Goal: Find specific page/section: Find specific page/section

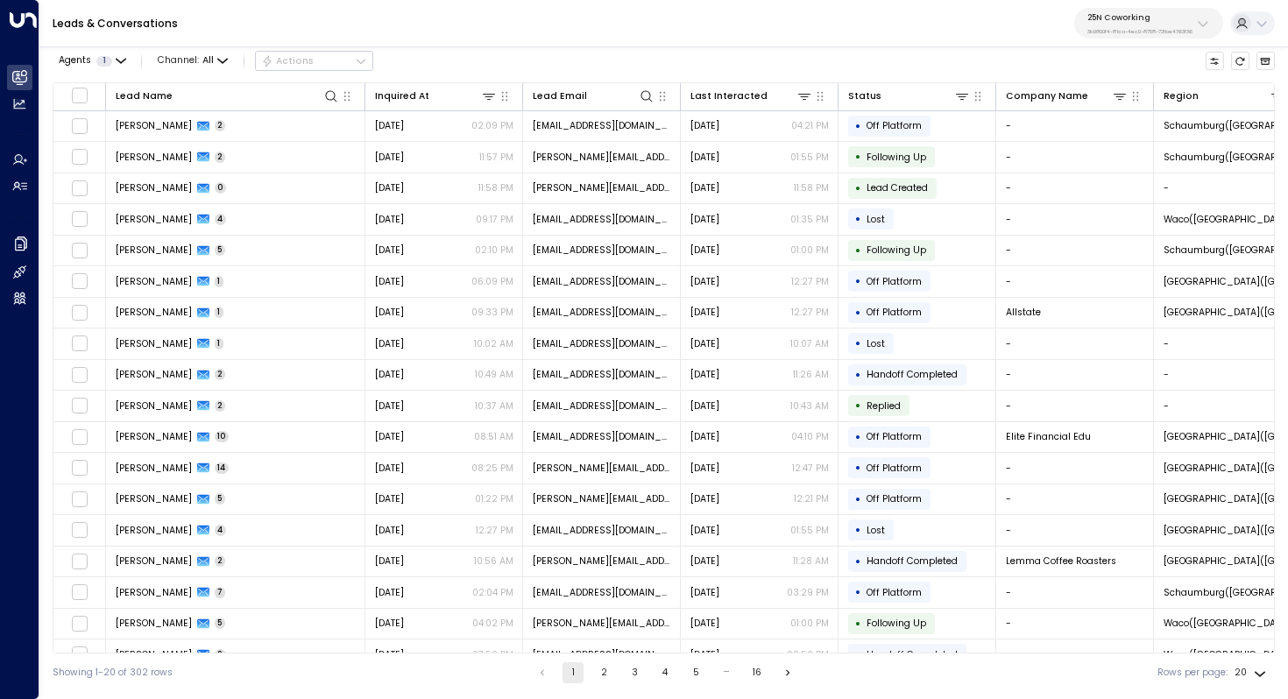
click at [1128, 32] on p "3b9800f4-81ca-4ec0-8758-72fbe4763f36" at bounding box center [1139, 31] width 105 height 7
type input "*****"
click at [1127, 126] on span "ID: 413dacf9-5485-402c-a519-14108c614857" at bounding box center [1168, 128] width 174 height 12
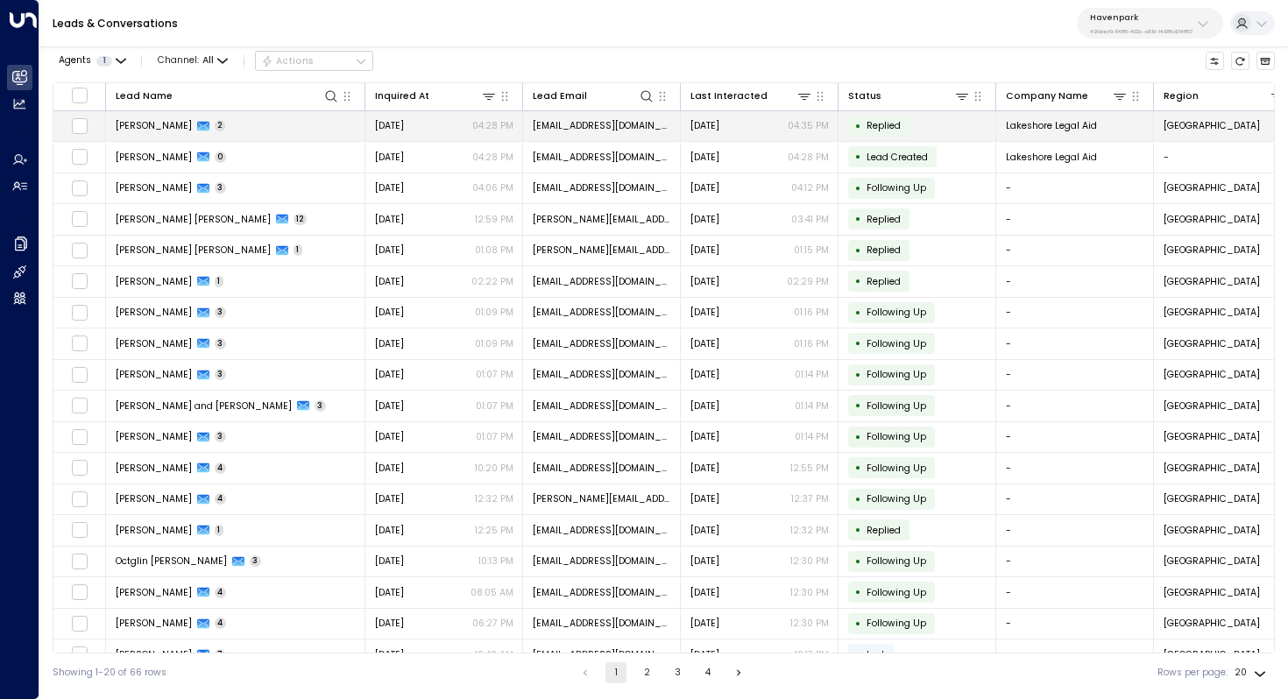
click at [161, 134] on td "Miriam Halprin 2" at bounding box center [235, 126] width 259 height 31
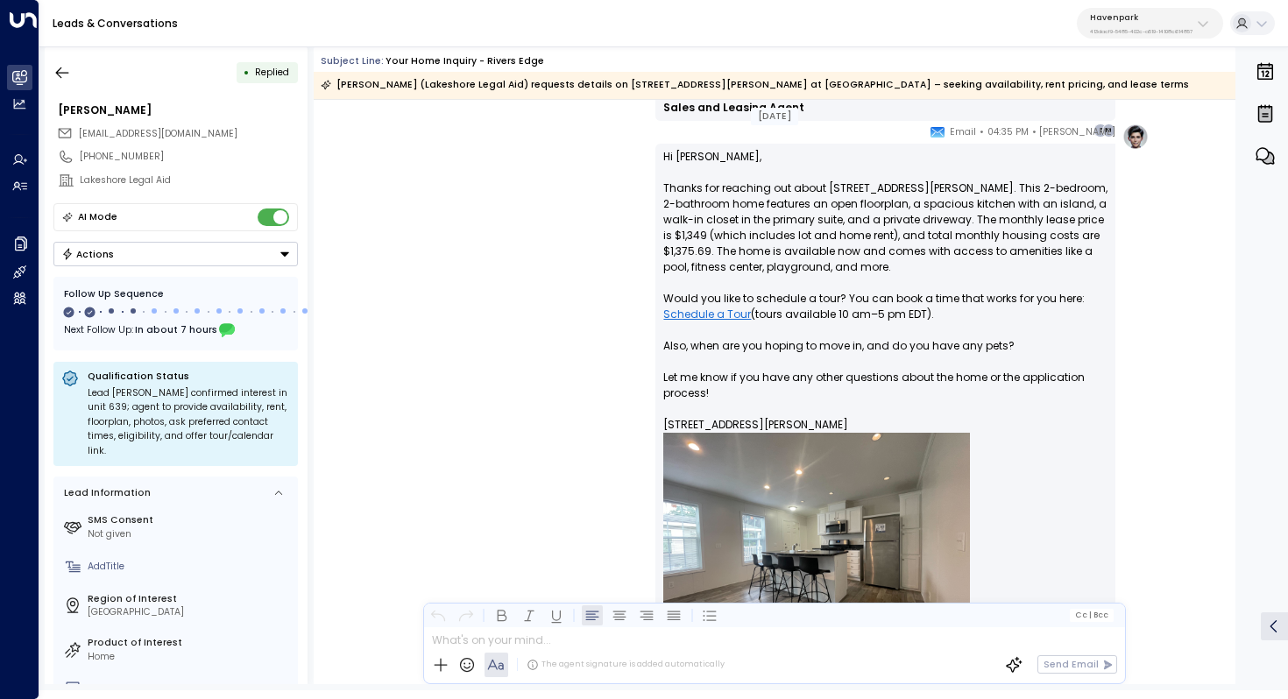
scroll to position [1268, 0]
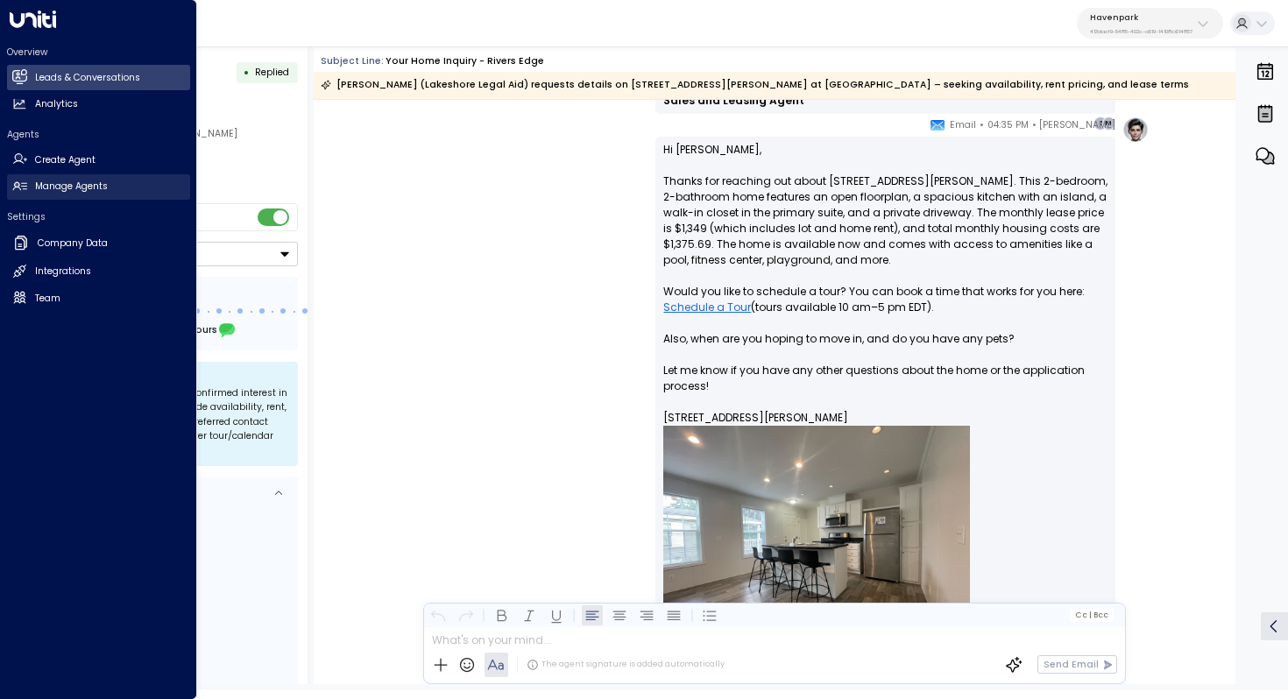
click at [109, 186] on link "Manage Agents Manage Agents" at bounding box center [98, 186] width 183 height 25
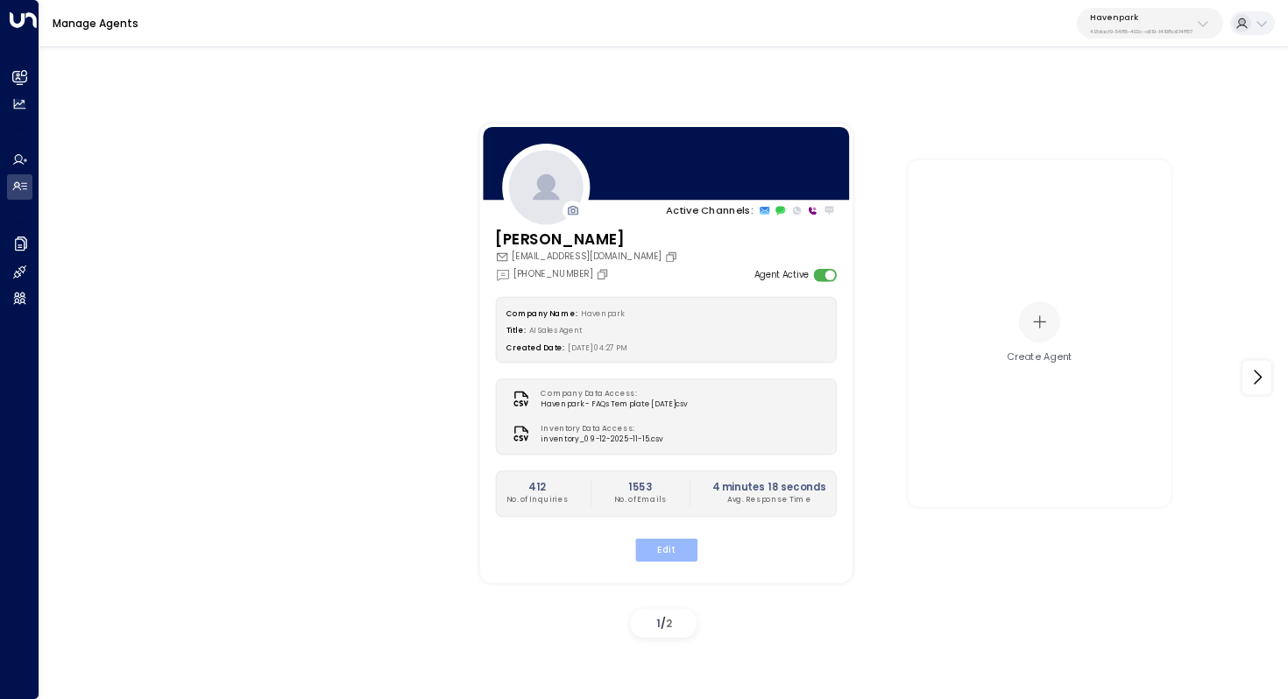
click at [662, 549] on button "Edit" at bounding box center [665, 549] width 62 height 23
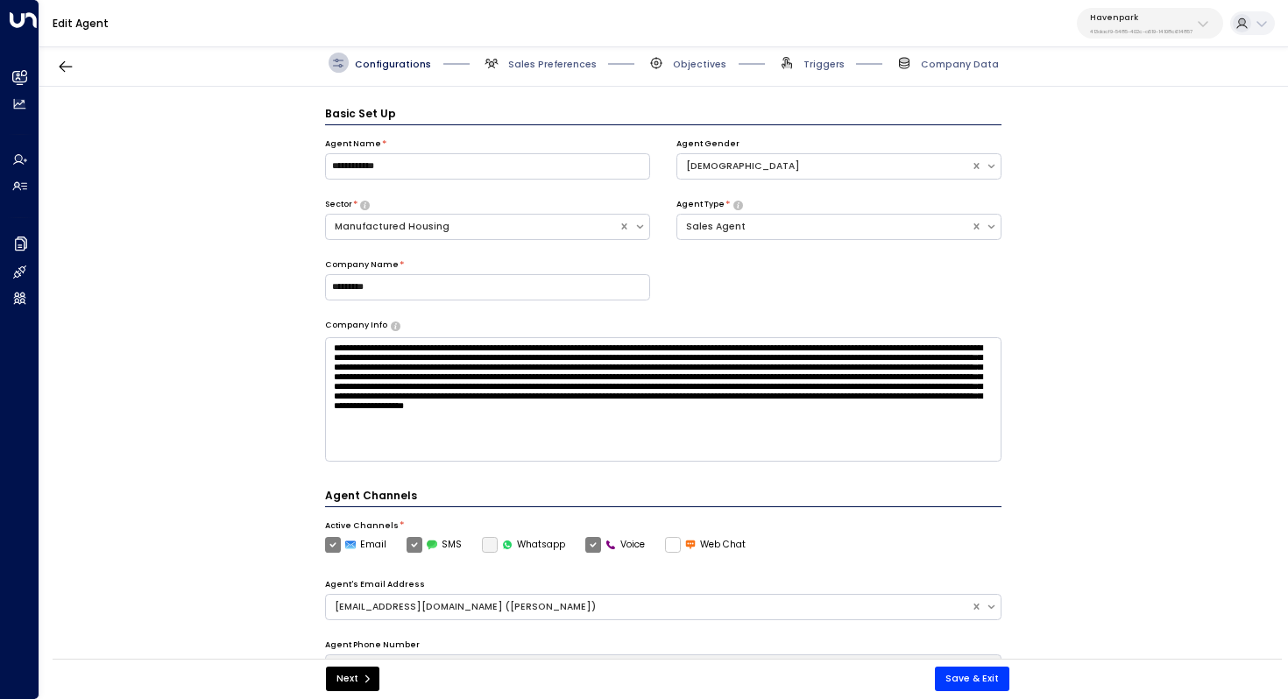
scroll to position [19, 0]
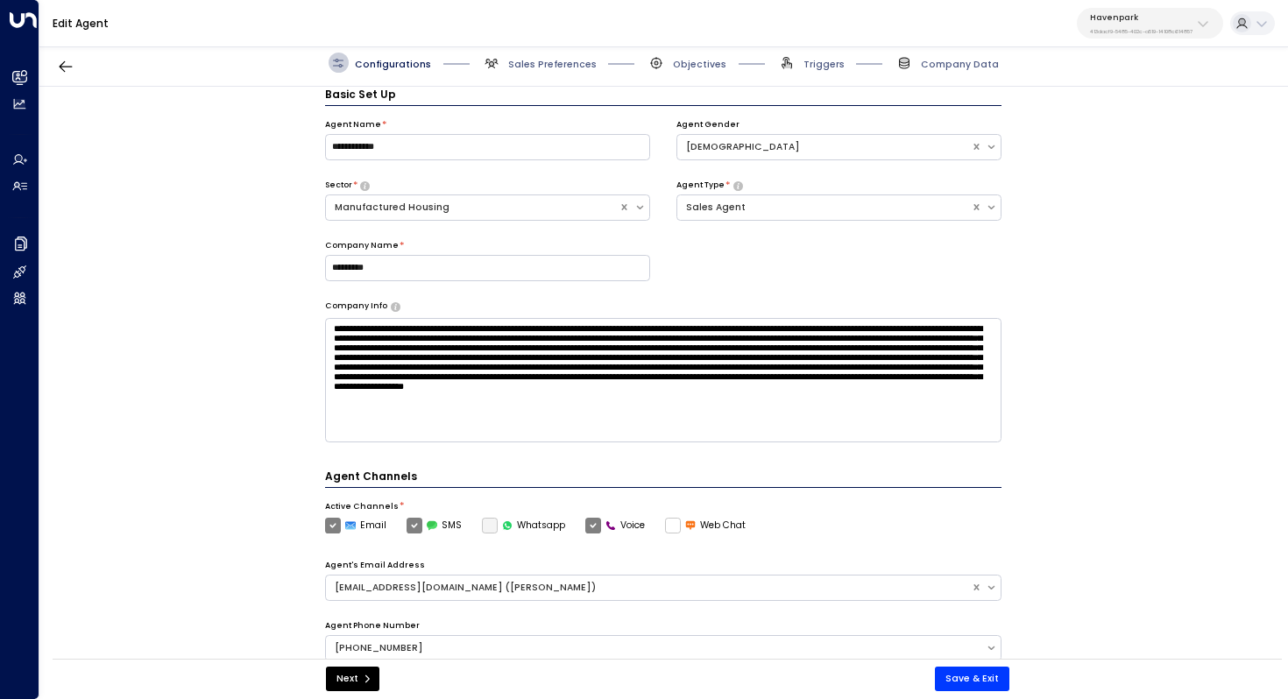
click at [533, 54] on span "Sales Preferences" at bounding box center [539, 63] width 115 height 20
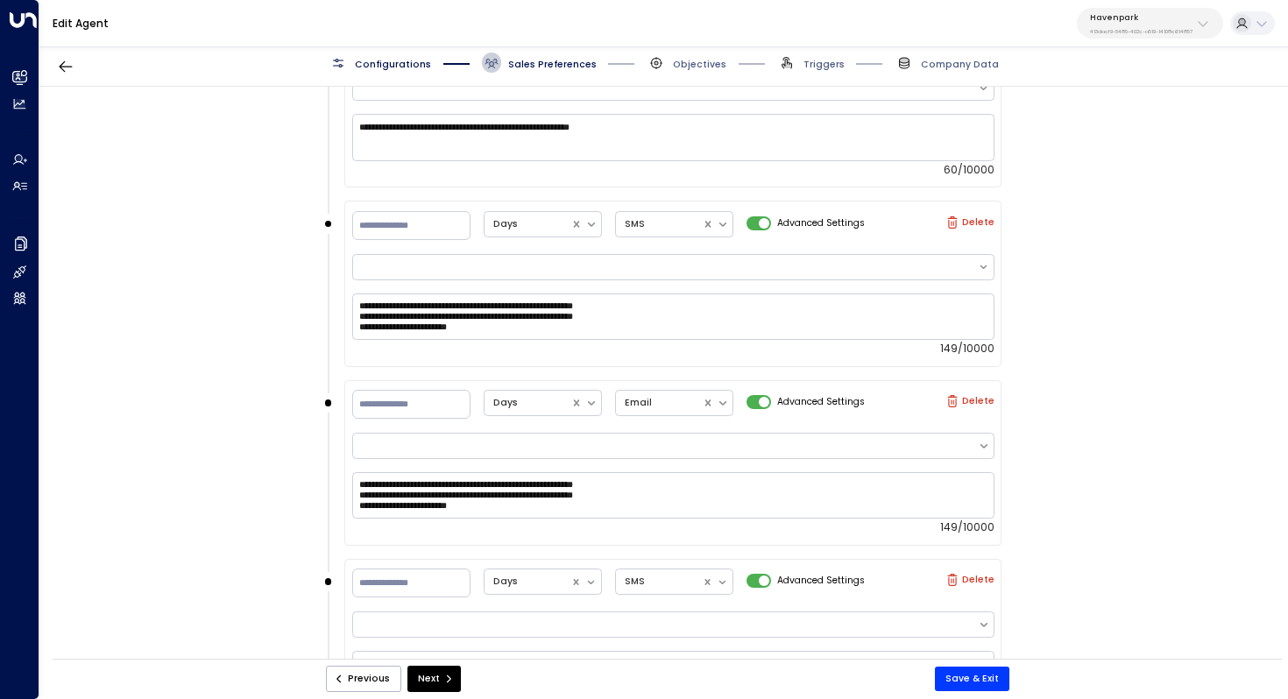
scroll to position [1785, 0]
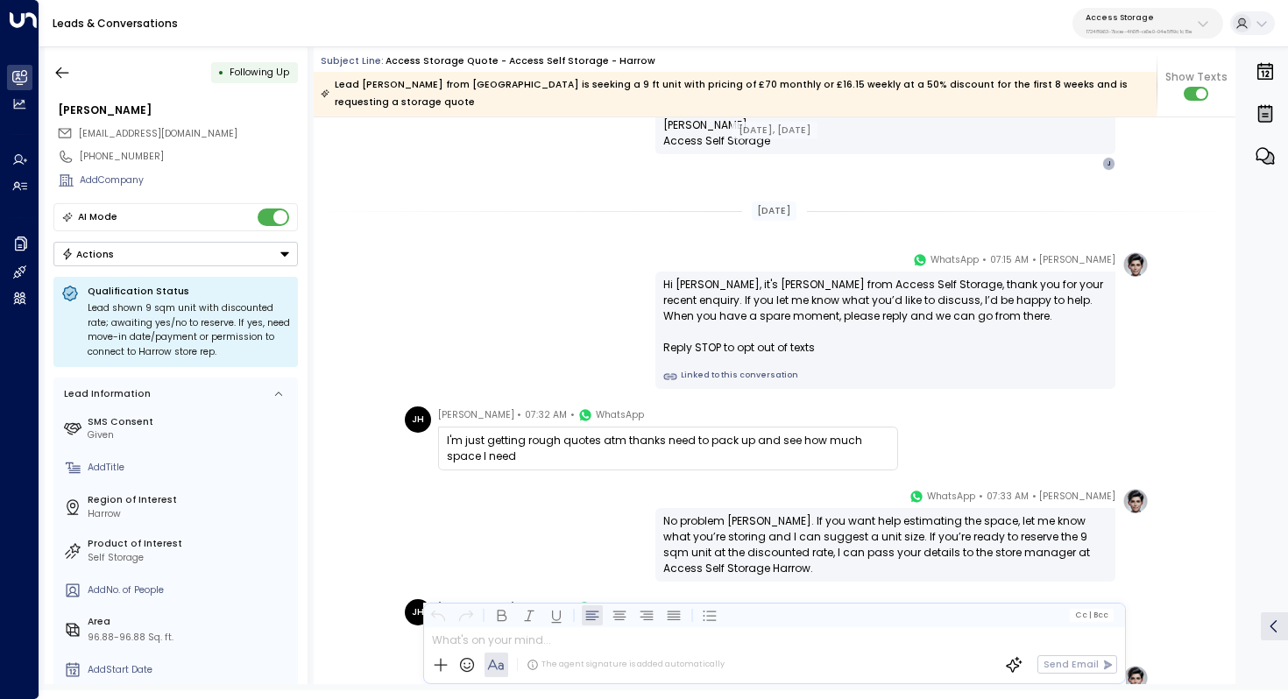
scroll to position [1101, 0]
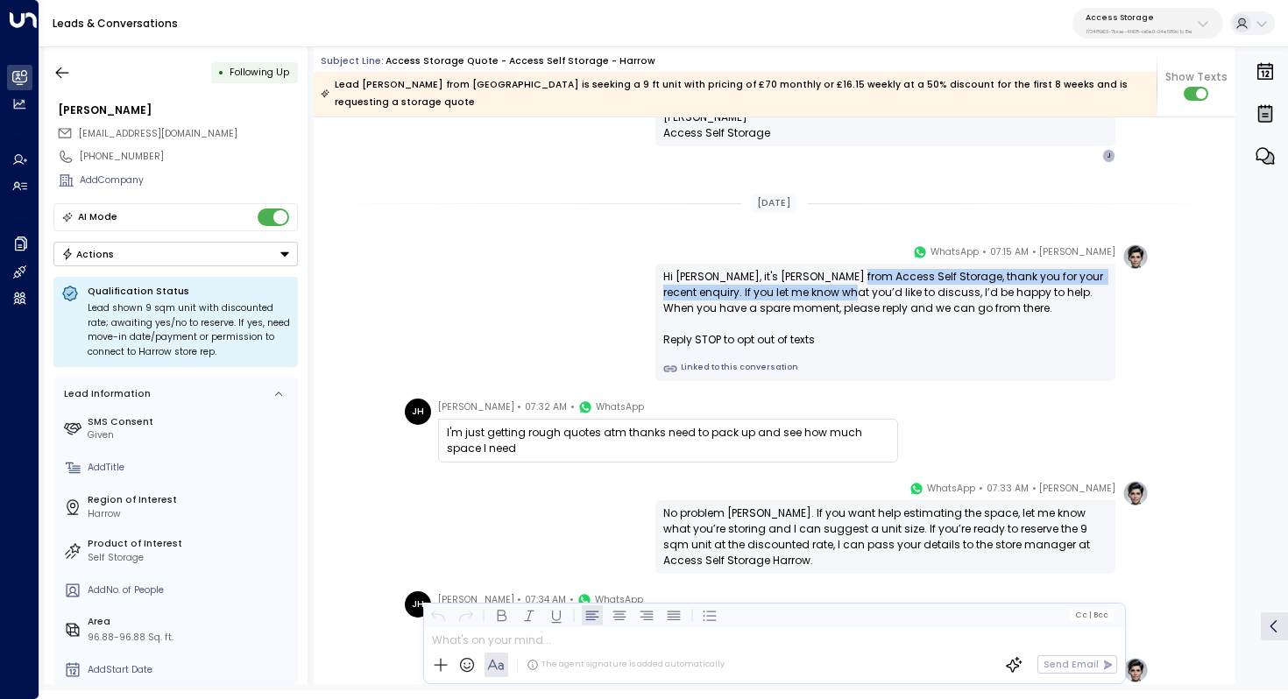
drag, startPoint x: 857, startPoint y: 261, endPoint x: 857, endPoint y: 271, distance: 9.6
click at [857, 271] on div "Hi [PERSON_NAME], it's [PERSON_NAME] from Access Self Storage, thank you for yo…" at bounding box center [885, 308] width 444 height 79
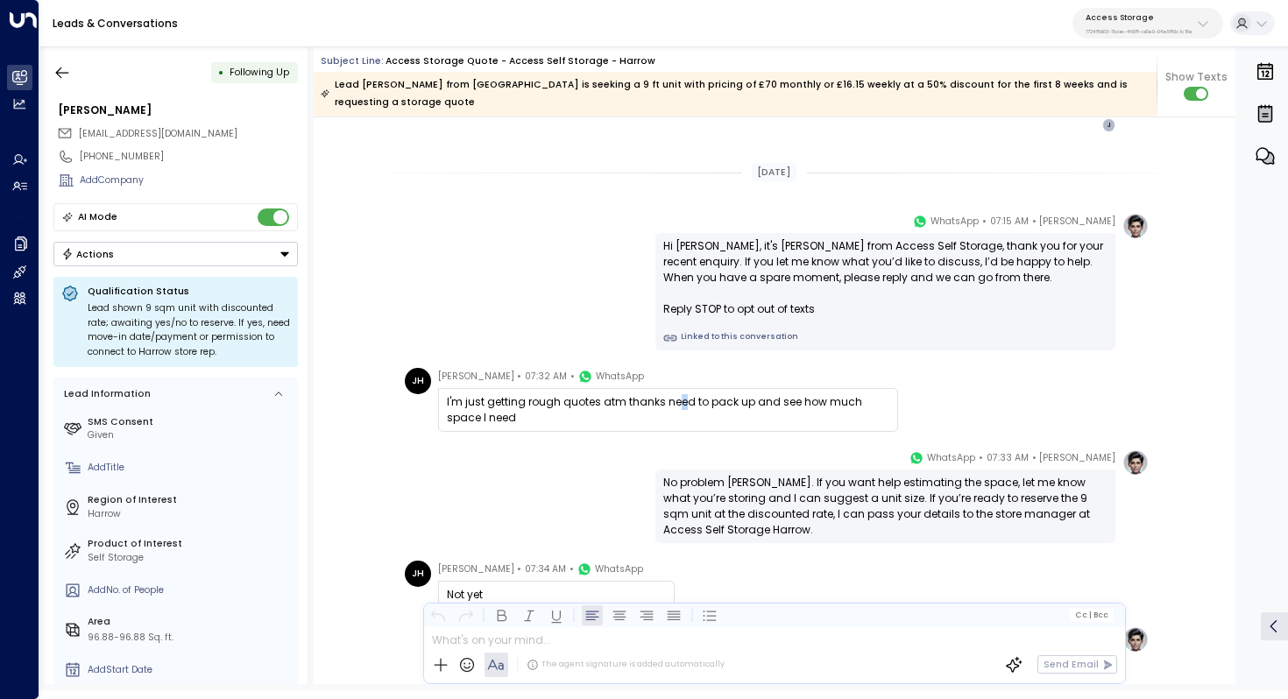
click at [682, 394] on div "I'm just getting rough quotes atm thanks need to pack up and see how much space…" at bounding box center [668, 410] width 442 height 32
drag, startPoint x: 725, startPoint y: 382, endPoint x: 711, endPoint y: 382, distance: 14.0
click at [711, 394] on div "I'm just getting rough quotes atm thanks need to pack up and see how much space…" at bounding box center [668, 410] width 442 height 32
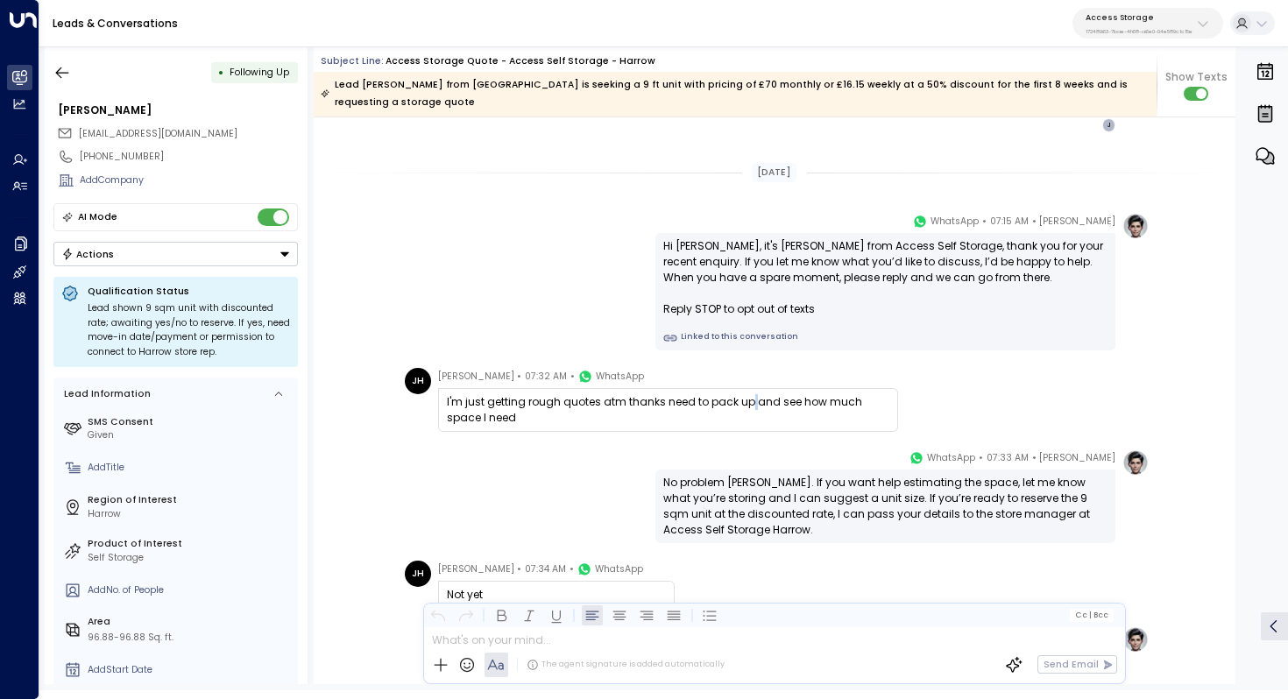
click at [743, 394] on div "I'm just getting rough quotes atm thanks need to pack up and see how much space…" at bounding box center [668, 410] width 442 height 32
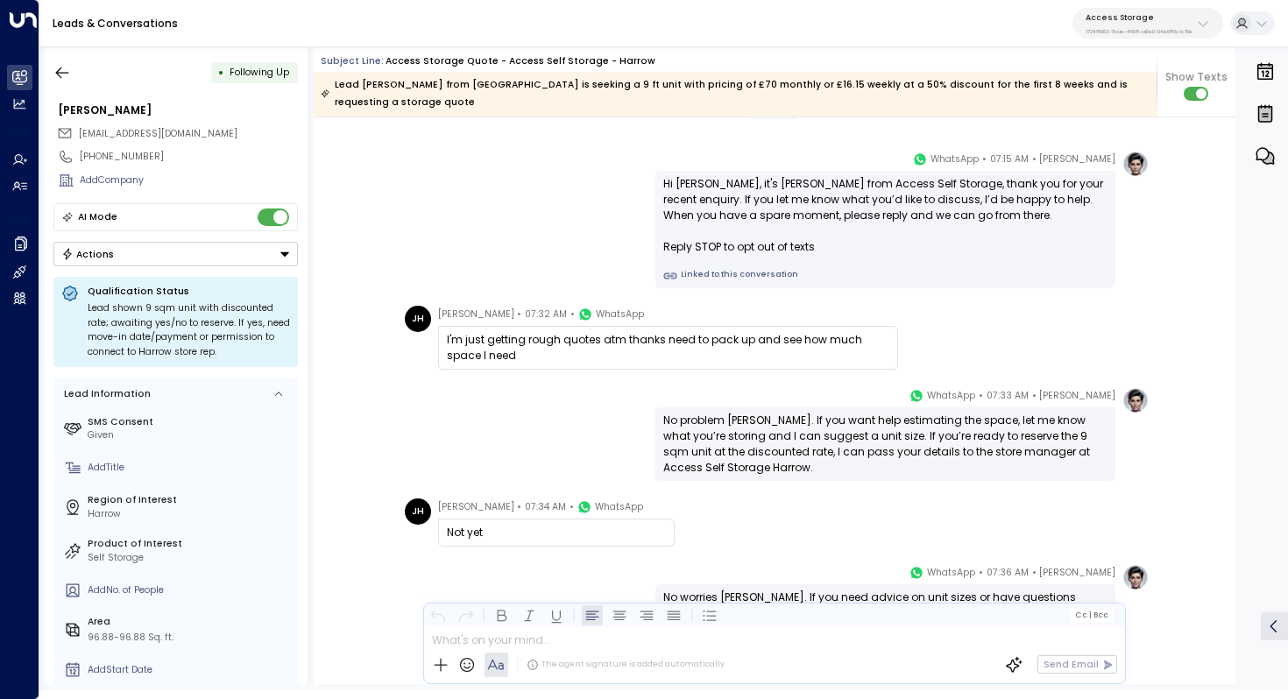
click at [796, 413] on div "No problem [PERSON_NAME]. If you want help estimating the space, let me know wh…" at bounding box center [885, 444] width 444 height 63
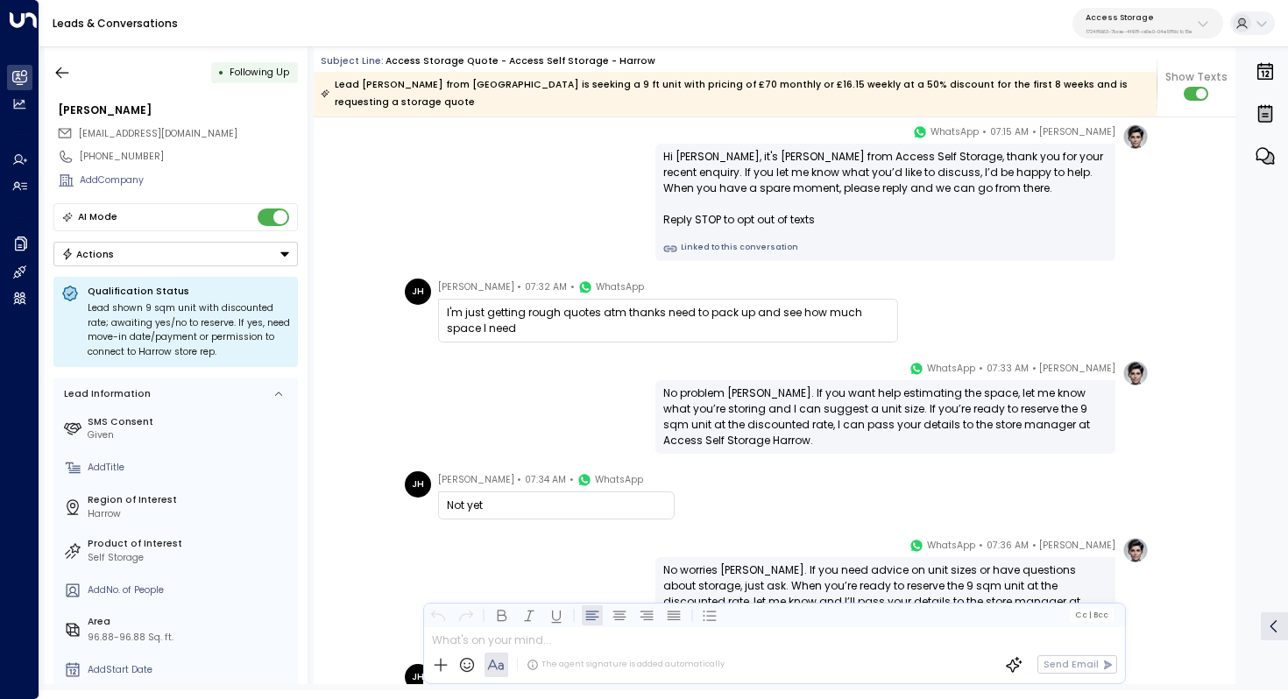
scroll to position [1232, 0]
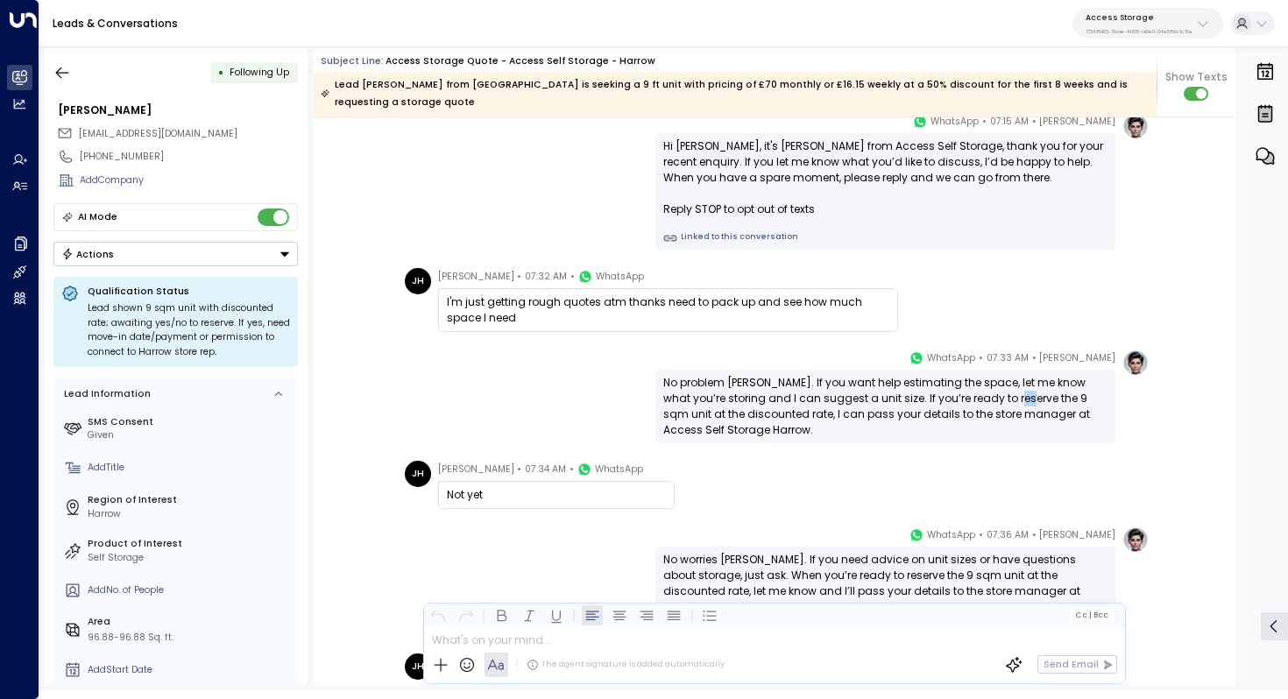
drag, startPoint x: 993, startPoint y: 381, endPoint x: 1005, endPoint y: 381, distance: 12.3
click at [1005, 381] on div "No problem [PERSON_NAME]. If you want help estimating the space, let me know wh…" at bounding box center [885, 406] width 444 height 63
drag, startPoint x: 986, startPoint y: 381, endPoint x: 1000, endPoint y: 381, distance: 14.0
click at [1000, 381] on div "No problem [PERSON_NAME]. If you want help estimating the space, let me know wh…" at bounding box center [885, 406] width 444 height 63
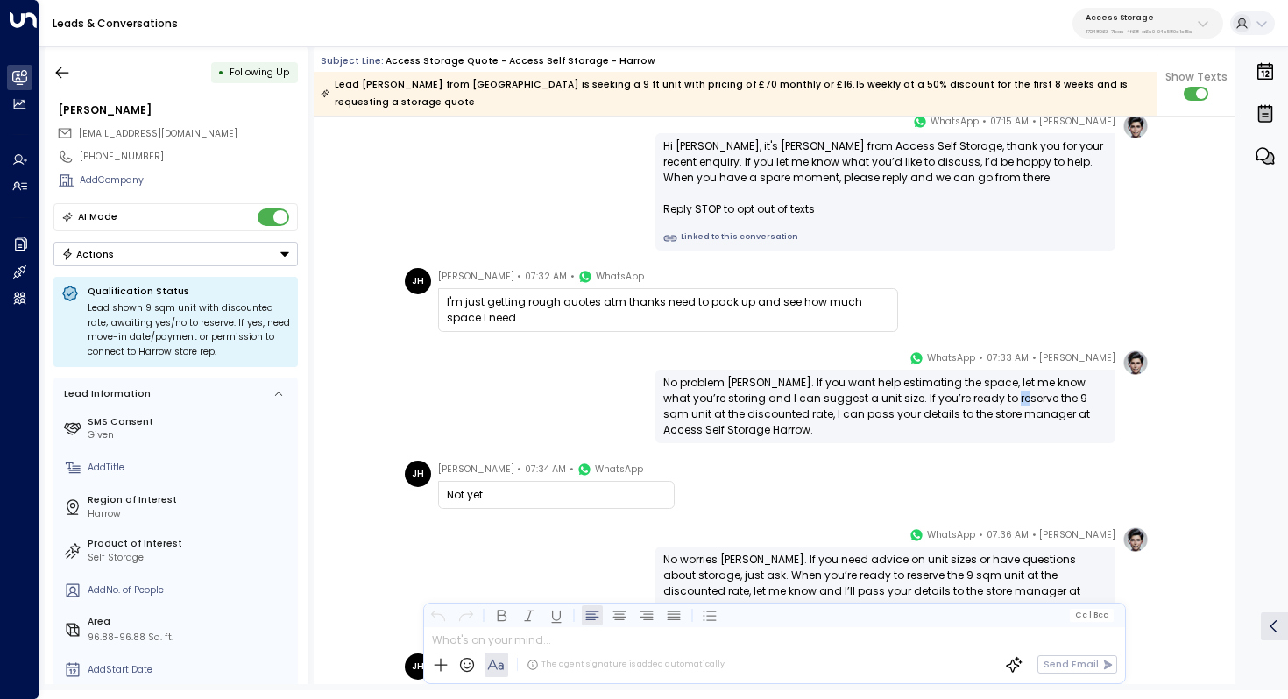
click at [1000, 381] on div "No problem [PERSON_NAME]. If you want help estimating the space, let me know wh…" at bounding box center [885, 406] width 444 height 63
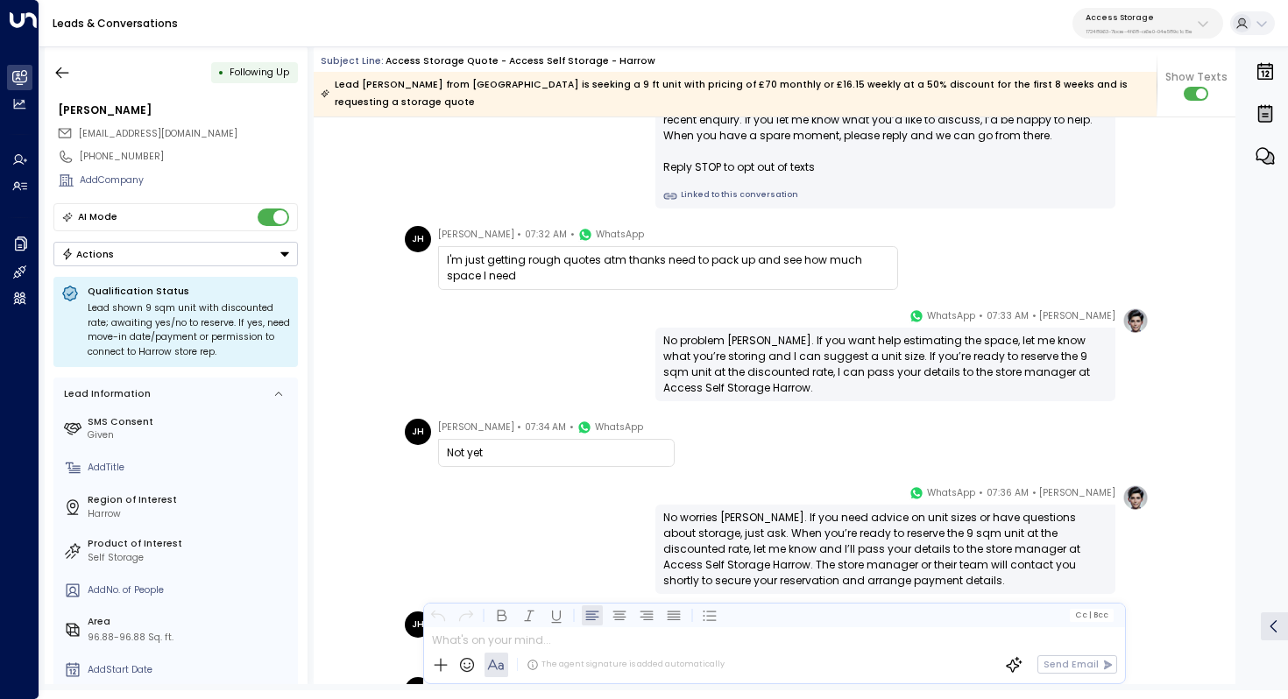
click at [880, 343] on div "No problem [PERSON_NAME]. If you want help estimating the space, let me know wh…" at bounding box center [885, 364] width 444 height 63
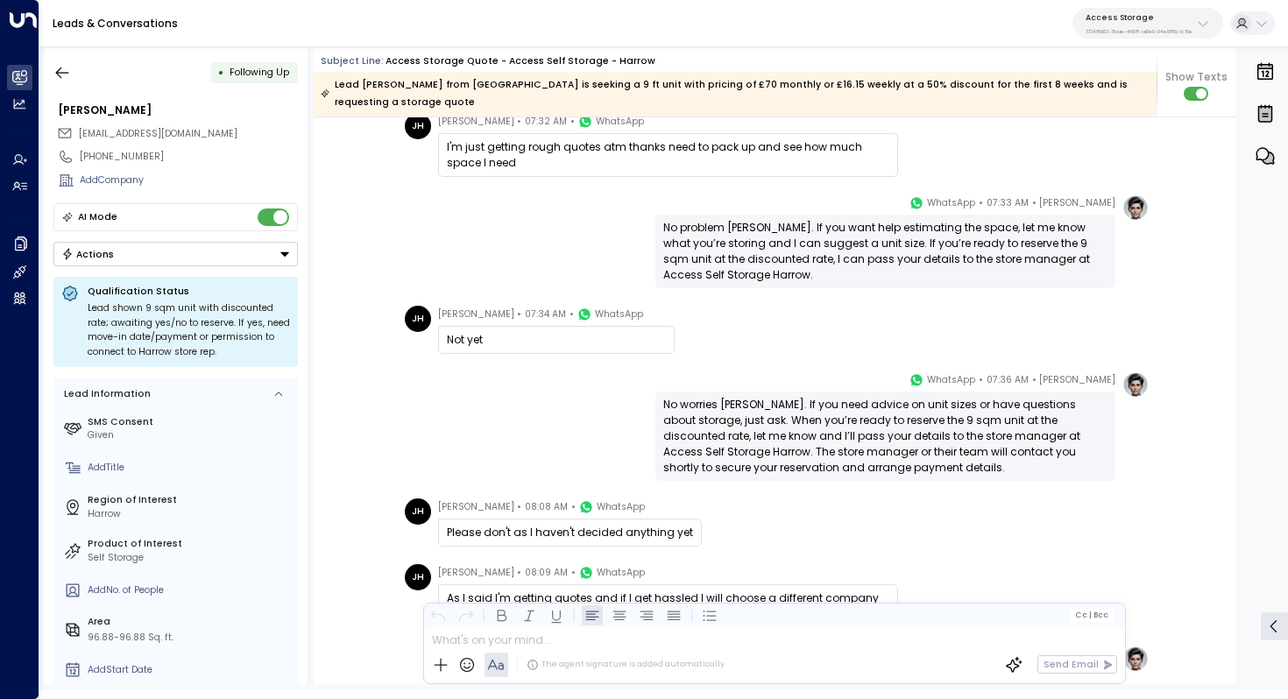
click at [839, 397] on div "No worries [PERSON_NAME]. If you need advice on unit sizes or have questions ab…" at bounding box center [885, 436] width 444 height 79
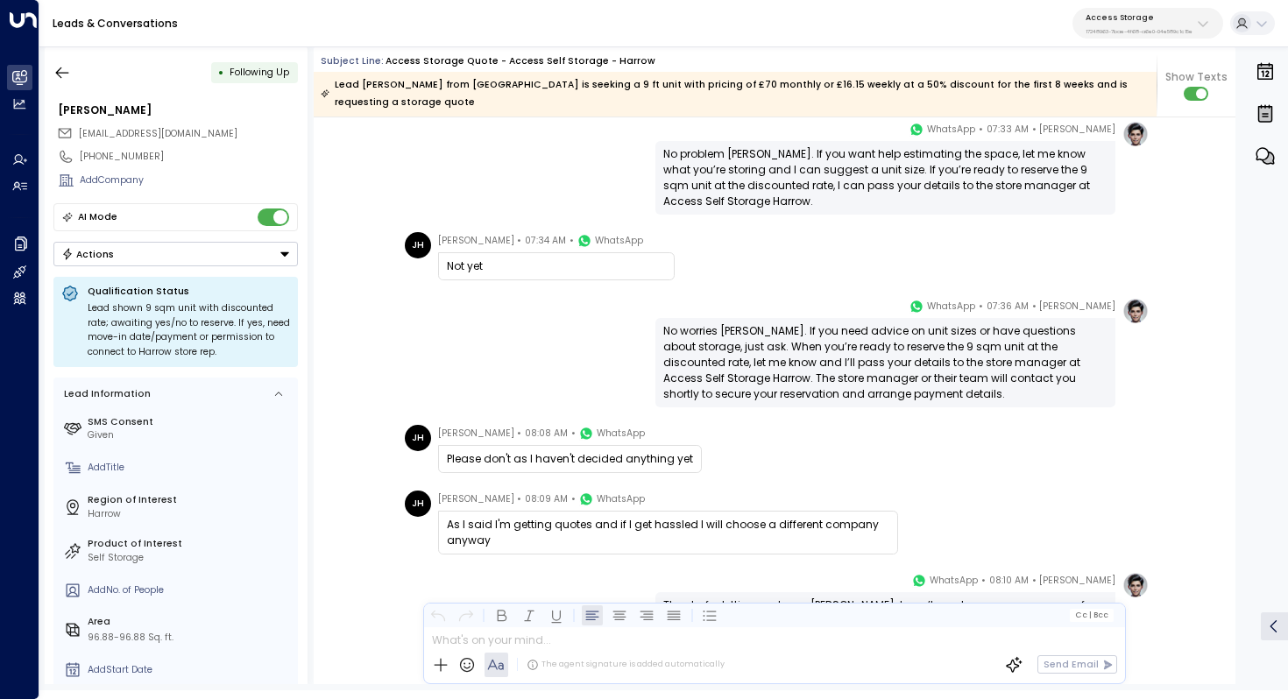
scroll to position [1469, 0]
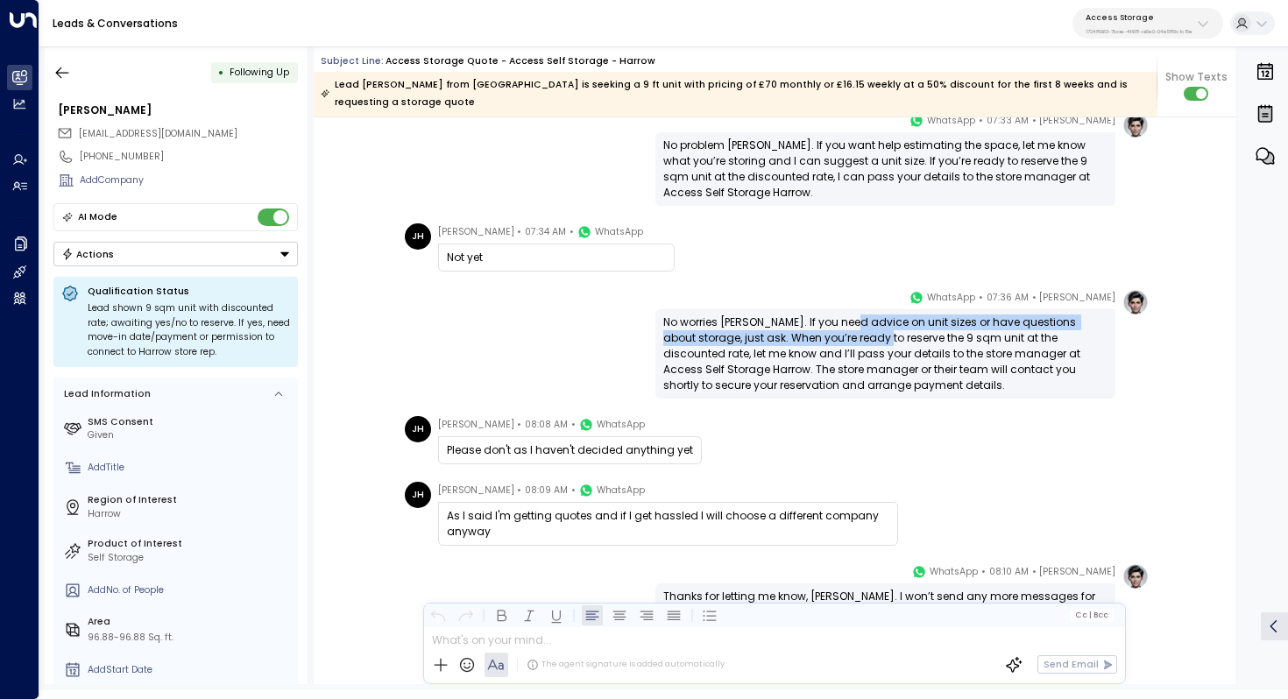
drag, startPoint x: 851, startPoint y: 303, endPoint x: 848, endPoint y: 315, distance: 12.5
click at [848, 315] on div "No worries [PERSON_NAME]. If you need advice on unit sizes or have questions ab…" at bounding box center [885, 354] width 444 height 79
drag, startPoint x: 886, startPoint y: 306, endPoint x: 882, endPoint y: 324, distance: 18.7
click at [882, 324] on div "No worries [PERSON_NAME]. If you need advice on unit sizes or have questions ab…" at bounding box center [885, 354] width 444 height 79
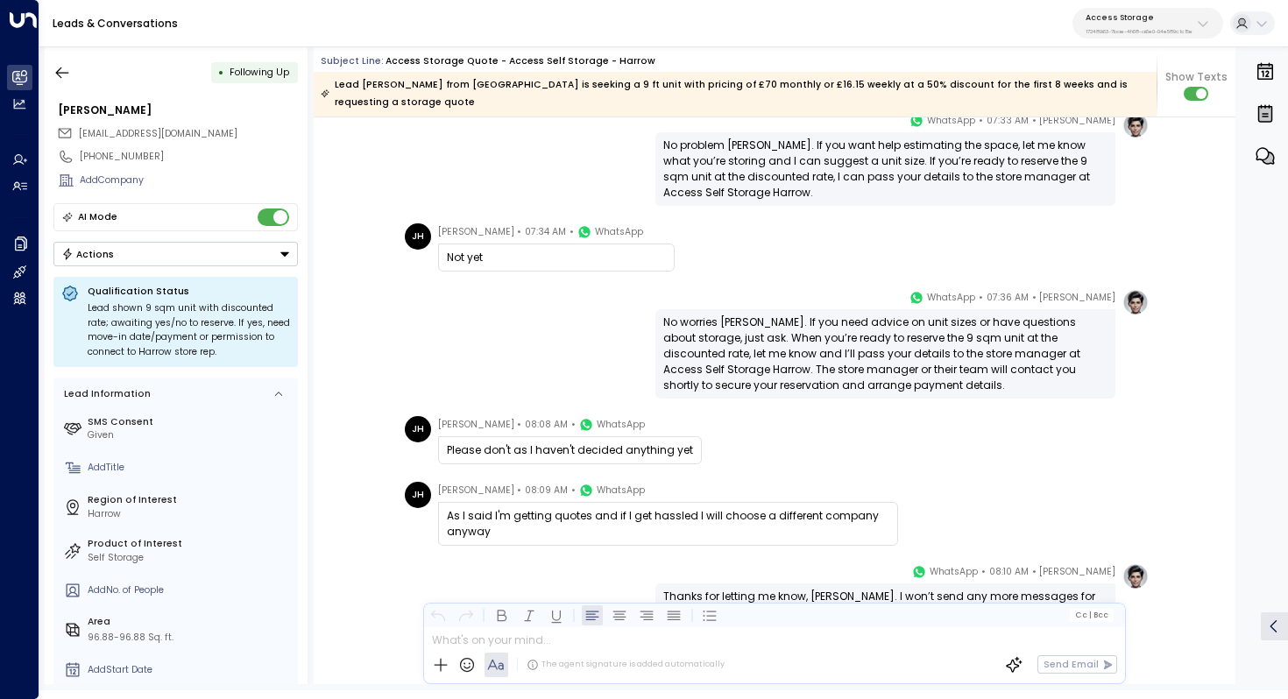
click at [882, 324] on div "No worries [PERSON_NAME]. If you need advice on unit sizes or have questions ab…" at bounding box center [885, 354] width 444 height 79
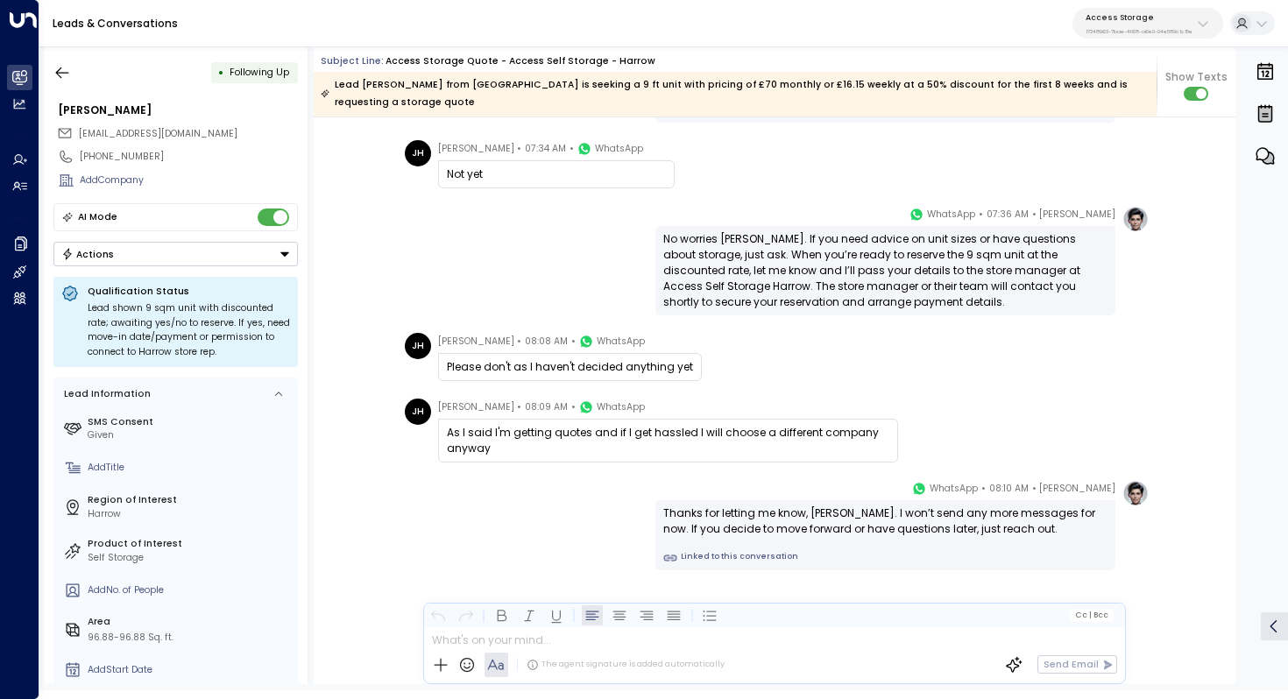
scroll to position [1509, 0]
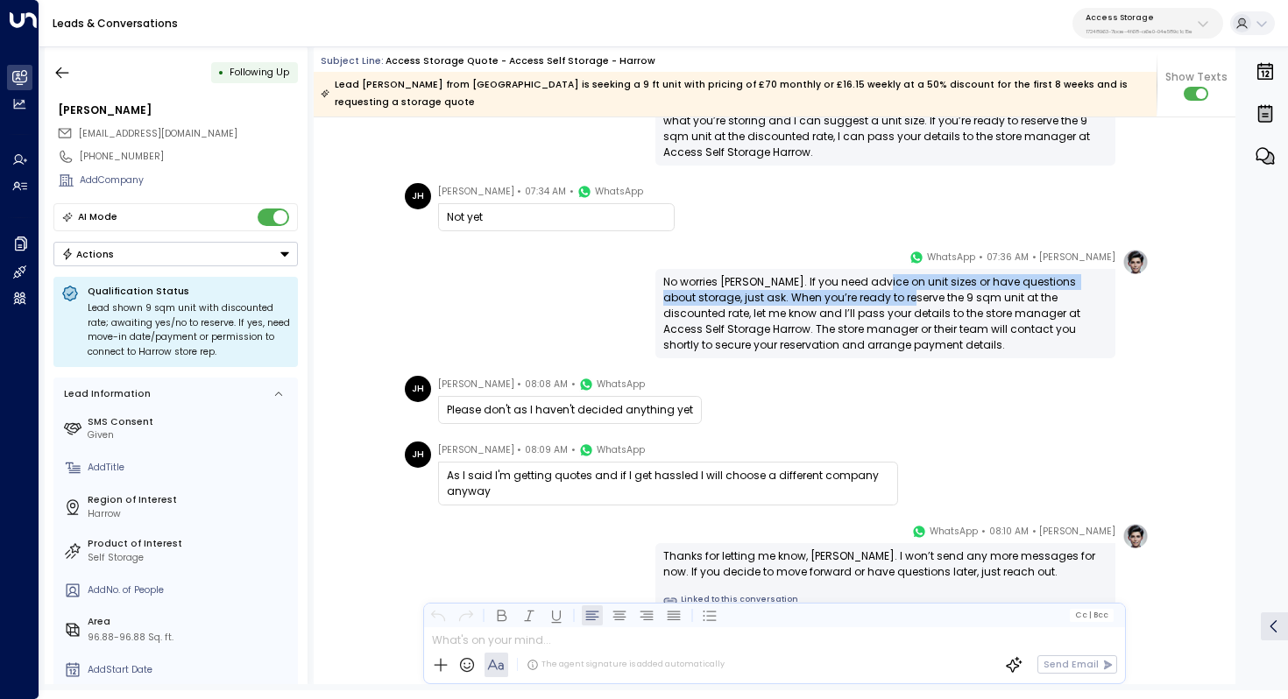
click at [874, 275] on div "No worries [PERSON_NAME]. If you need advice on unit sizes or have questions ab…" at bounding box center [885, 313] width 444 height 79
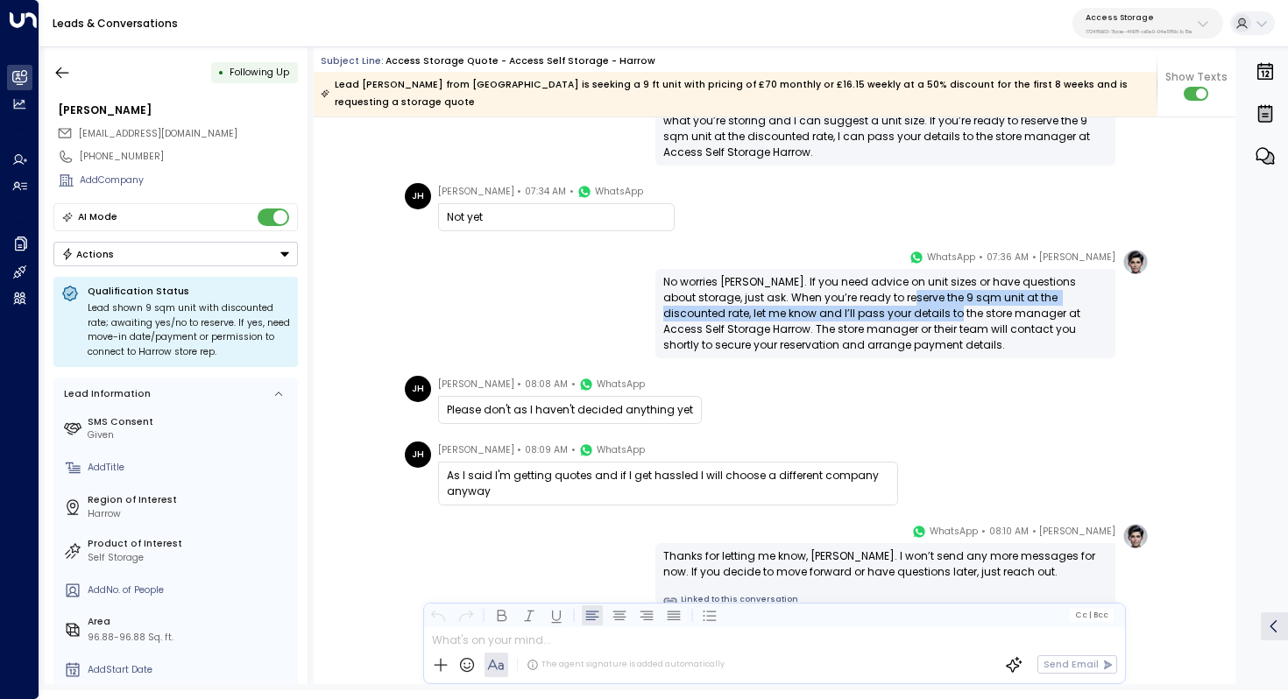
drag, startPoint x: 874, startPoint y: 279, endPoint x: 871, endPoint y: 293, distance: 14.4
click at [871, 293] on div "No worries [PERSON_NAME]. If you need advice on unit sizes or have questions ab…" at bounding box center [885, 313] width 444 height 79
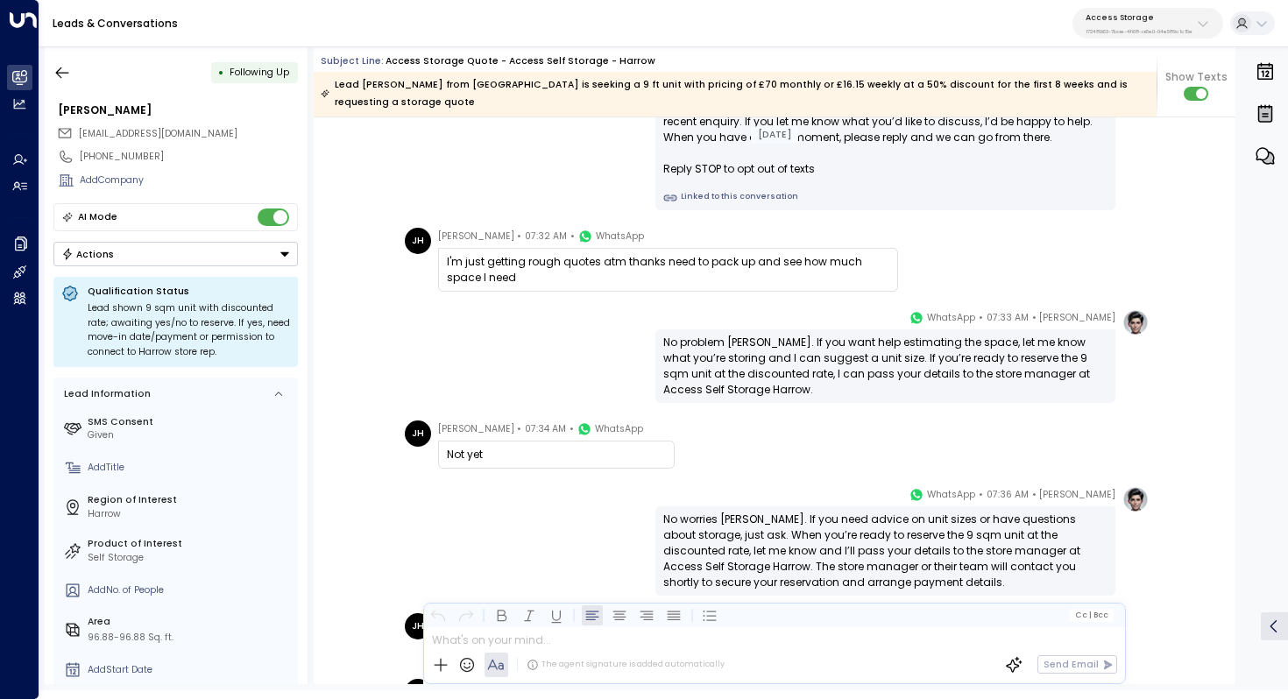
scroll to position [1272, 0]
click at [816, 310] on div "[PERSON_NAME] • 07:33 AM • WhatsApp No problem [PERSON_NAME]. If you want help …" at bounding box center [885, 356] width 460 height 94
click at [849, 335] on div "No problem [PERSON_NAME]. If you want help estimating the space, let me know wh…" at bounding box center [885, 366] width 444 height 63
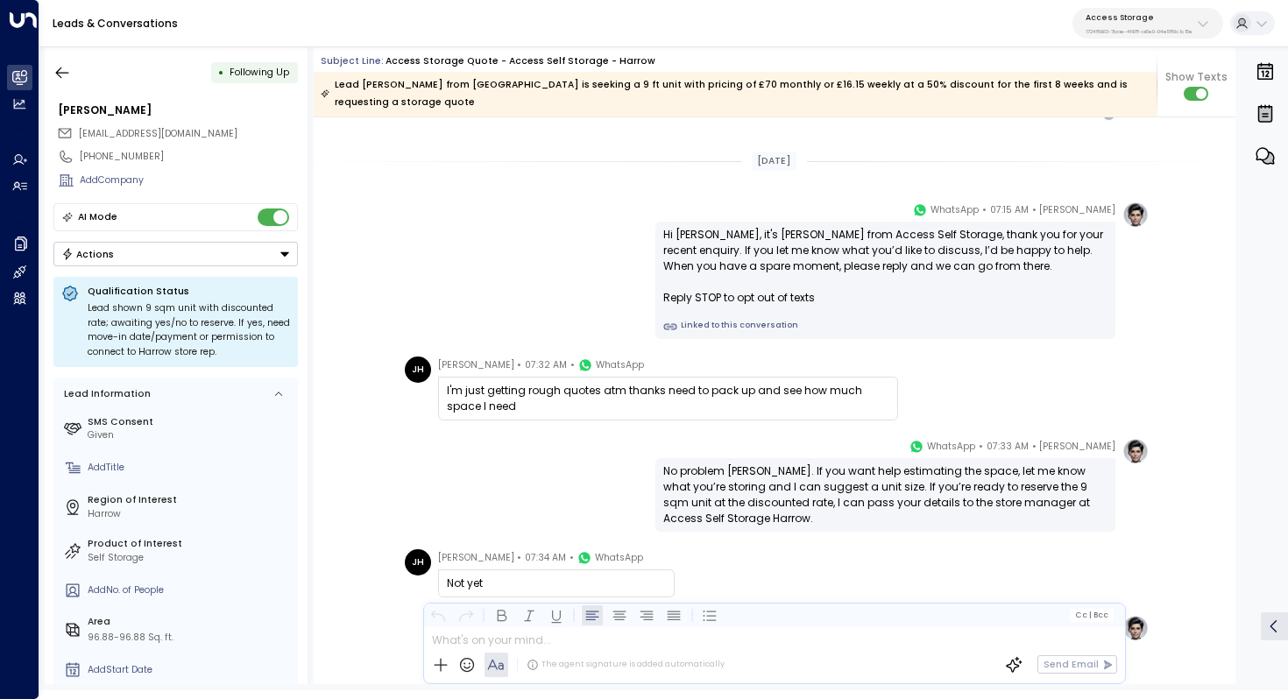
scroll to position [1053, 0]
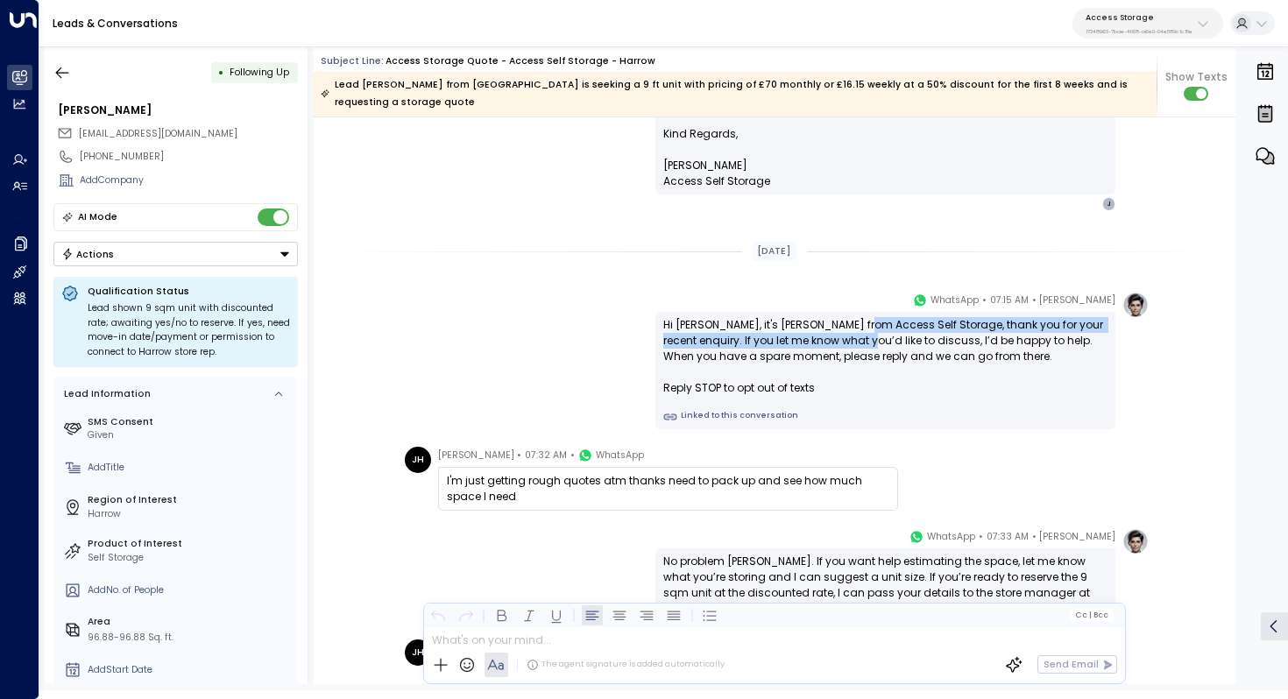
drag, startPoint x: 872, startPoint y: 308, endPoint x: 872, endPoint y: 322, distance: 13.1
click at [872, 322] on div "Hi [PERSON_NAME], it's [PERSON_NAME] from Access Self Storage, thank you for yo…" at bounding box center [885, 356] width 444 height 79
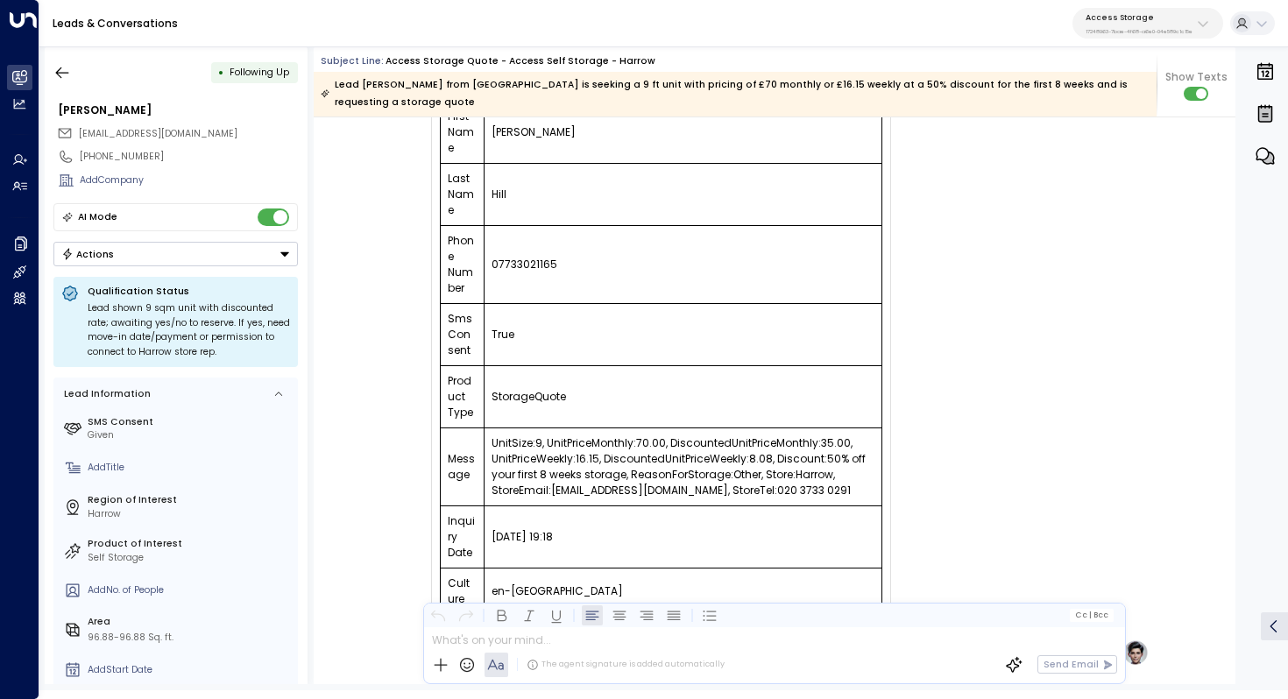
scroll to position [251, 0]
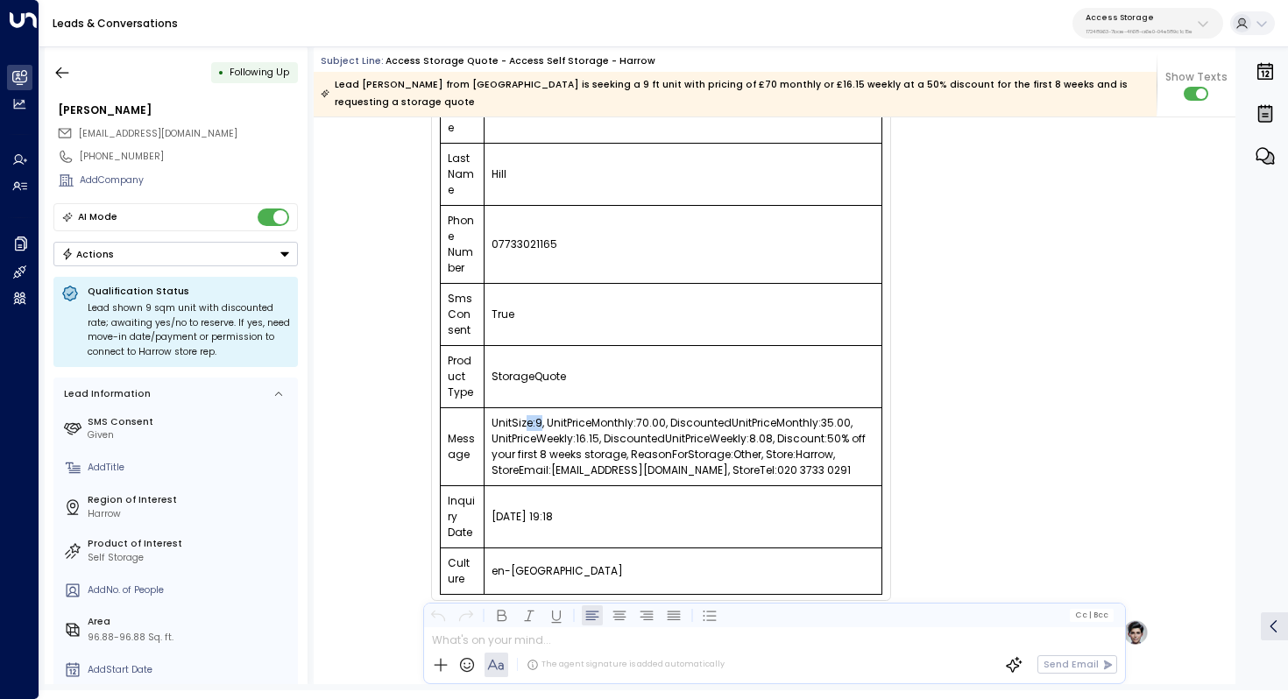
drag, startPoint x: 540, startPoint y: 385, endPoint x: 524, endPoint y: 385, distance: 15.8
click at [524, 408] on td "UnitSize:9, UnitPriceMonthly:70.00, DiscountedUnitPriceMonthly:35.00, UnitPrice…" at bounding box center [683, 447] width 399 height 78
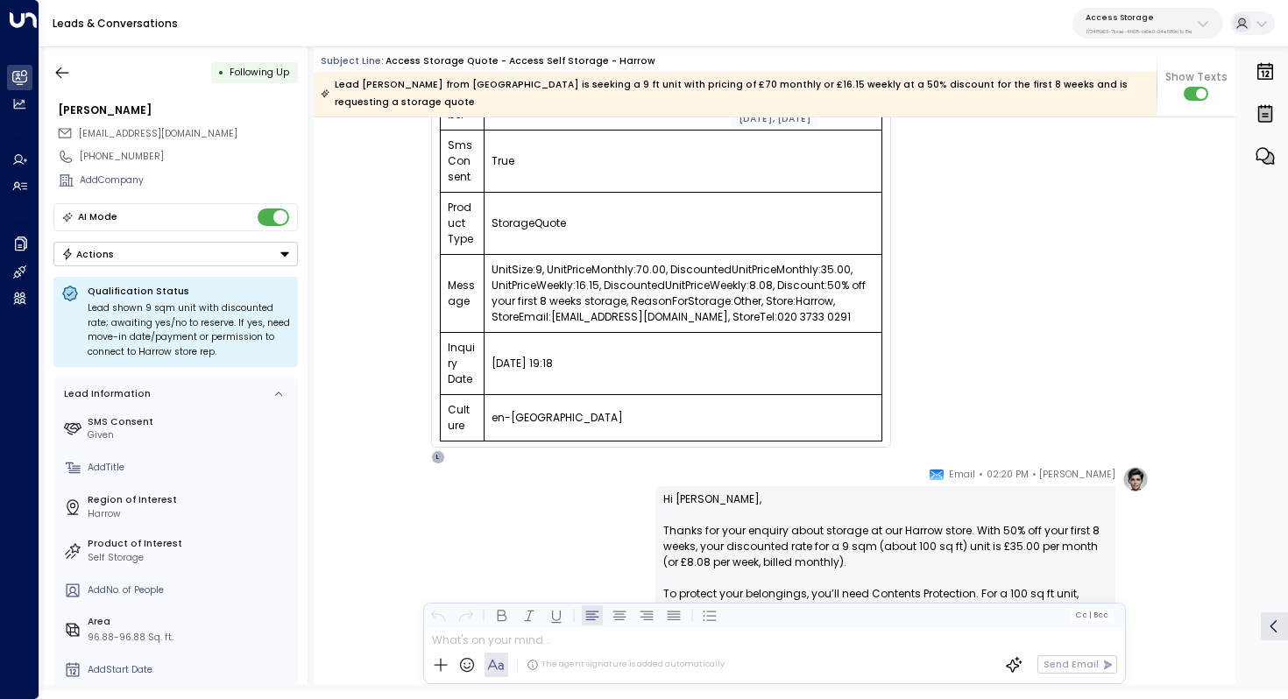
scroll to position [383, 0]
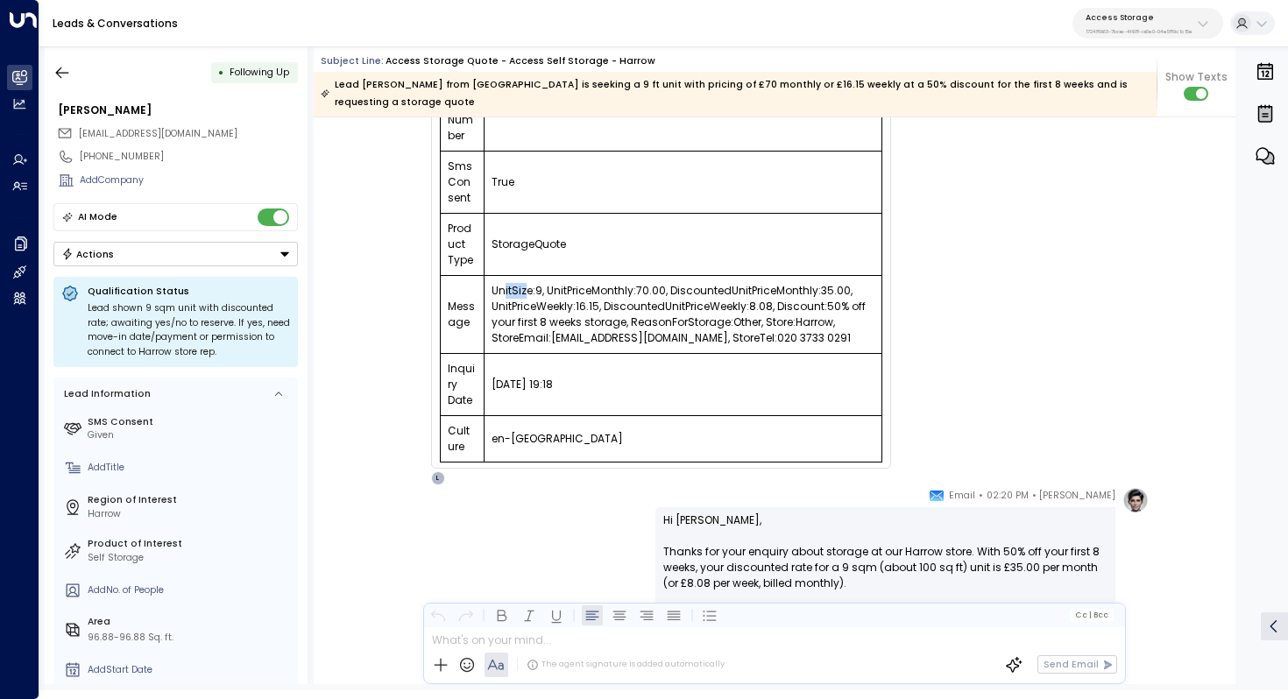
drag, startPoint x: 504, startPoint y: 254, endPoint x: 522, endPoint y: 254, distance: 18.4
click at [522, 276] on td "UnitSize:9, UnitPriceMonthly:70.00, DiscountedUnitPriceMonthly:35.00, UnitPrice…" at bounding box center [683, 315] width 399 height 78
click at [534, 276] on td "UnitSize:9, UnitPriceMonthly:70.00, DiscountedUnitPriceMonthly:35.00, UnitPrice…" at bounding box center [683, 315] width 399 height 78
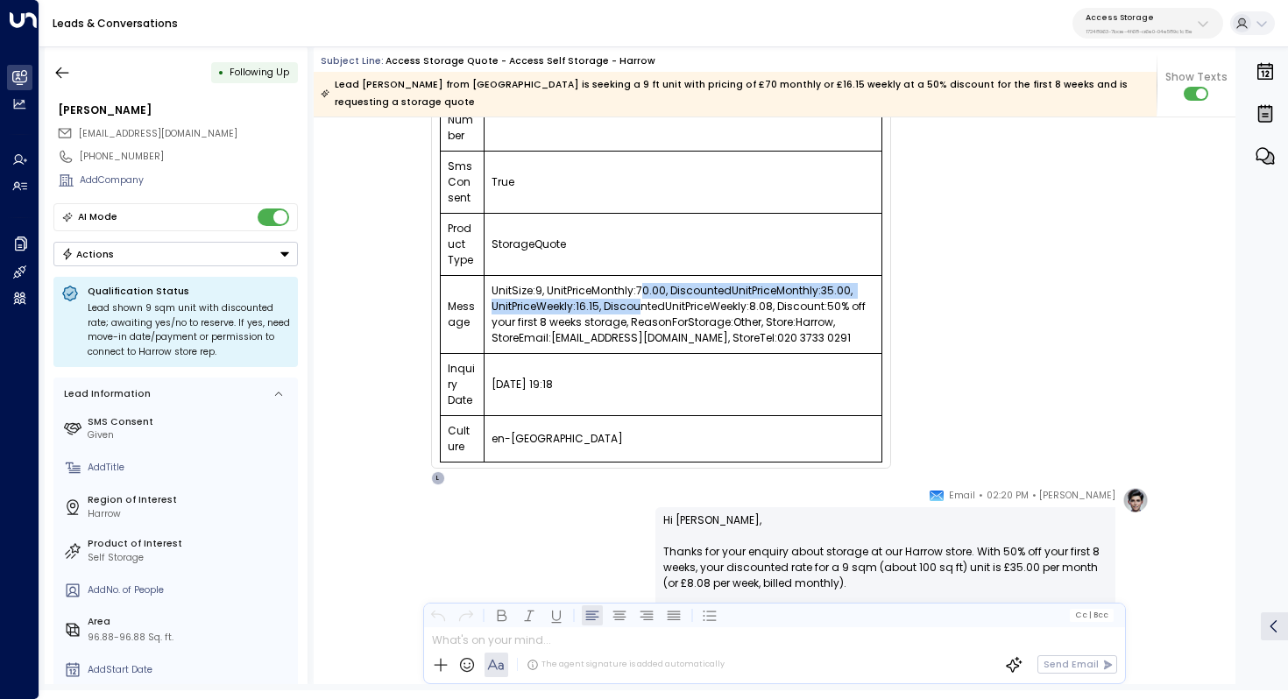
click at [637, 276] on td "UnitSize:9, UnitPriceMonthly:70.00, DiscountedUnitPriceMonthly:35.00, UnitPrice…" at bounding box center [683, 315] width 399 height 78
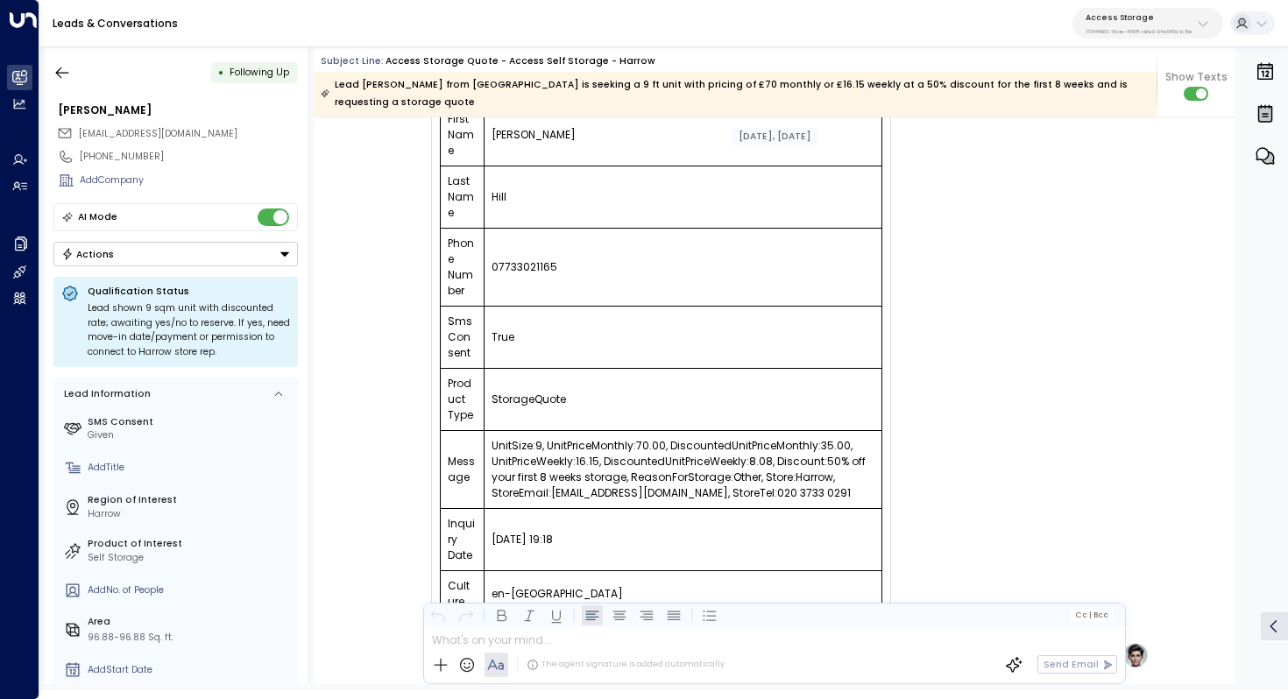
scroll to position [238, 0]
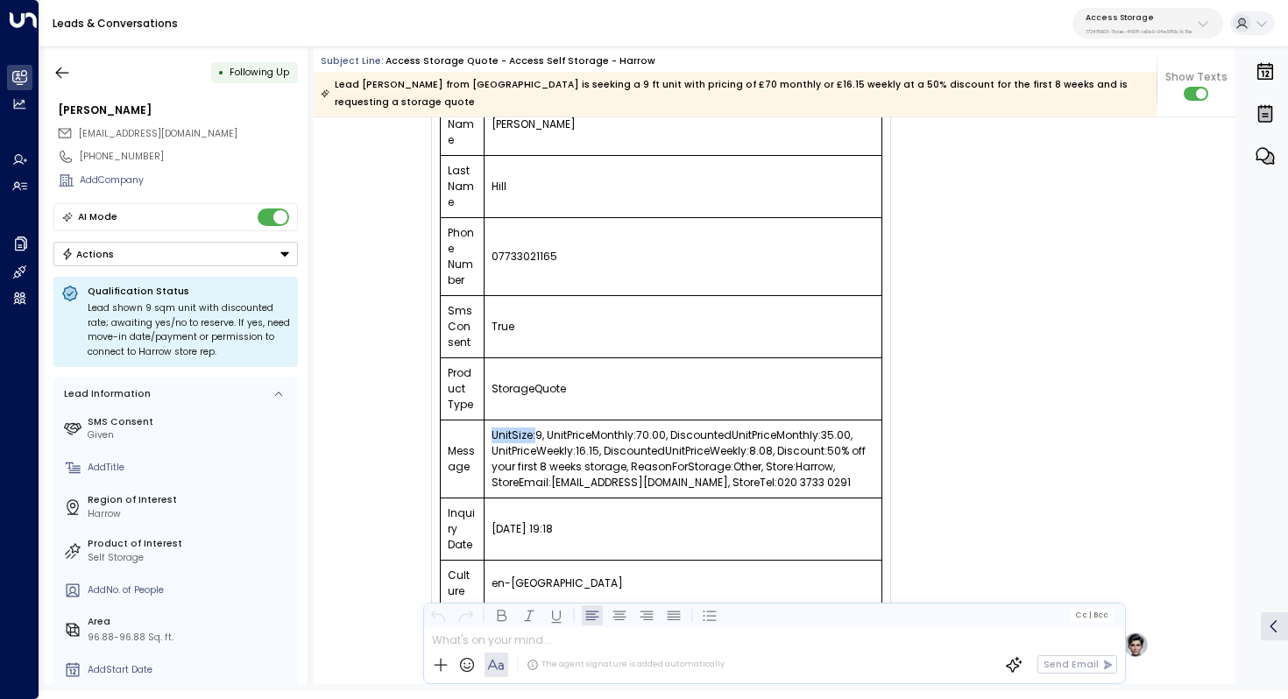
drag, startPoint x: 491, startPoint y: 399, endPoint x: 533, endPoint y: 399, distance: 41.2
click at [532, 421] on td "UnitSize:9, UnitPriceMonthly:70.00, DiscountedUnitPriceMonthly:35.00, UnitPrice…" at bounding box center [683, 460] width 399 height 78
click at [533, 421] on td "UnitSize:9, UnitPriceMonthly:70.00, DiscountedUnitPriceMonthly:35.00, UnitPrice…" at bounding box center [683, 460] width 399 height 78
drag, startPoint x: 548, startPoint y: 399, endPoint x: 529, endPoint y: 399, distance: 19.3
click at [529, 421] on td "UnitSize:9, UnitPriceMonthly:70.00, DiscountedUnitPriceMonthly:35.00, UnitPrice…" at bounding box center [683, 460] width 399 height 78
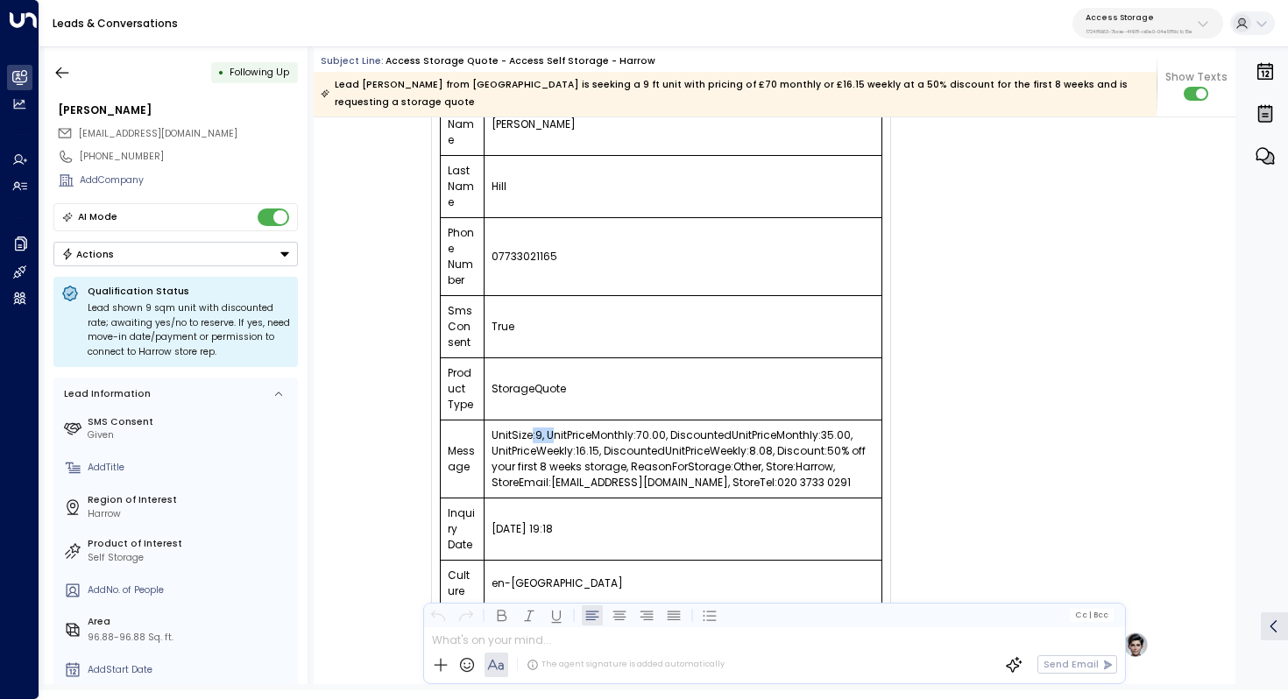
click at [529, 421] on td "UnitSize:9, UnitPriceMonthly:70.00, DiscountedUnitPriceMonthly:35.00, UnitPrice…" at bounding box center [683, 460] width 399 height 78
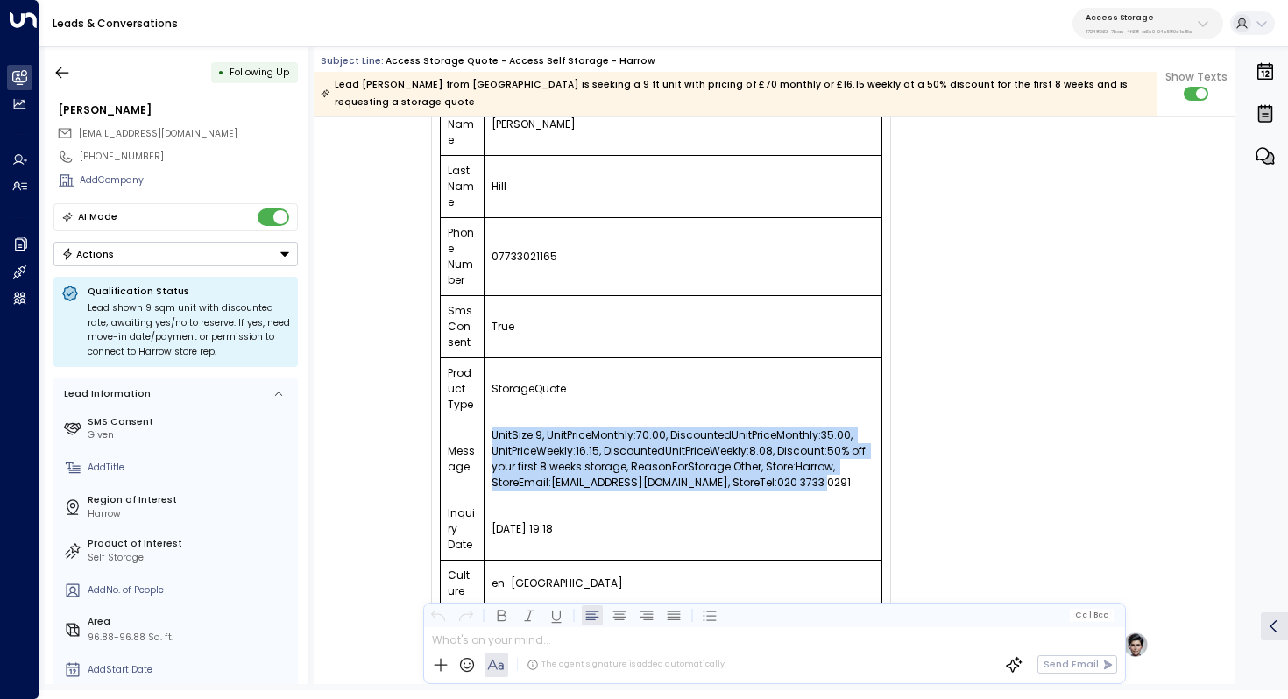
drag, startPoint x: 490, startPoint y: 399, endPoint x: 841, endPoint y: 452, distance: 355.2
click at [841, 452] on td "UnitSize:9, UnitPriceMonthly:70.00, DiscountedUnitPriceMonthly:35.00, UnitPrice…" at bounding box center [683, 460] width 399 height 78
copy td "UnitSize:9, UnitPriceMonthly:70.00, DiscountedUnitPriceMonthly:35.00, UnitPrice…"
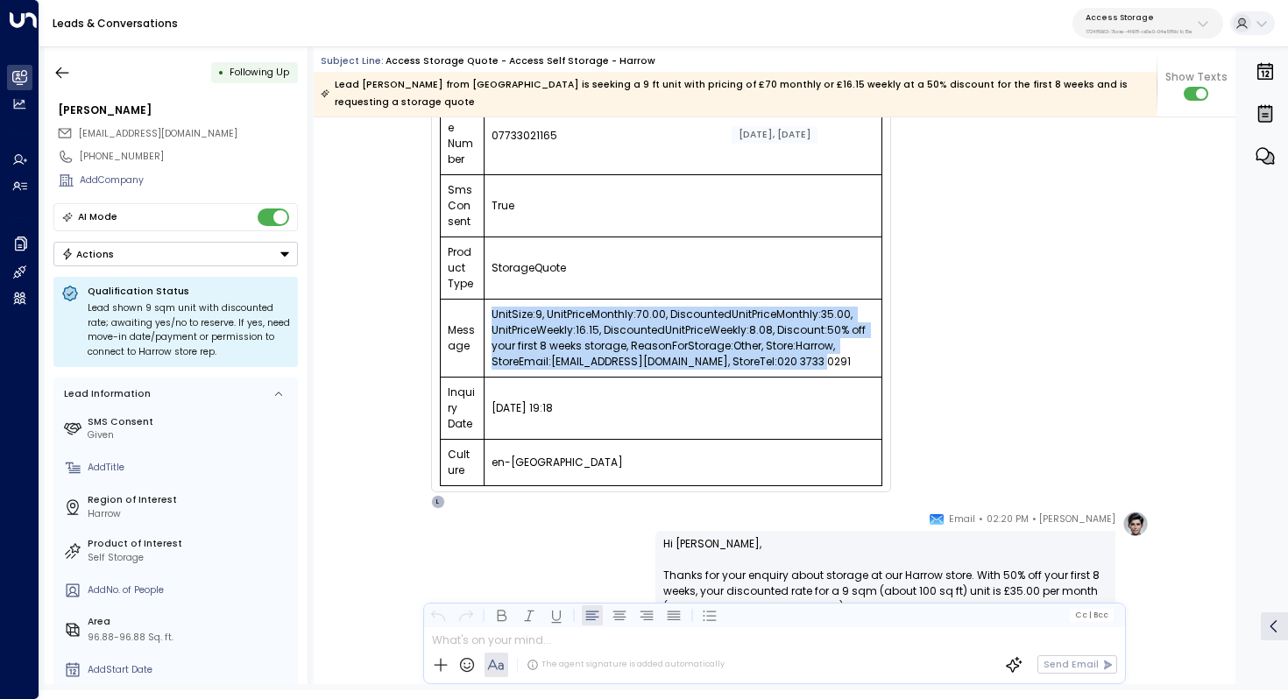
scroll to position [340, 0]
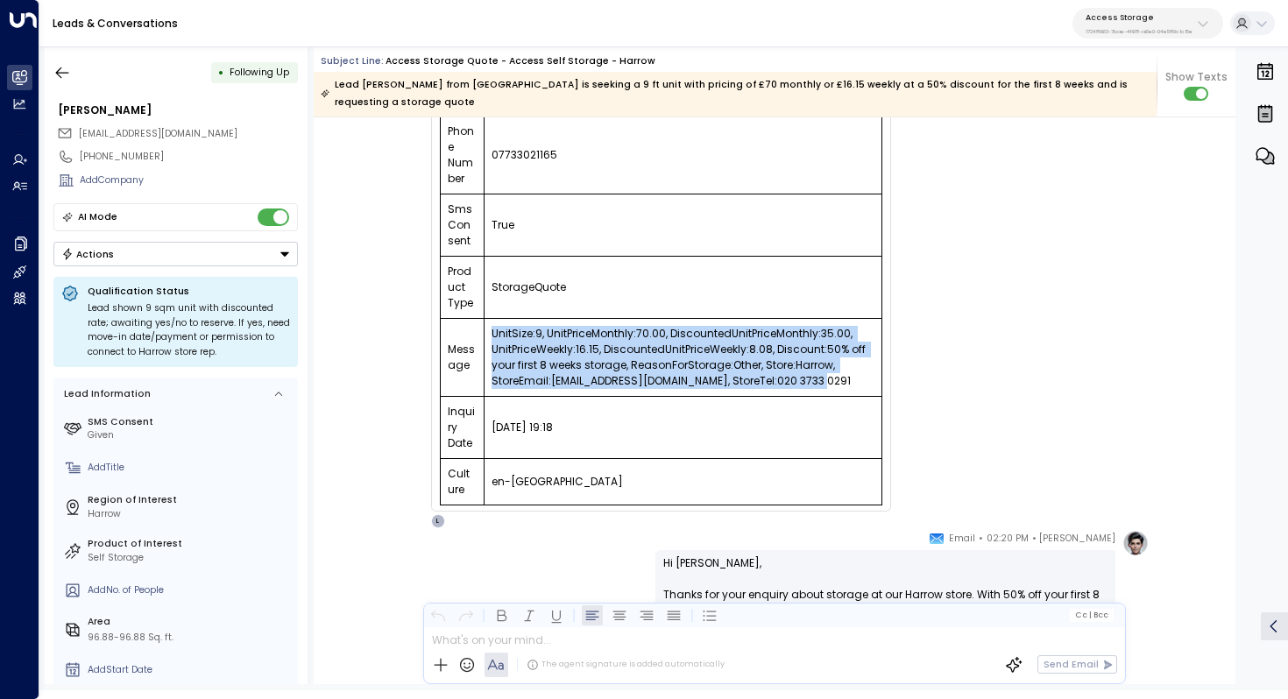
click at [1127, 31] on p "17248963-7bae-4f68-a6e0-04e589c1c15e" at bounding box center [1138, 31] width 107 height 7
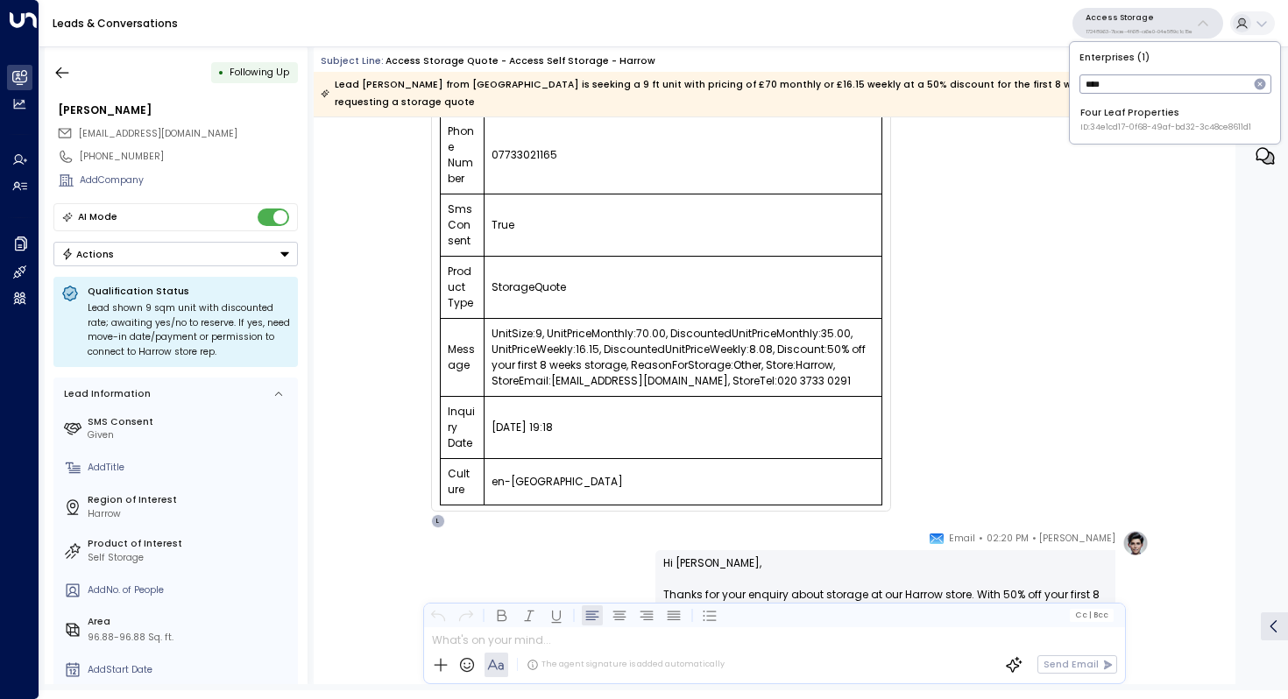
type input "****"
click at [1121, 131] on span "ID: 34e1cd17-0f68-49af-bd32-3c48ce8611d1" at bounding box center [1165, 128] width 171 height 12
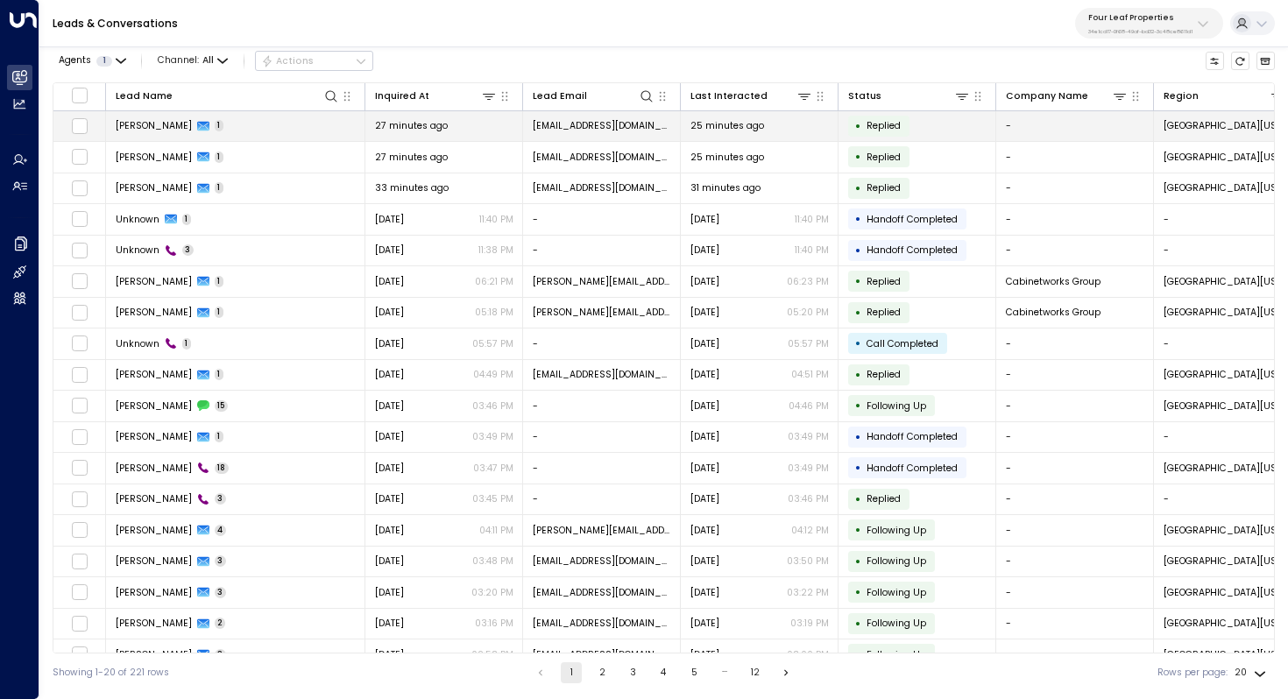
click at [170, 130] on span "[PERSON_NAME]" at bounding box center [154, 125] width 76 height 13
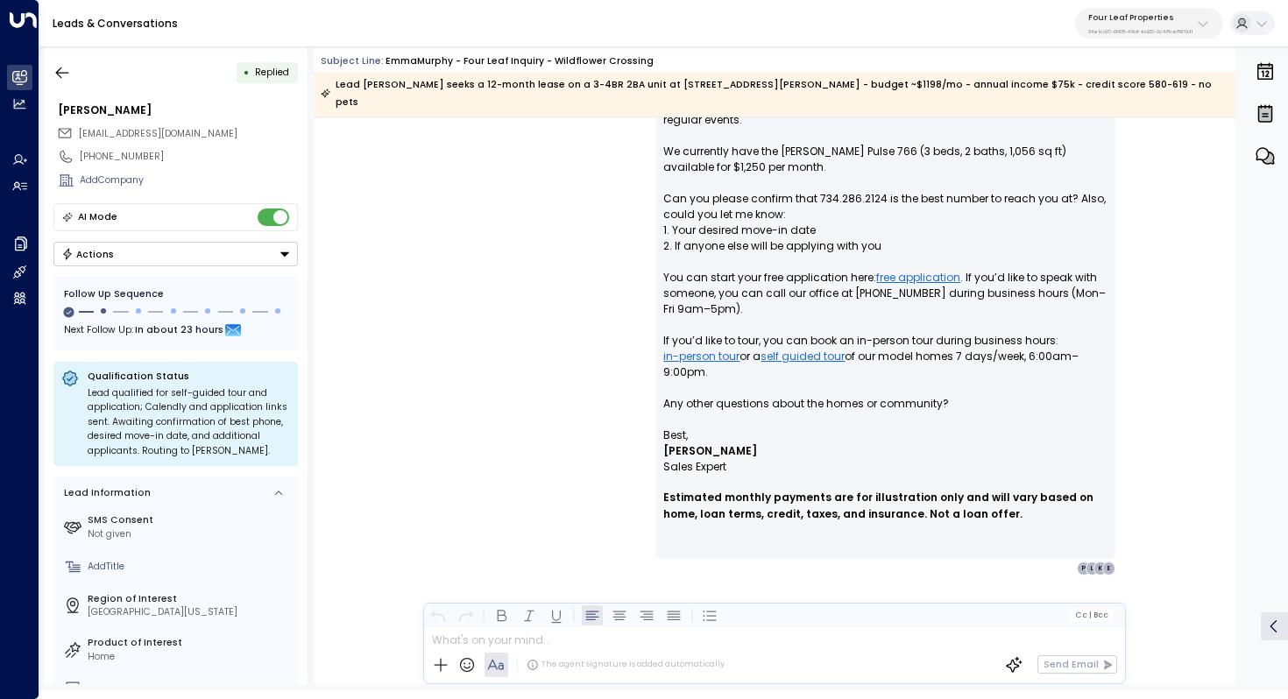
scroll to position [685, 0]
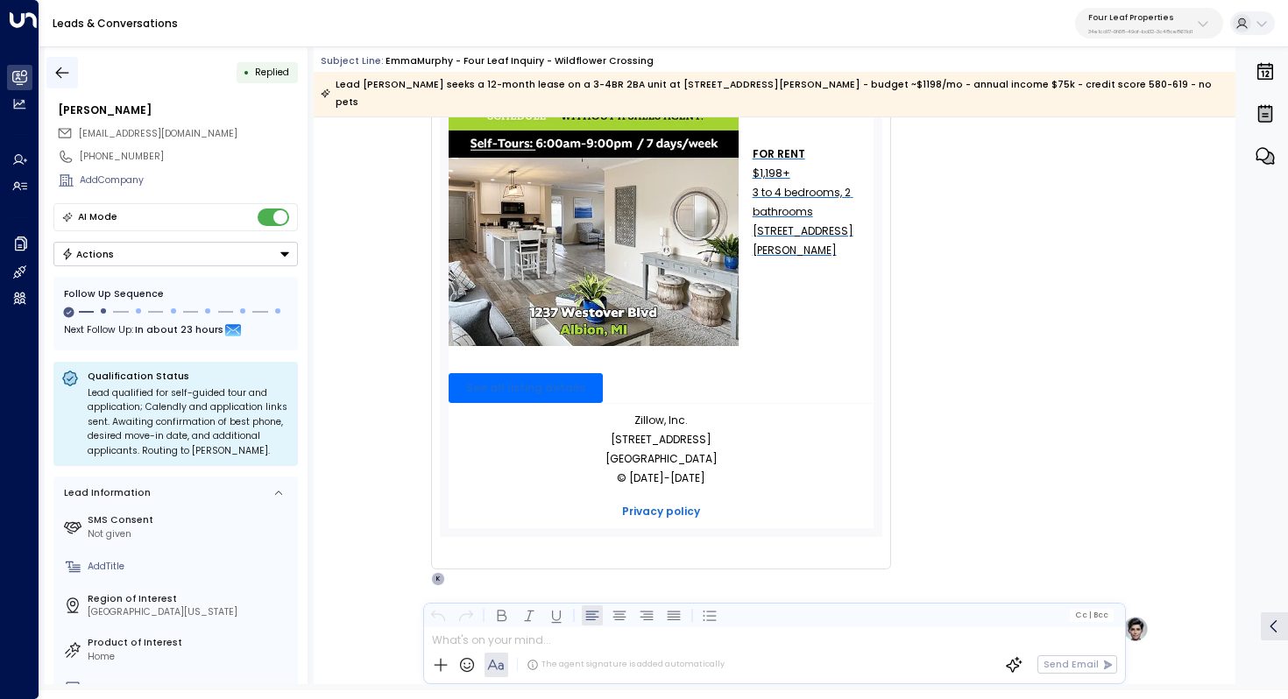
click at [74, 67] on button "button" at bounding box center [62, 73] width 32 height 32
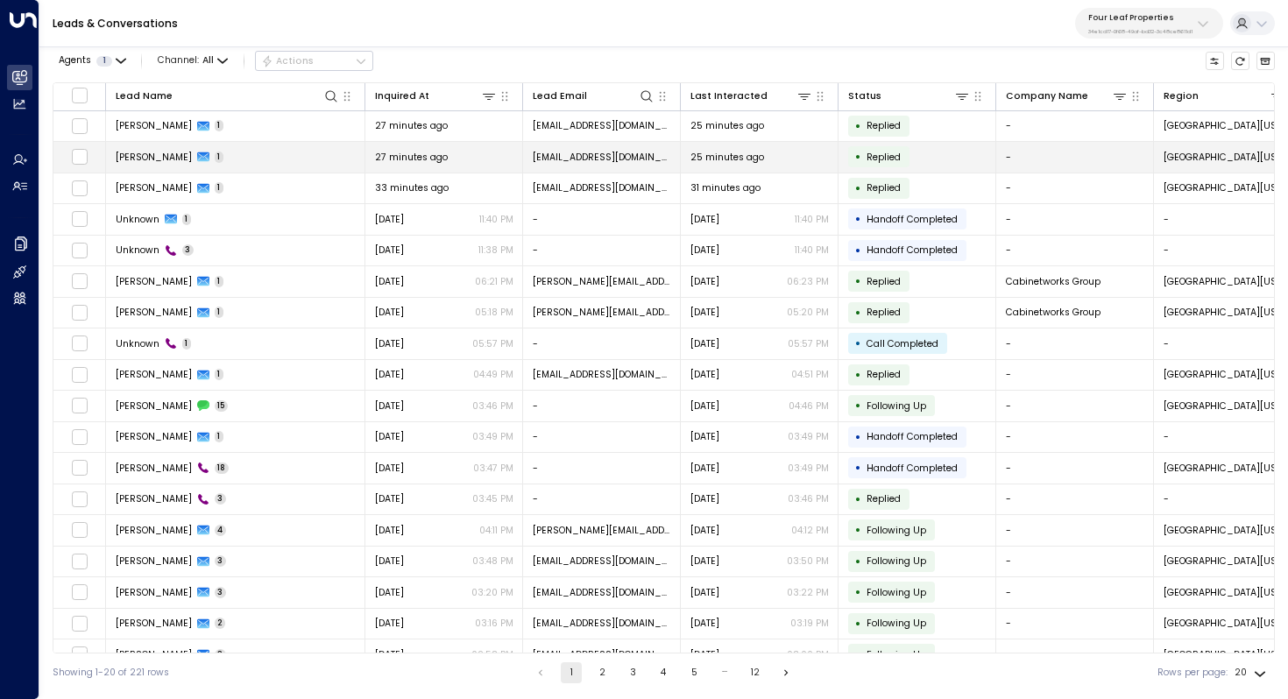
click at [163, 146] on td "[PERSON_NAME] 1" at bounding box center [235, 157] width 259 height 31
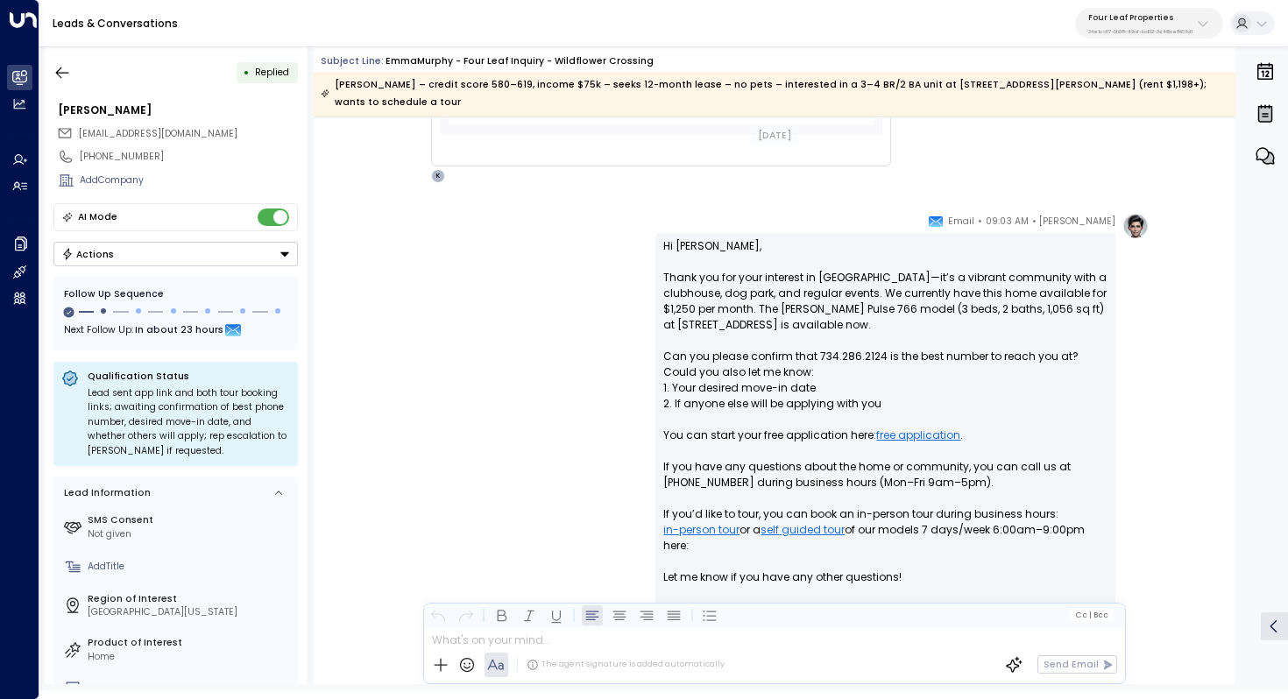
scroll to position [1112, 0]
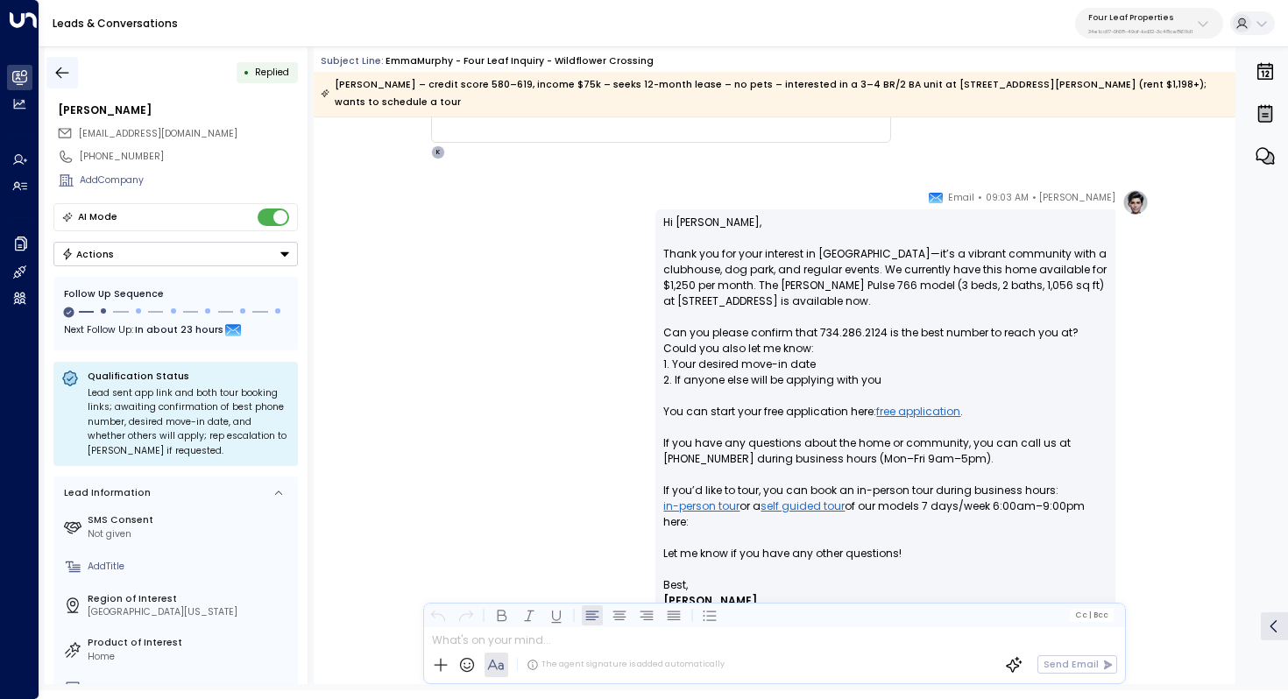
click at [63, 73] on icon "button" at bounding box center [62, 73] width 18 height 18
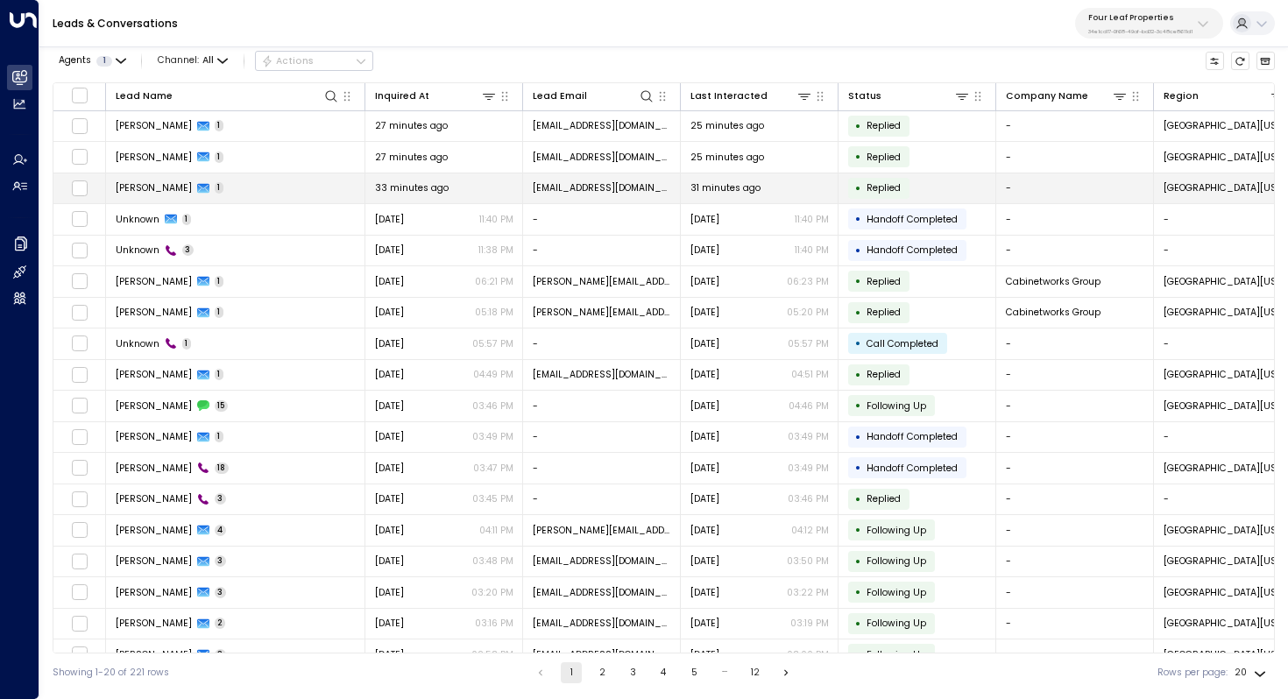
click at [261, 188] on td "[PERSON_NAME] 1" at bounding box center [235, 188] width 259 height 31
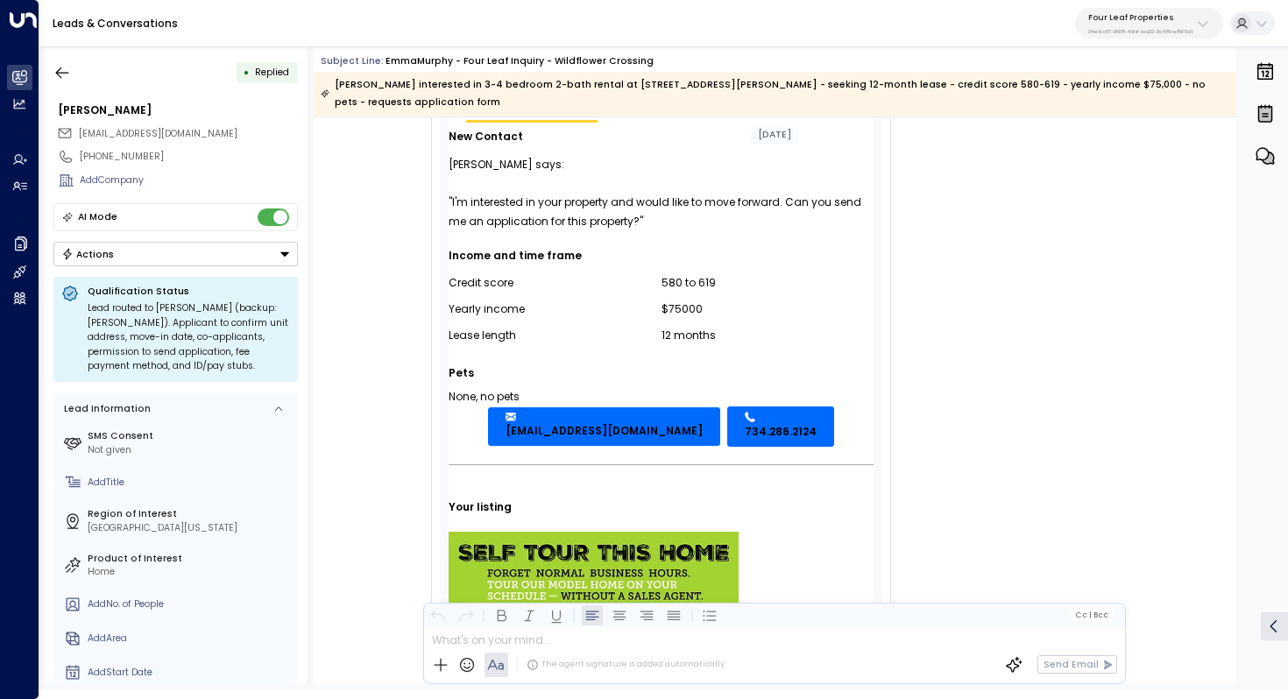
scroll to position [200, 0]
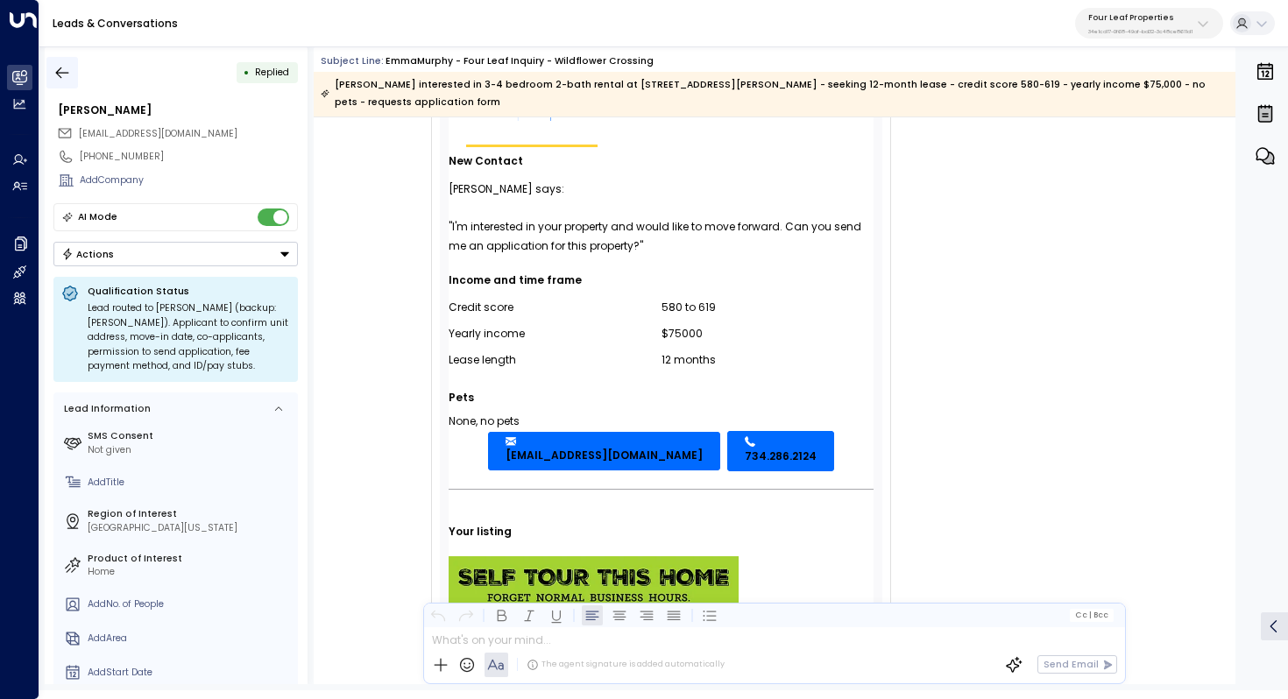
click at [62, 67] on icon "button" at bounding box center [62, 73] width 18 height 18
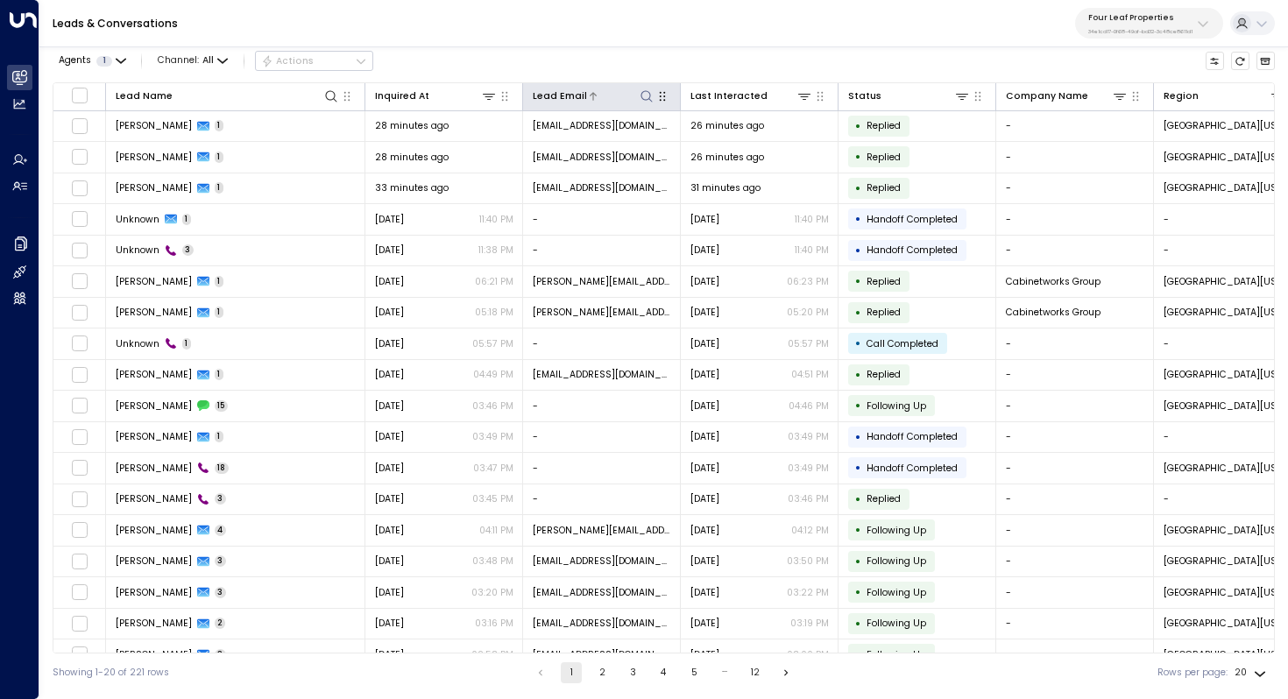
click at [641, 90] on icon at bounding box center [647, 96] width 14 height 14
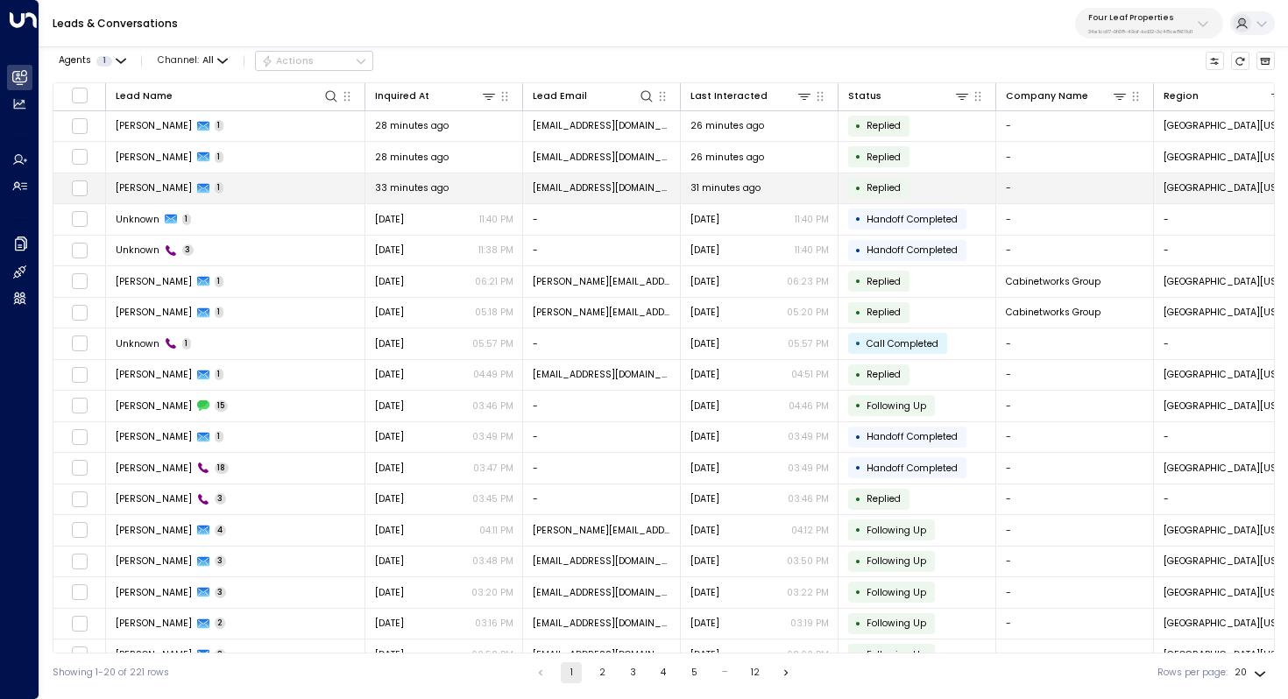
click at [569, 187] on span "[EMAIL_ADDRESS][DOMAIN_NAME]" at bounding box center [602, 187] width 138 height 13
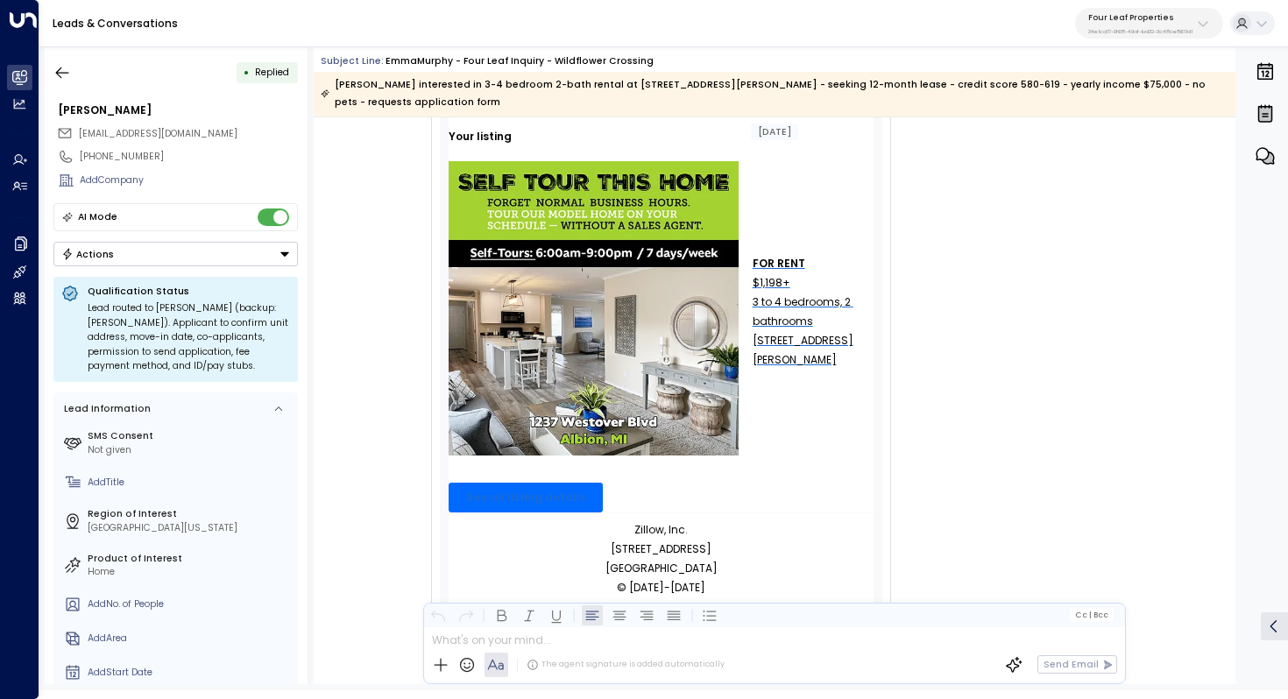
scroll to position [583, 0]
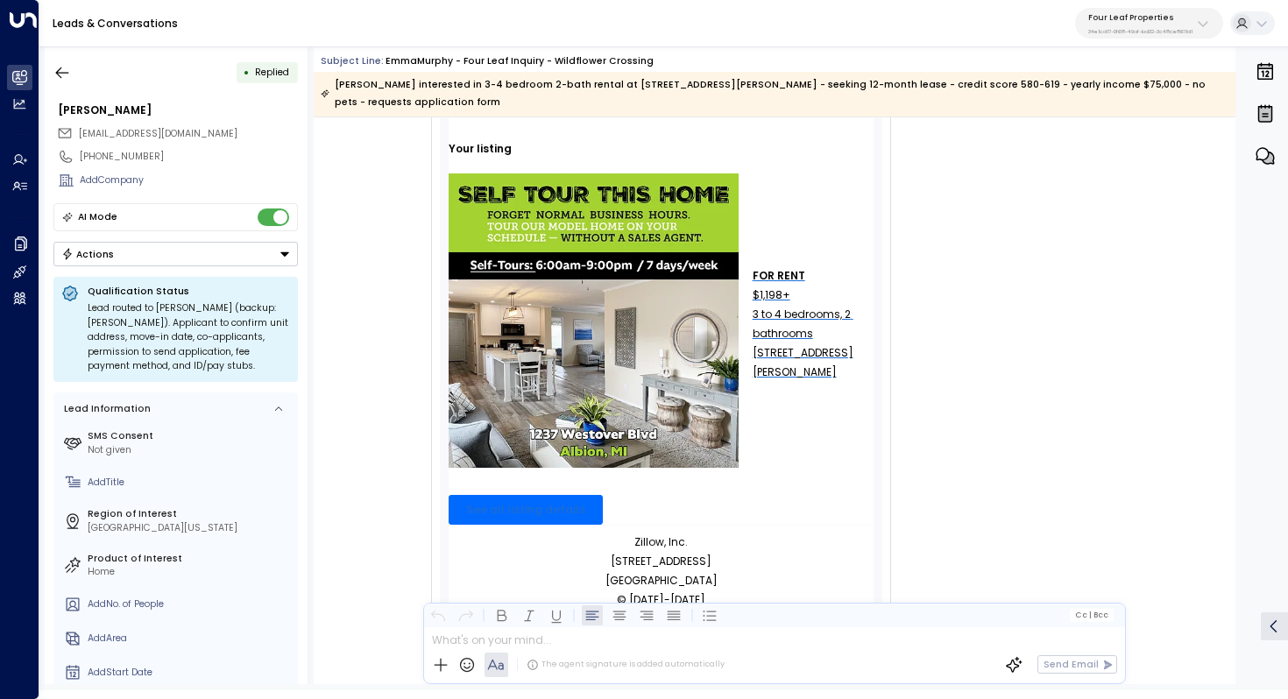
click at [125, 132] on span "[EMAIL_ADDRESS][DOMAIN_NAME]" at bounding box center [158, 133] width 159 height 13
drag, startPoint x: 211, startPoint y: 134, endPoint x: 81, endPoint y: 133, distance: 130.5
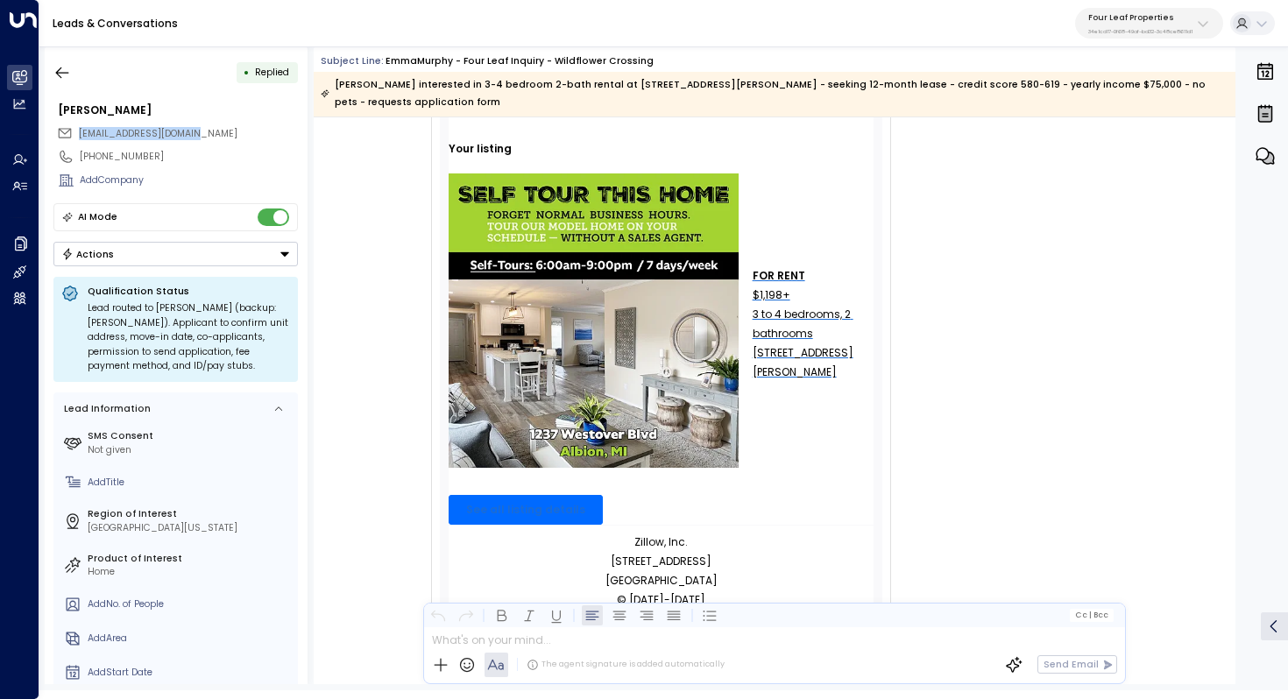
click at [81, 133] on span "[EMAIL_ADDRESS][DOMAIN_NAME]" at bounding box center [158, 133] width 159 height 13
copy span "[EMAIL_ADDRESS][DOMAIN_NAME]"
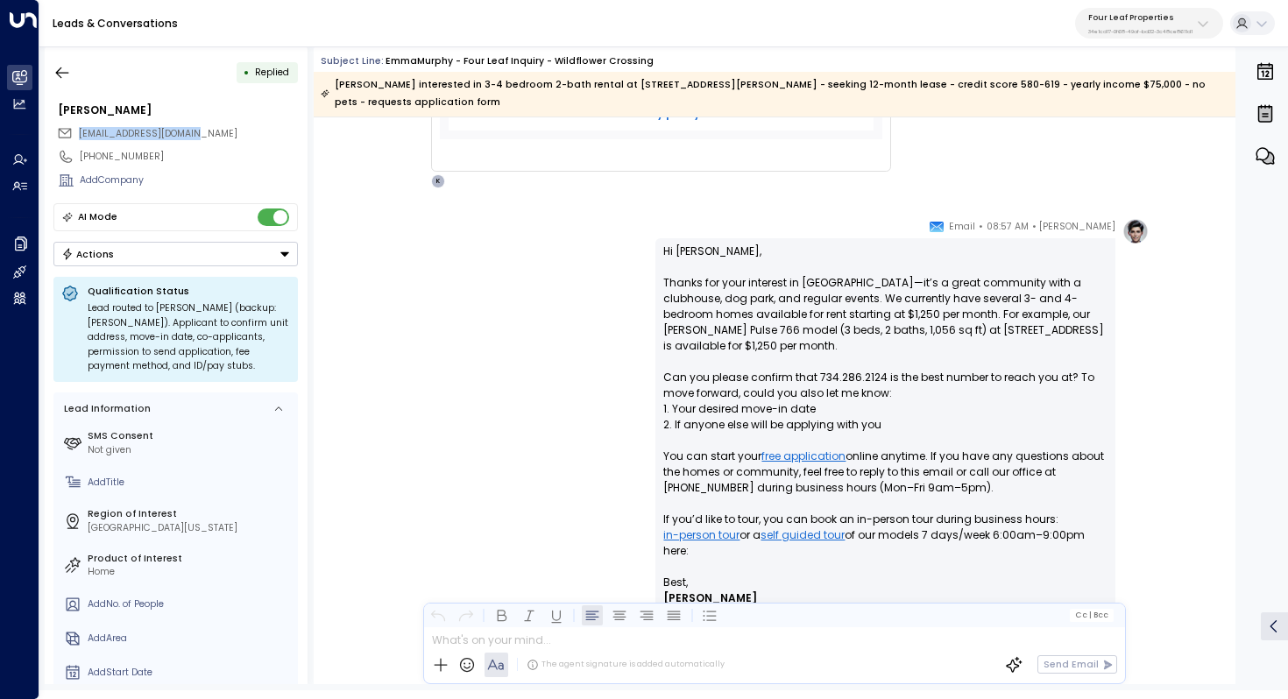
scroll to position [1084, 0]
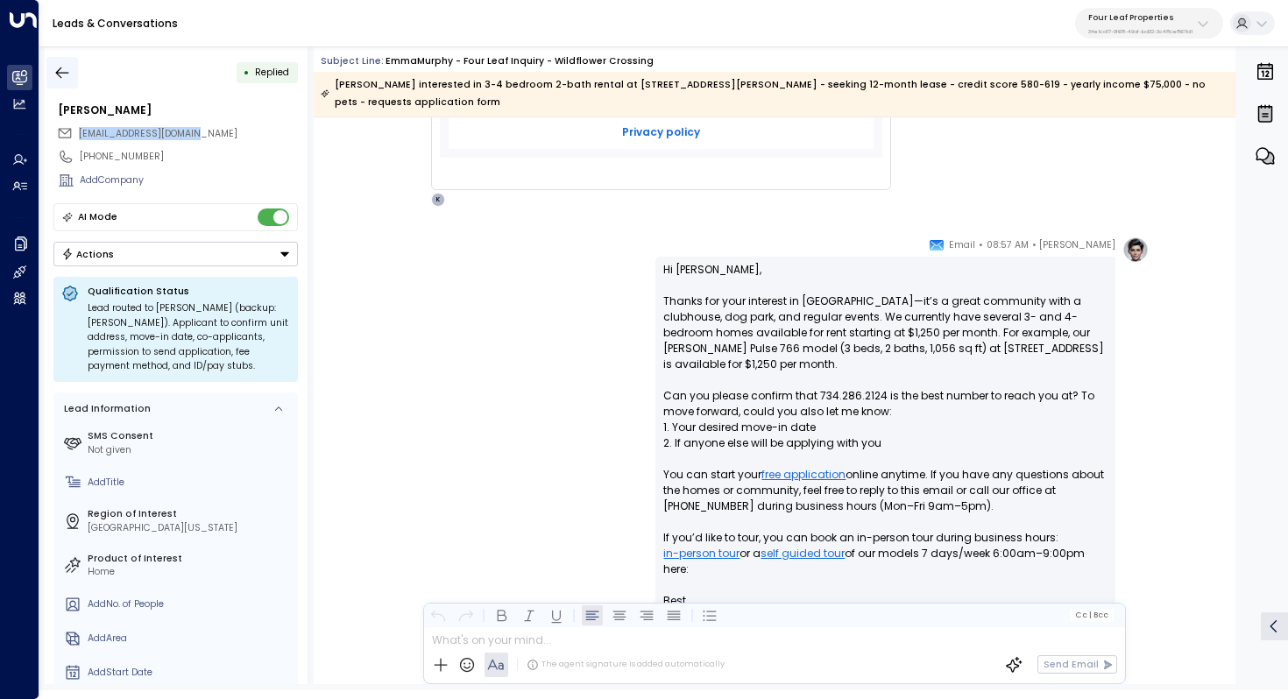
click at [66, 76] on icon "button" at bounding box center [62, 73] width 18 height 18
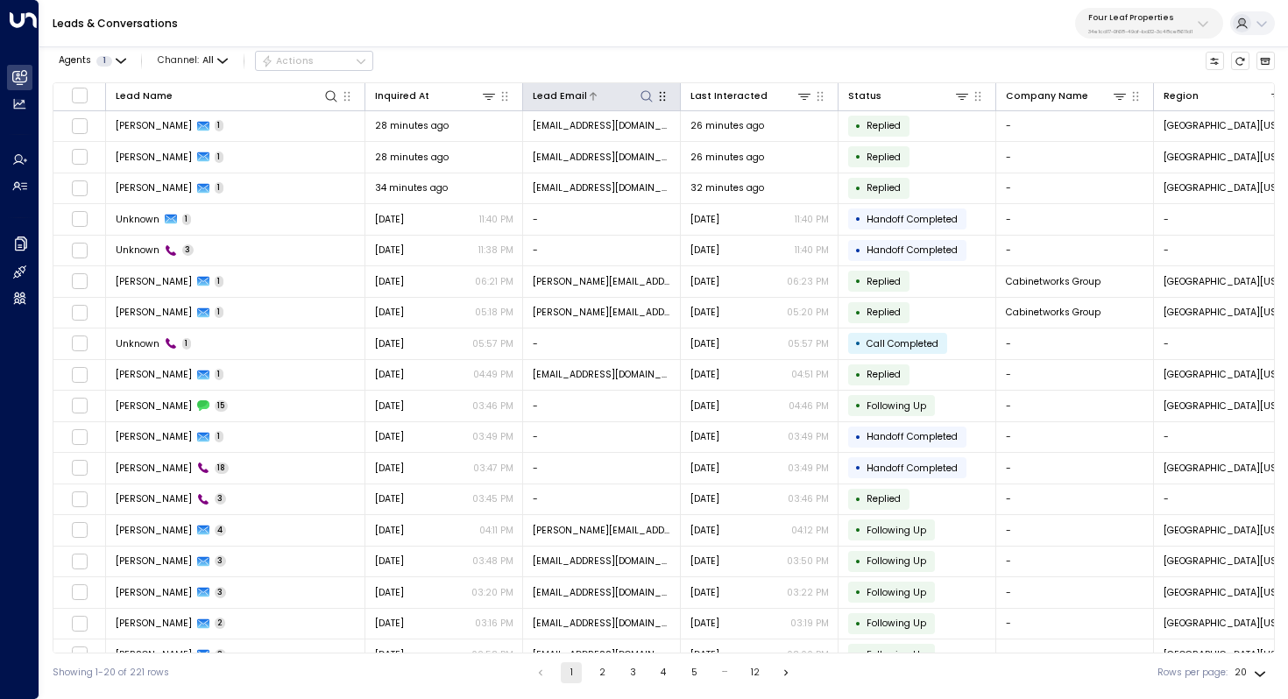
click at [647, 99] on icon at bounding box center [645, 95] width 11 height 11
type input "**********"
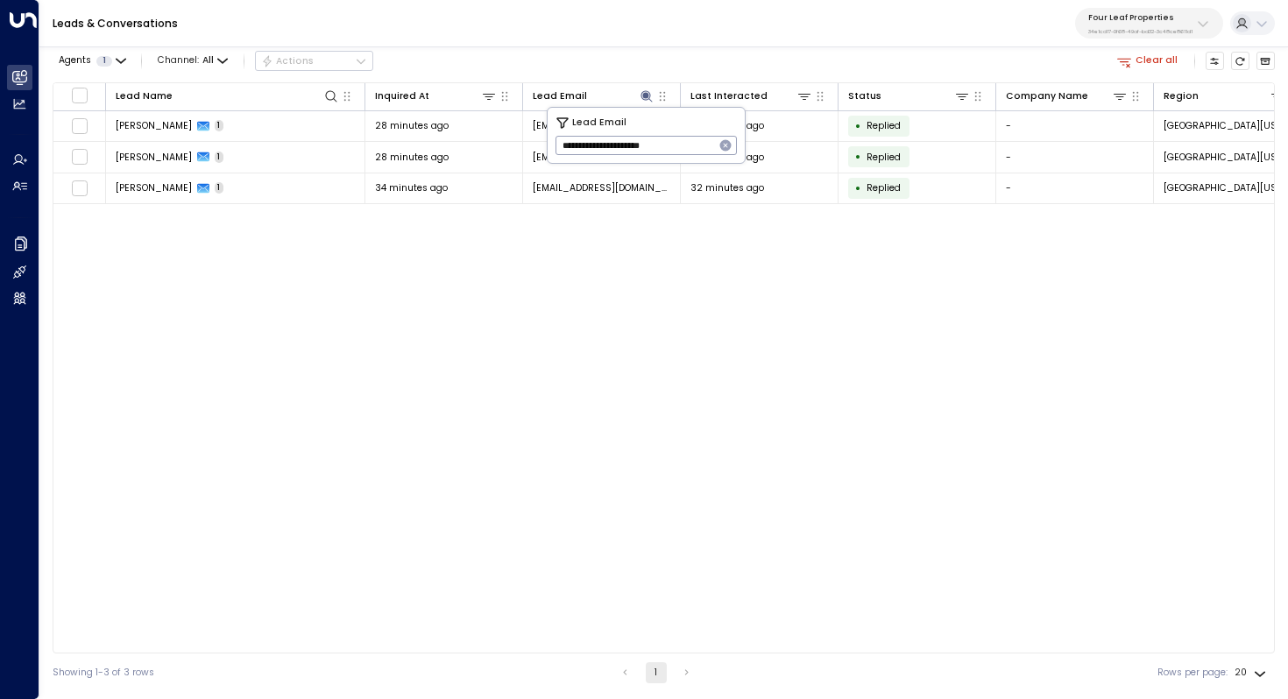
click at [491, 265] on div "Lead Name Inquired At Lead Email Last Interacted Status Company Name Region Pro…" at bounding box center [664, 367] width 1222 height 571
click at [450, 243] on div "Lead Name Inquired At Lead Email Last Interacted Status Company Name Region Pro…" at bounding box center [664, 367] width 1222 height 571
click at [186, 103] on div at bounding box center [256, 96] width 167 height 17
click at [648, 95] on icon at bounding box center [645, 95] width 11 height 11
click at [731, 145] on icon "button" at bounding box center [725, 145] width 11 height 11
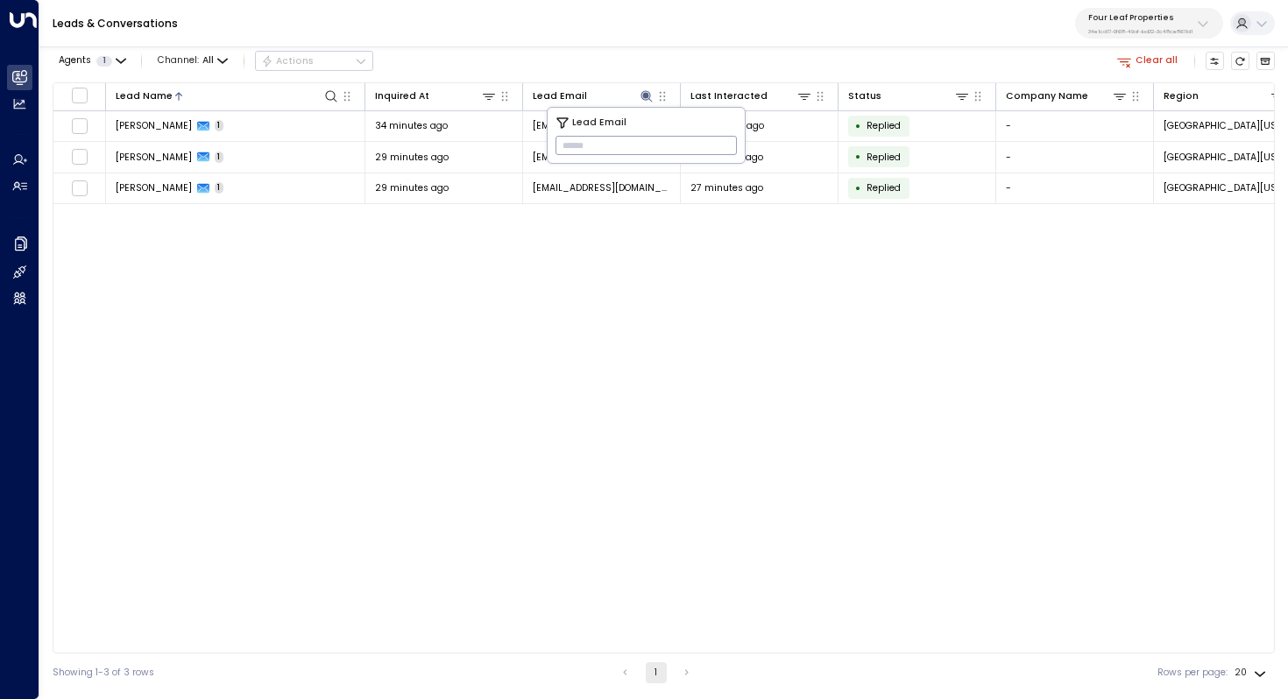
click at [676, 278] on div "Lead Name Inquired At Lead Email Last Interacted Status Company Name Region Pro…" at bounding box center [664, 367] width 1222 height 571
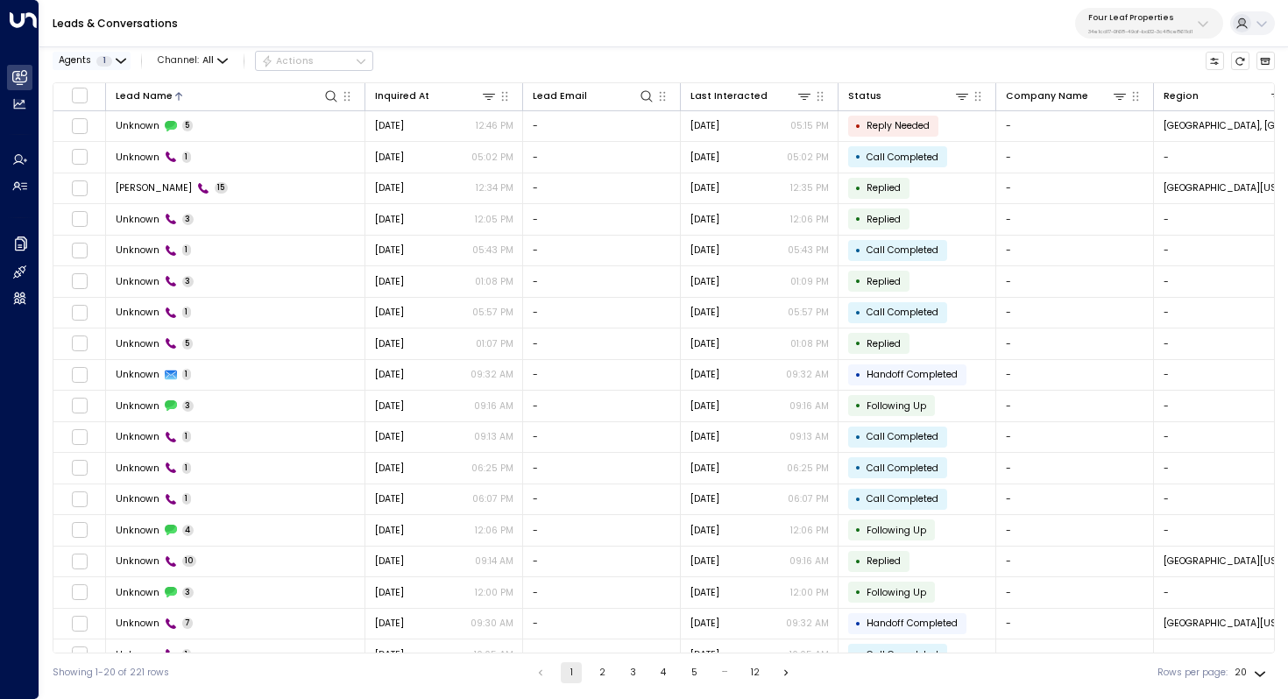
click at [121, 58] on icon "button" at bounding box center [121, 61] width 11 height 11
click at [121, 58] on div at bounding box center [644, 349] width 1288 height 699
click at [215, 55] on span "Channel: All" at bounding box center [192, 61] width 81 height 18
click at [215, 55] on div at bounding box center [644, 349] width 1288 height 699
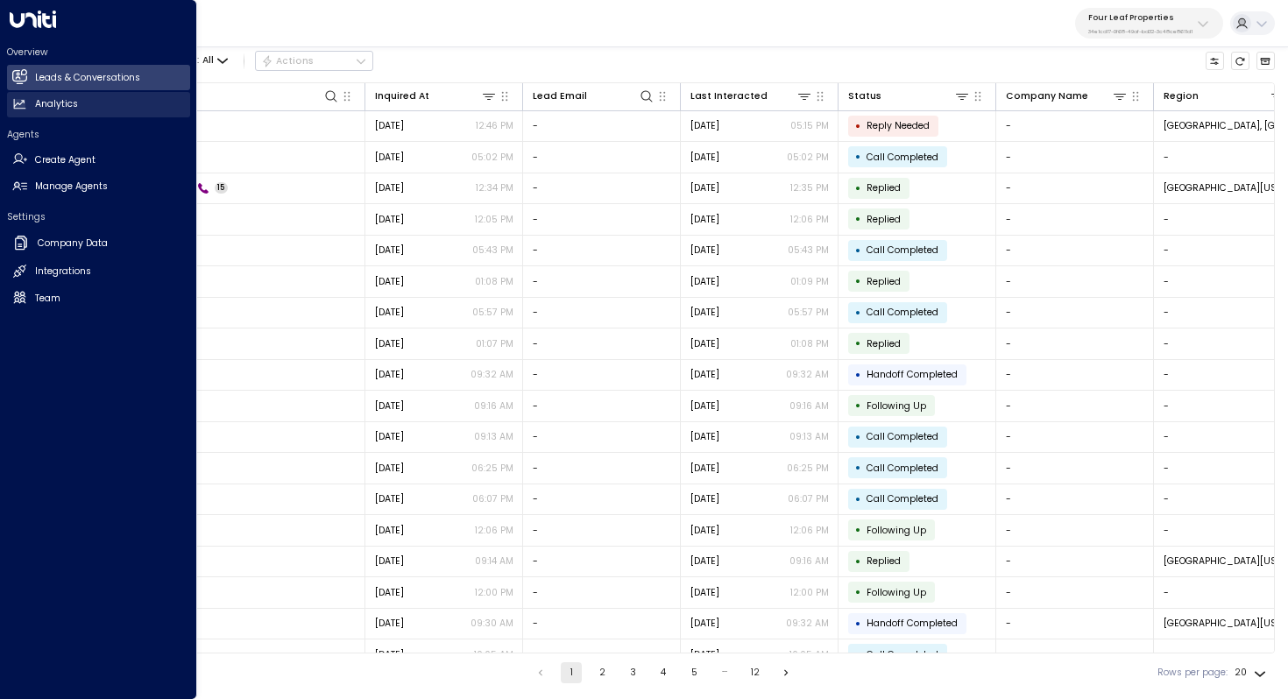
click at [58, 111] on link "Analytics Analytics" at bounding box center [98, 104] width 183 height 25
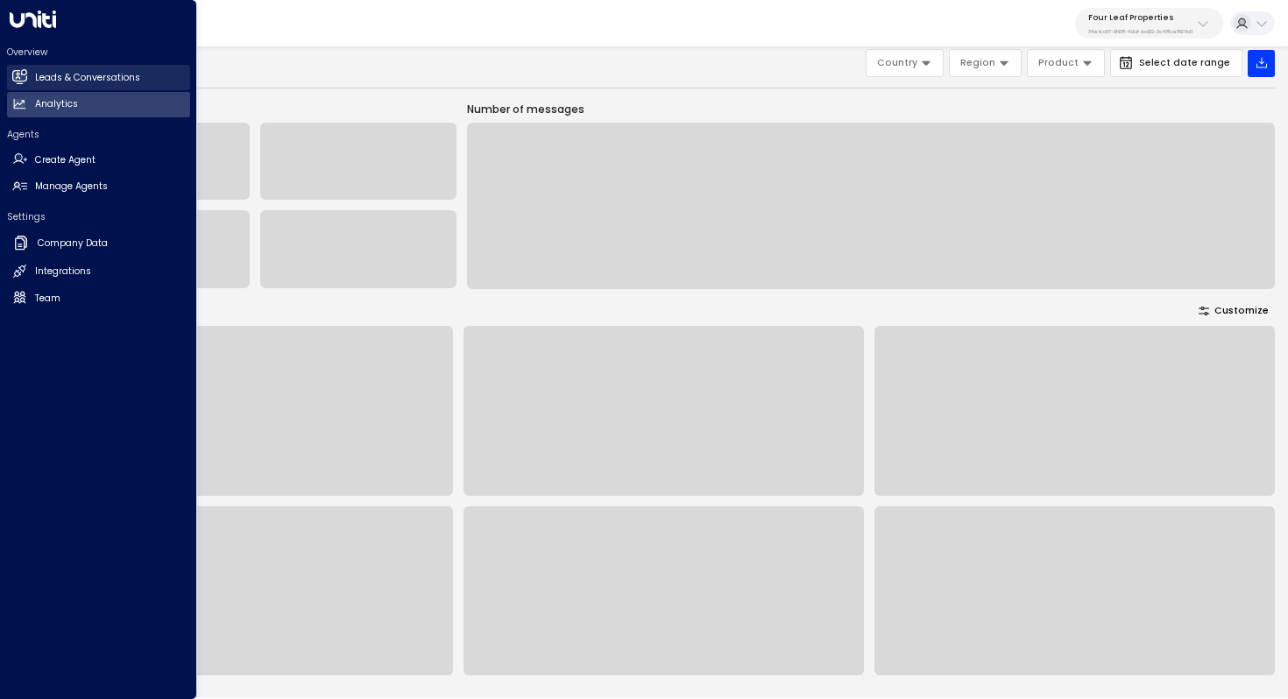
click at [65, 79] on h2 "Leads & Conversations" at bounding box center [87, 78] width 105 height 14
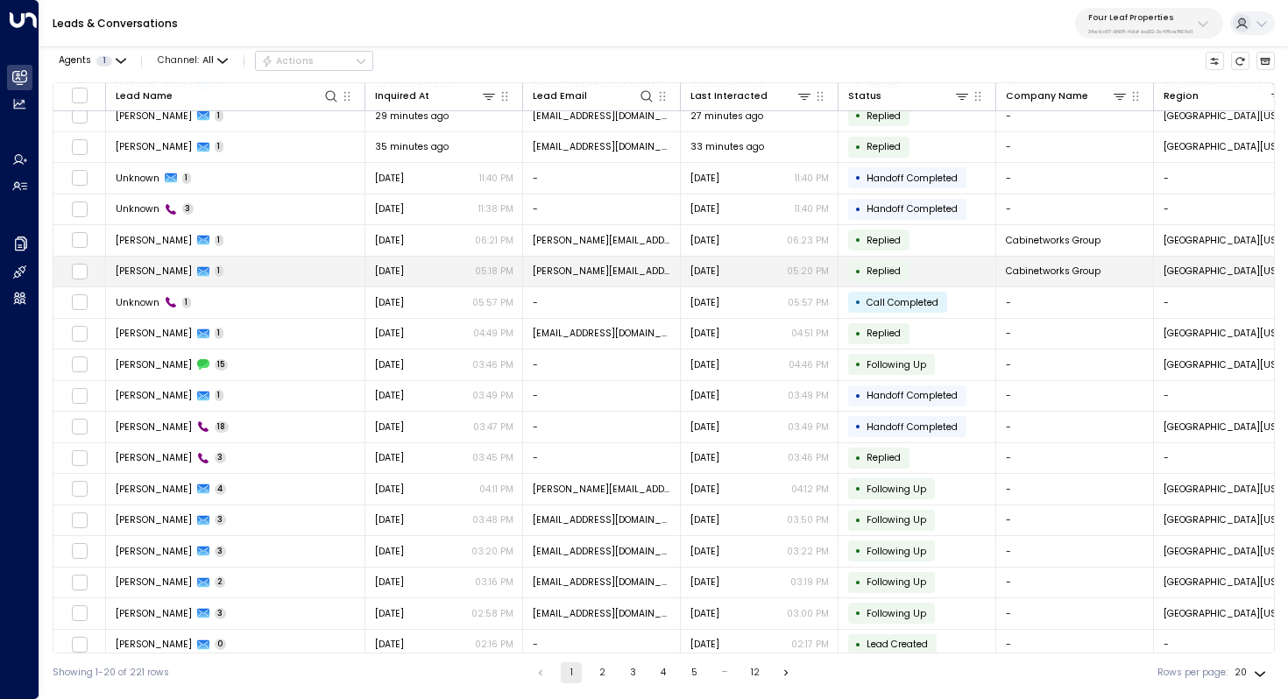
scroll to position [84, 0]
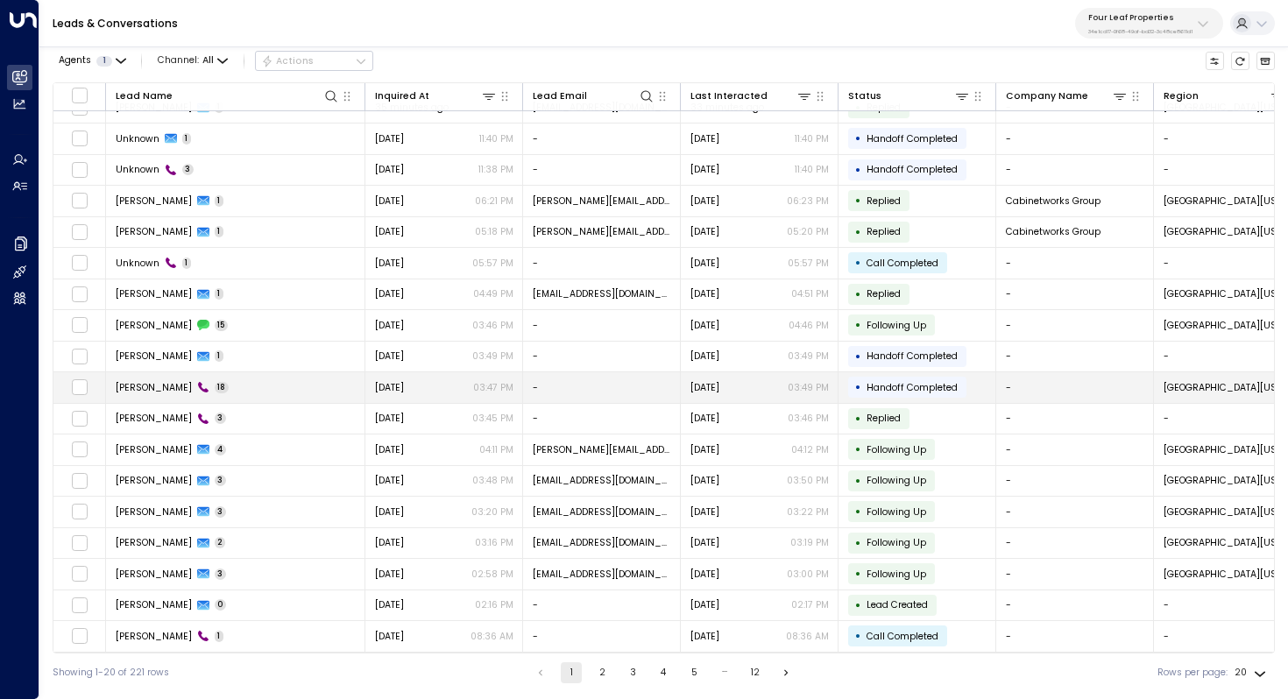
click at [301, 384] on td "[PERSON_NAME] 18" at bounding box center [235, 387] width 259 height 31
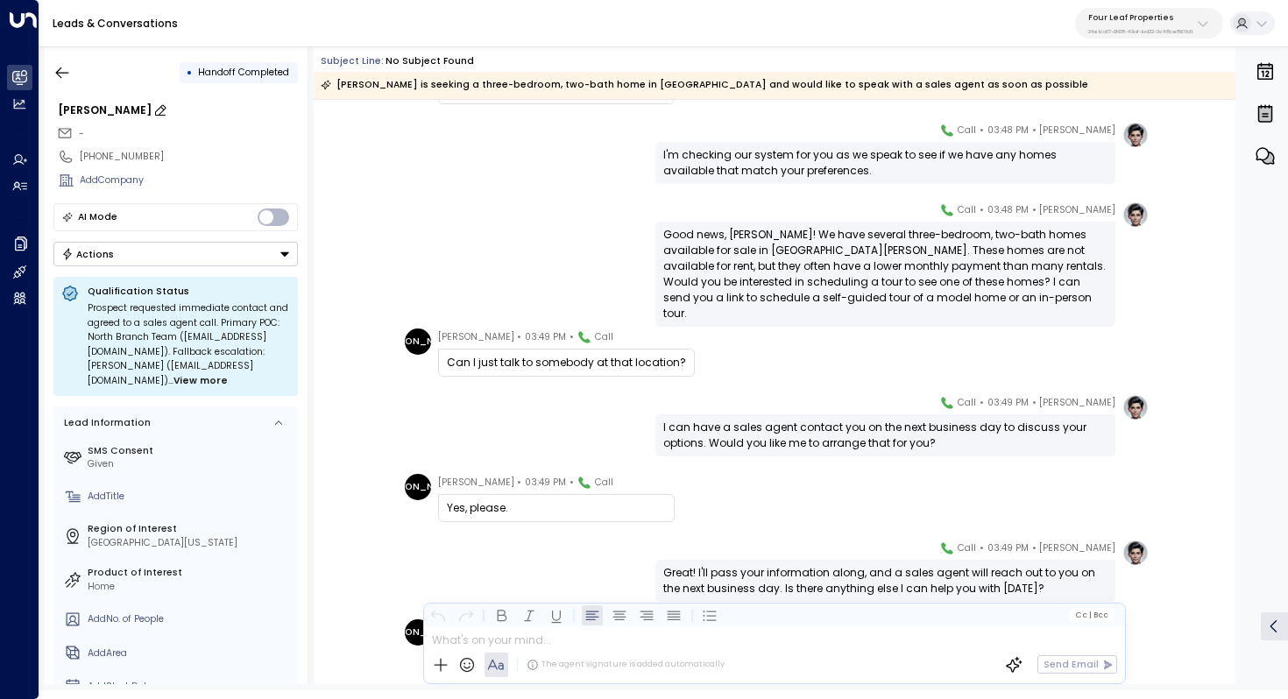
scroll to position [767, 0]
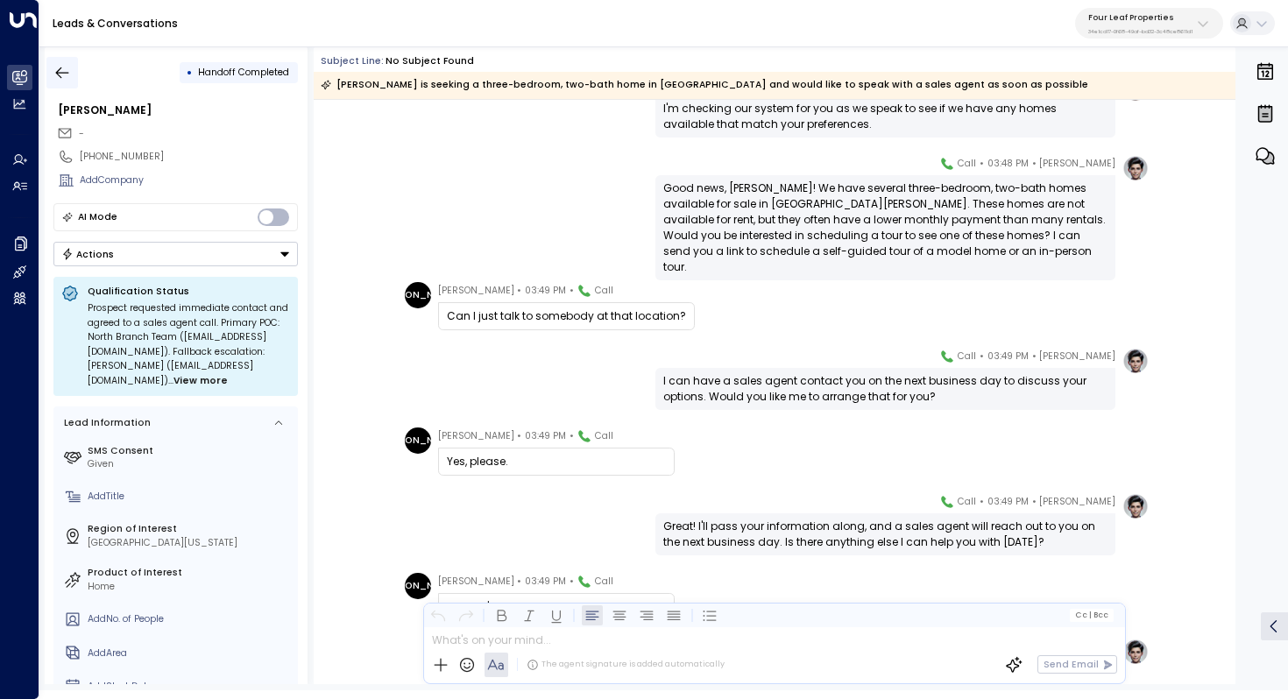
click at [56, 72] on icon "button" at bounding box center [62, 72] width 13 height 11
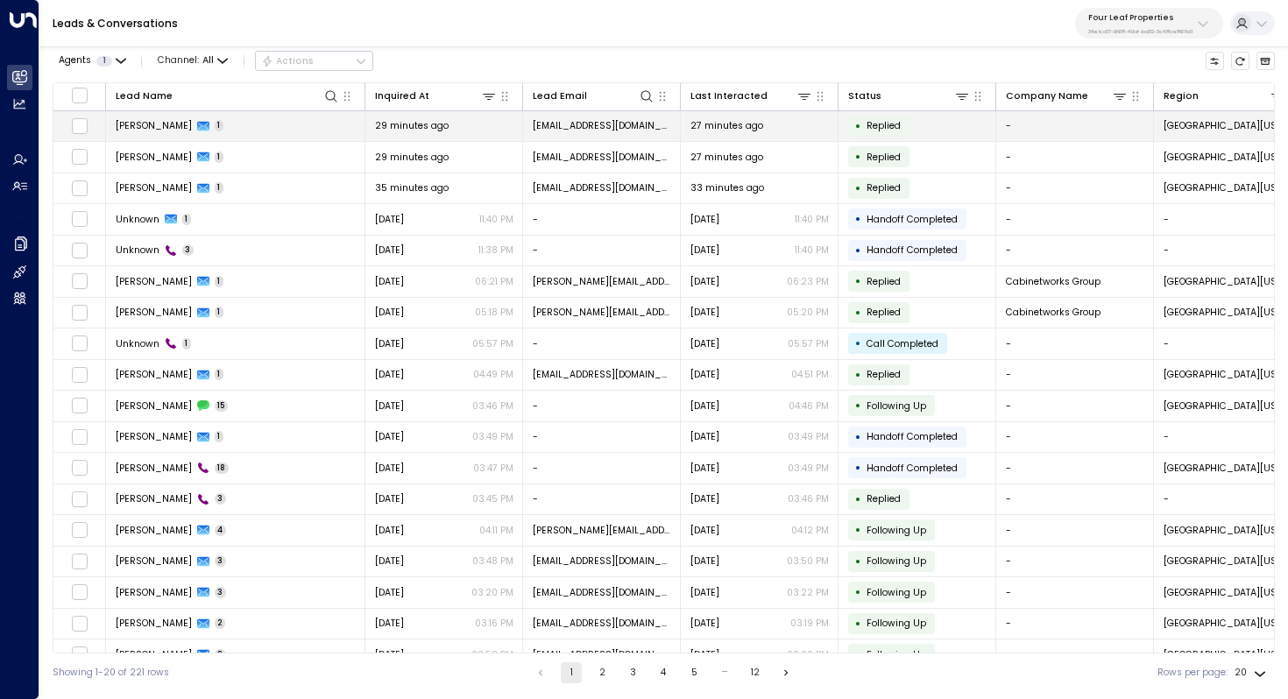
click at [597, 125] on span "[EMAIL_ADDRESS][DOMAIN_NAME]" at bounding box center [602, 125] width 138 height 13
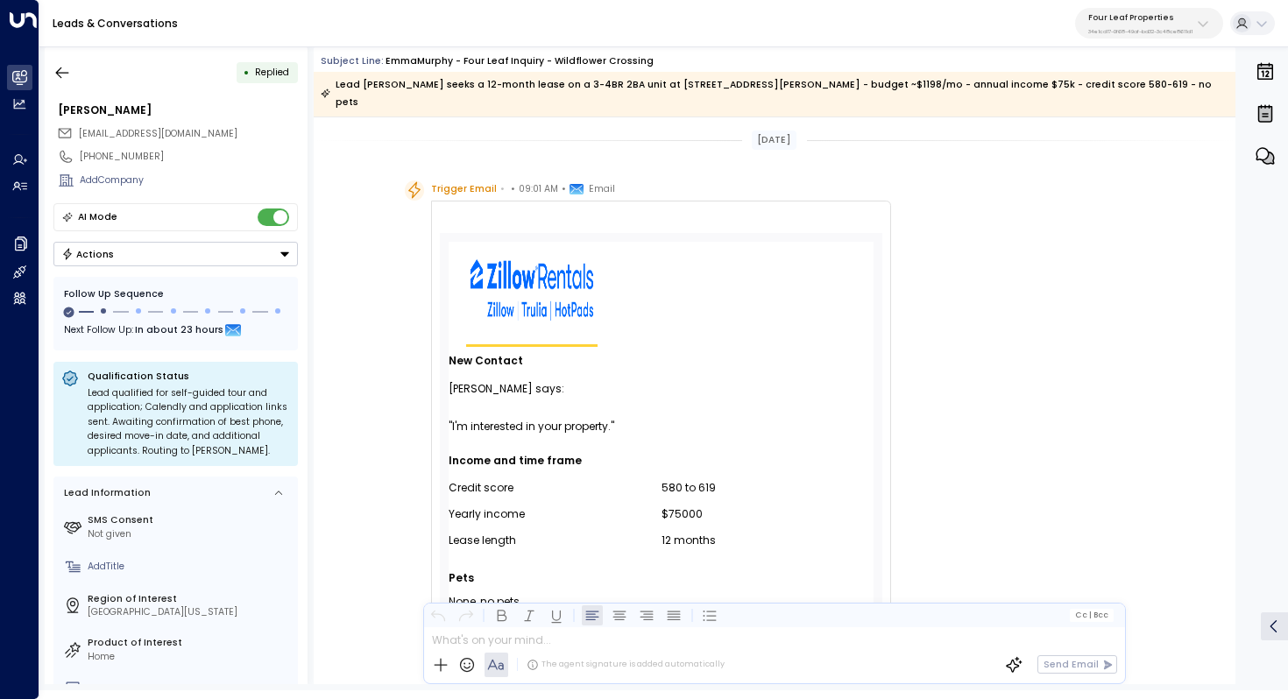
scroll to position [765, 0]
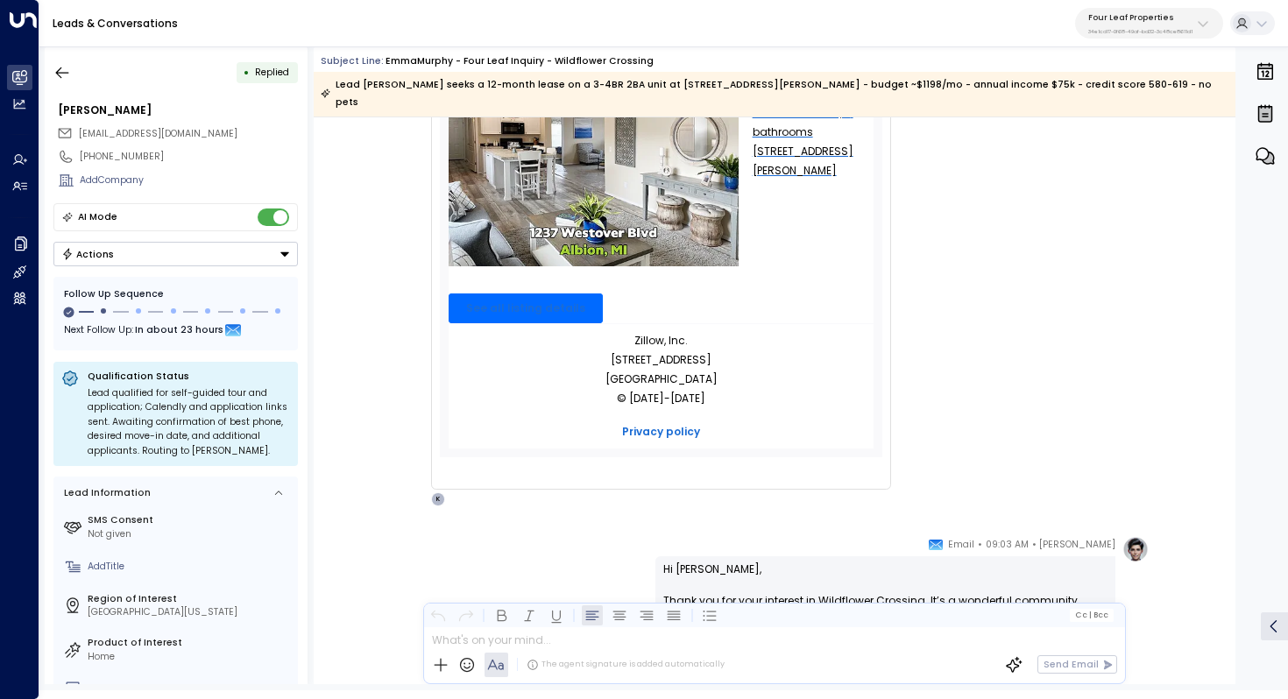
click at [193, 130] on span "[EMAIL_ADDRESS][DOMAIN_NAME]" at bounding box center [158, 133] width 159 height 13
copy div "[EMAIL_ADDRESS][DOMAIN_NAME]"
click at [67, 67] on icon "button" at bounding box center [62, 73] width 18 height 18
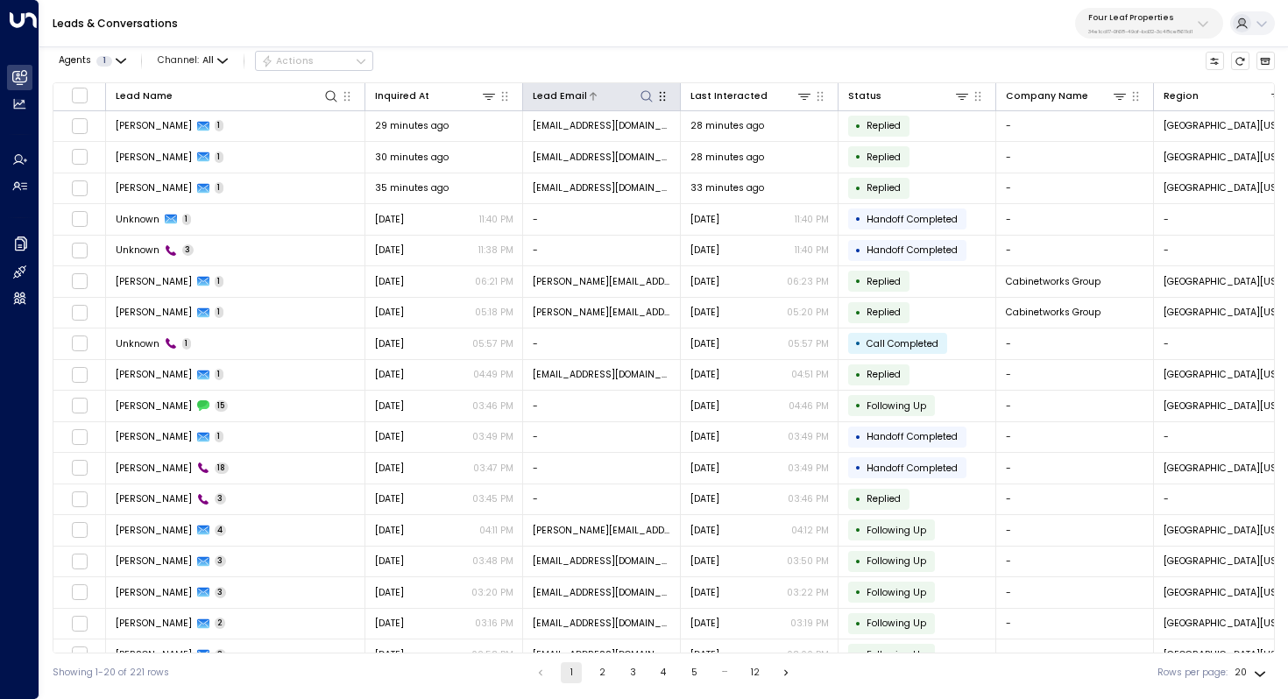
click at [644, 96] on icon at bounding box center [647, 96] width 14 height 14
type input "**********"
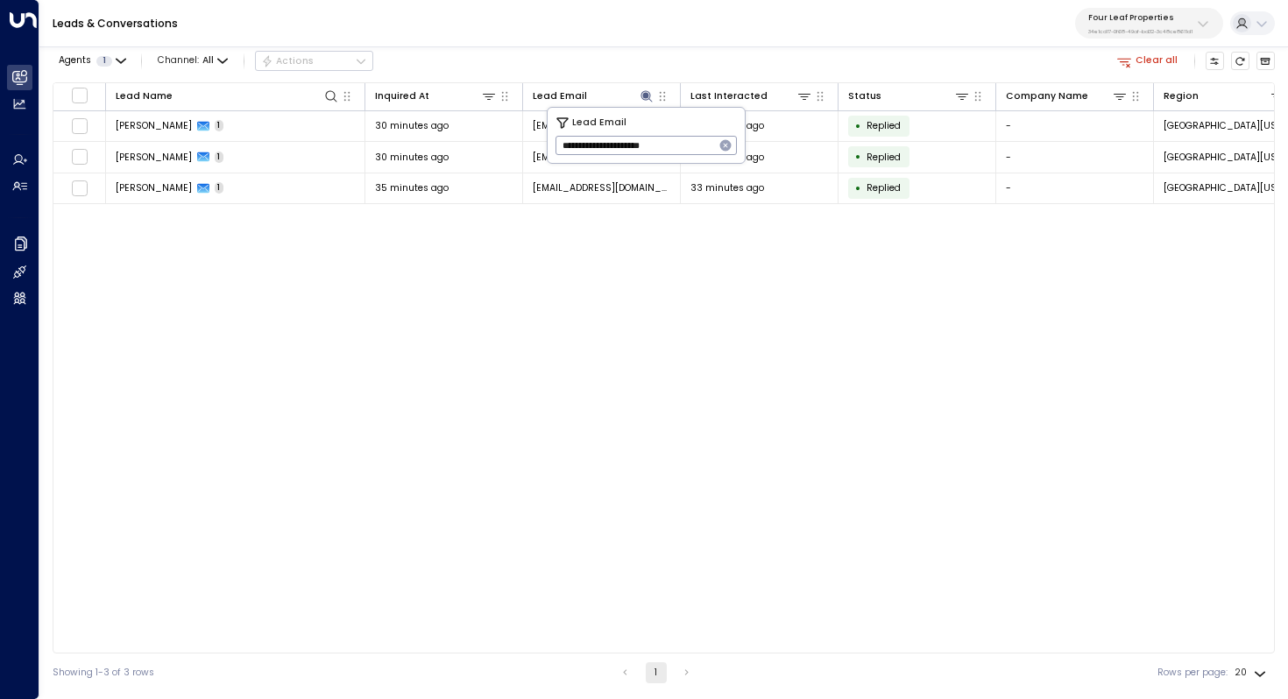
drag, startPoint x: 700, startPoint y: 149, endPoint x: 555, endPoint y: 147, distance: 144.6
click at [555, 147] on input "**********" at bounding box center [634, 145] width 159 height 28
click at [1264, 67] on button "Archived Leads" at bounding box center [1265, 61] width 19 height 19
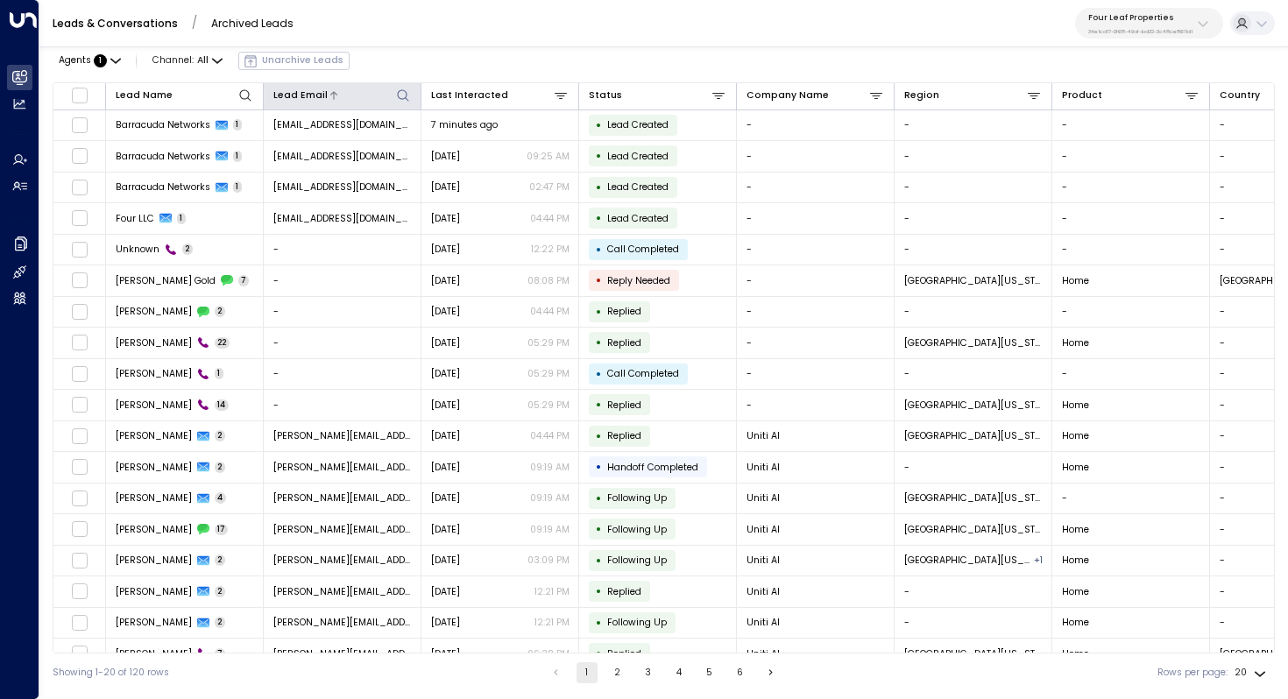
click at [407, 93] on icon at bounding box center [403, 95] width 14 height 14
type input "**********"
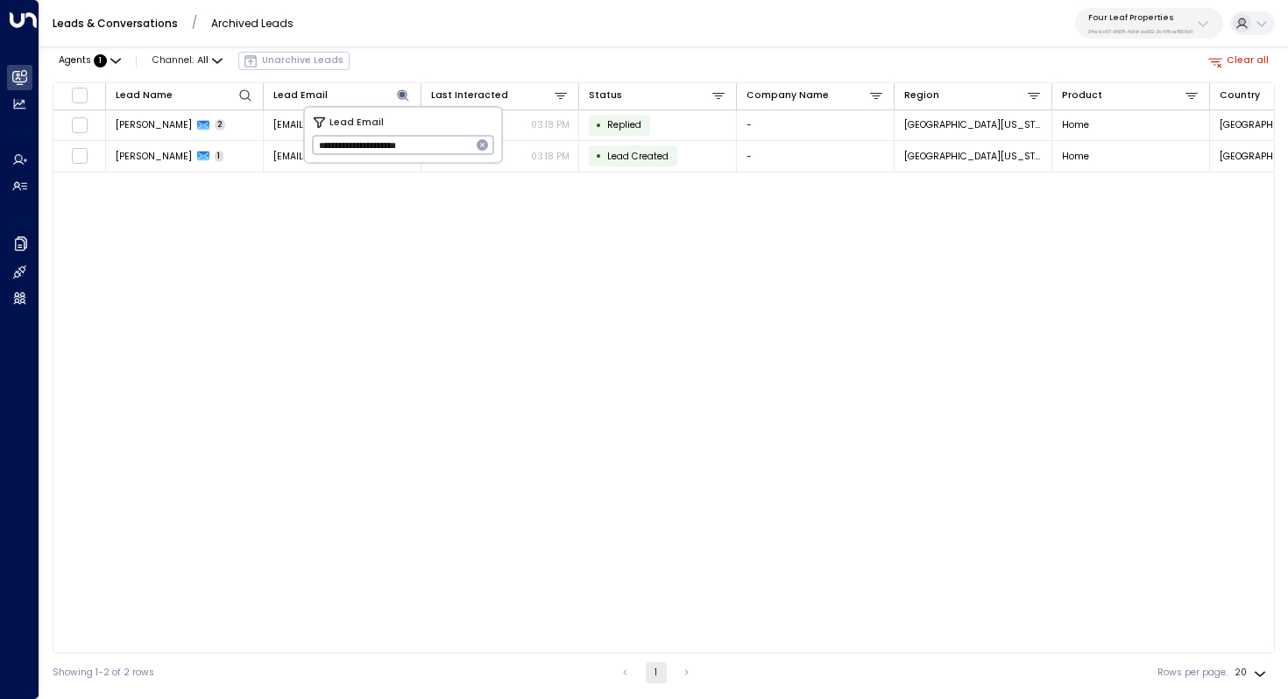
click at [463, 232] on div "Lead Name Lead Email Last Interacted Status Company Name Region Product Country…" at bounding box center [664, 367] width 1222 height 571
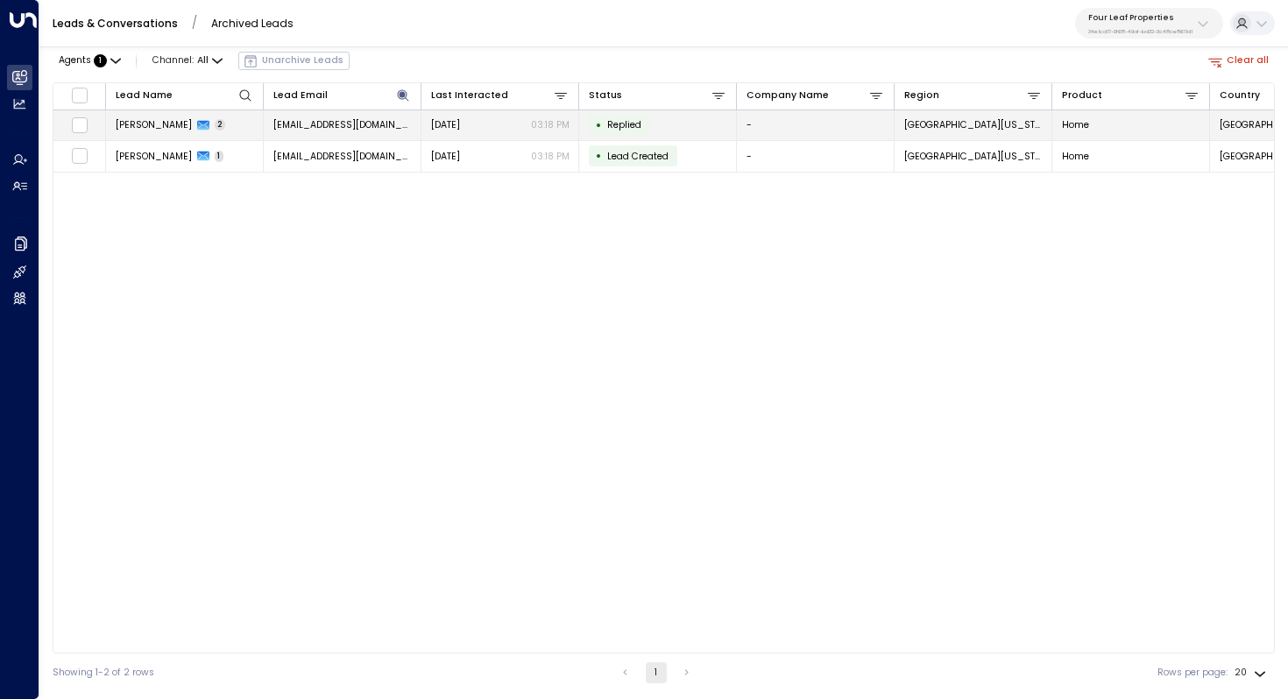
click at [145, 126] on span "[PERSON_NAME]" at bounding box center [154, 124] width 76 height 13
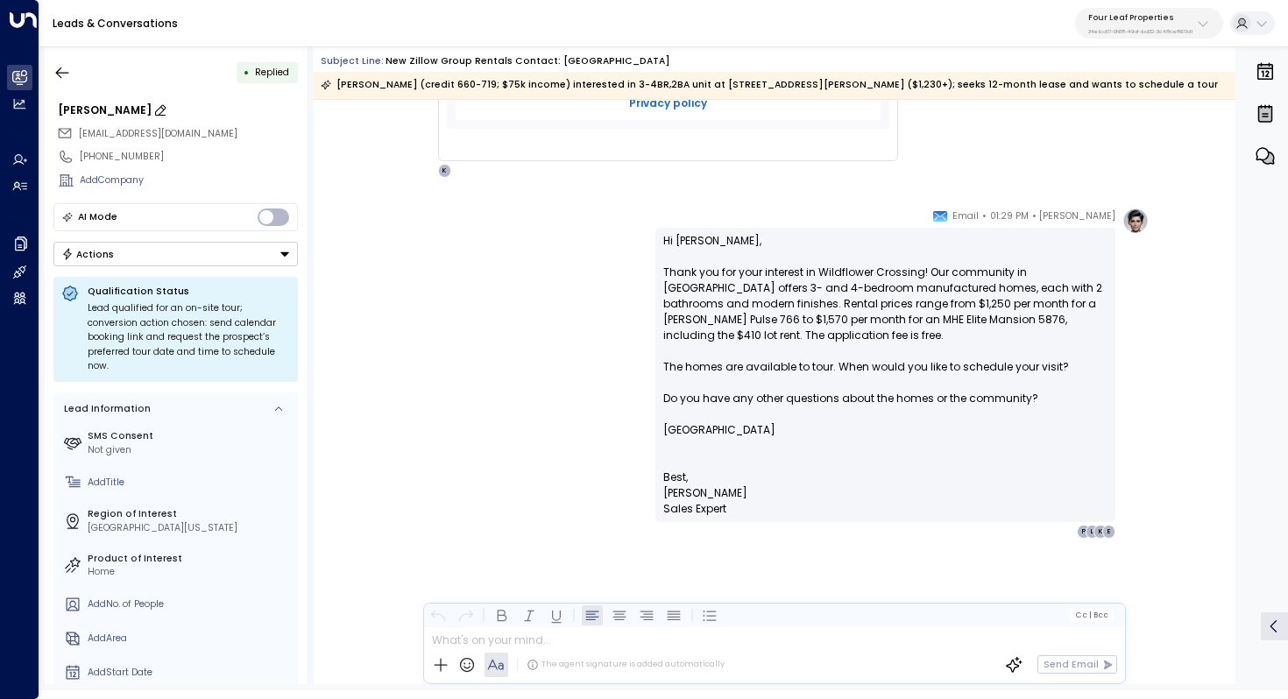
scroll to position [1076, 0]
click at [61, 65] on icon "button" at bounding box center [62, 73] width 18 height 18
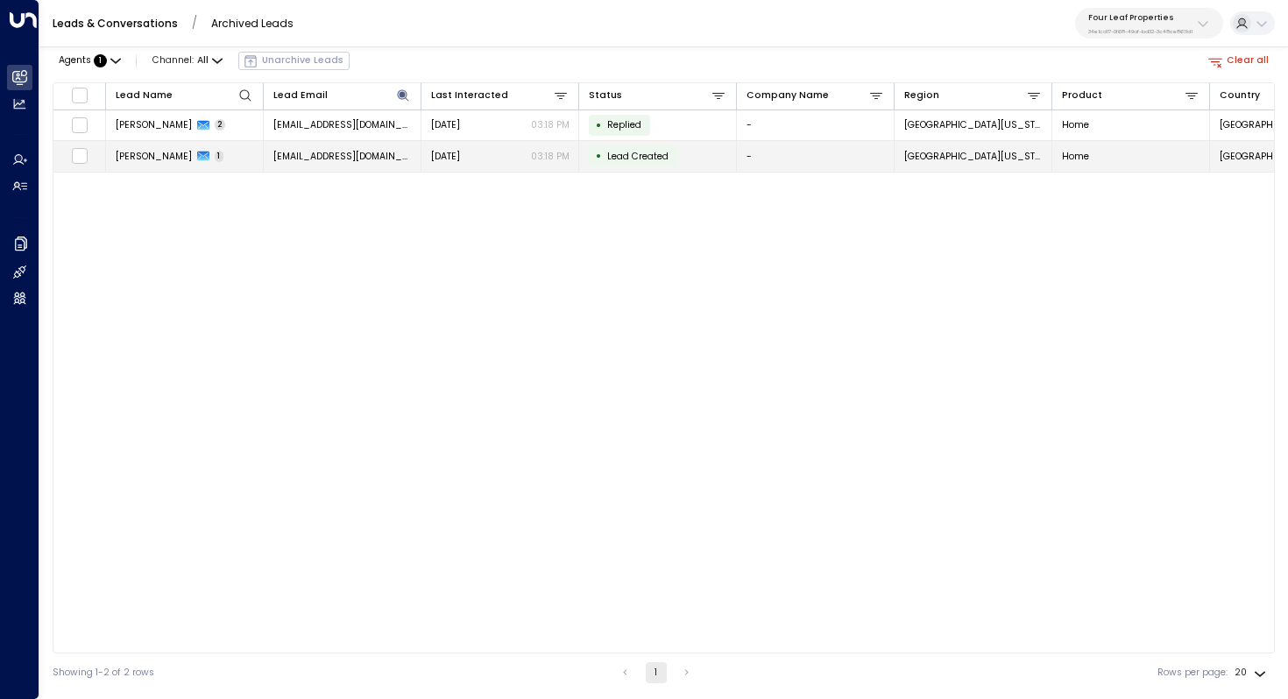
click at [146, 151] on span "[PERSON_NAME]" at bounding box center [154, 156] width 76 height 13
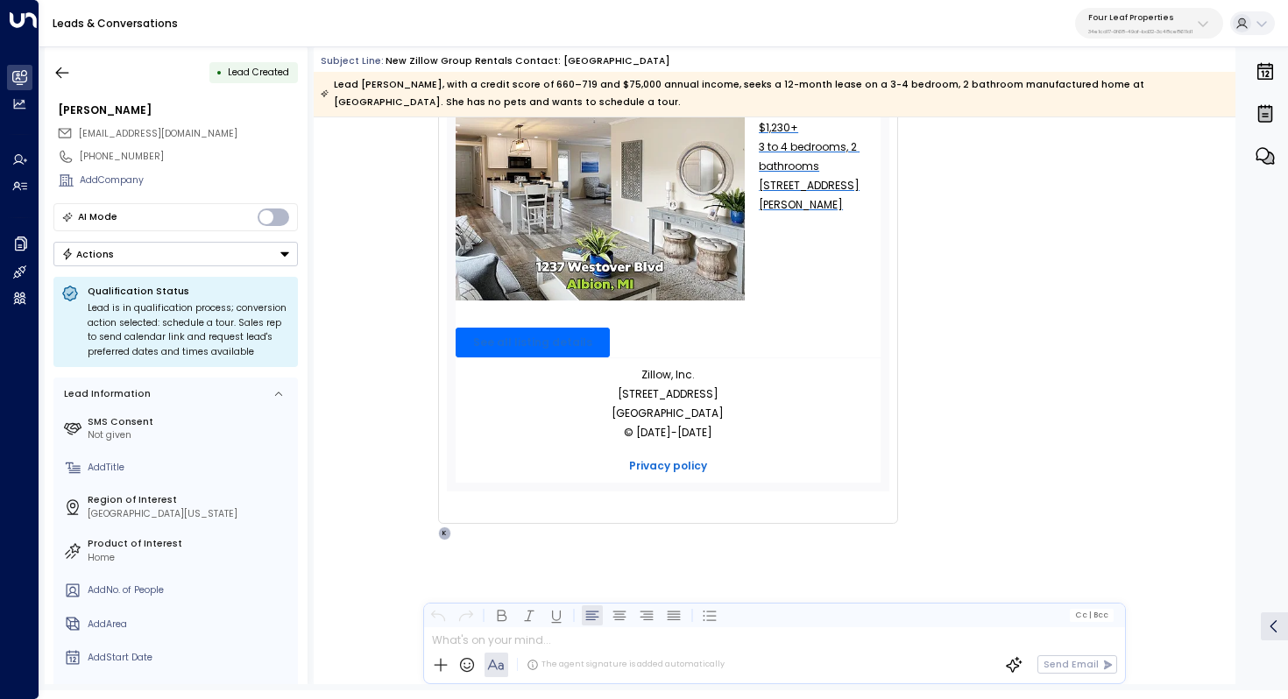
scroll to position [731, 0]
click at [58, 66] on icon "button" at bounding box center [62, 73] width 18 height 18
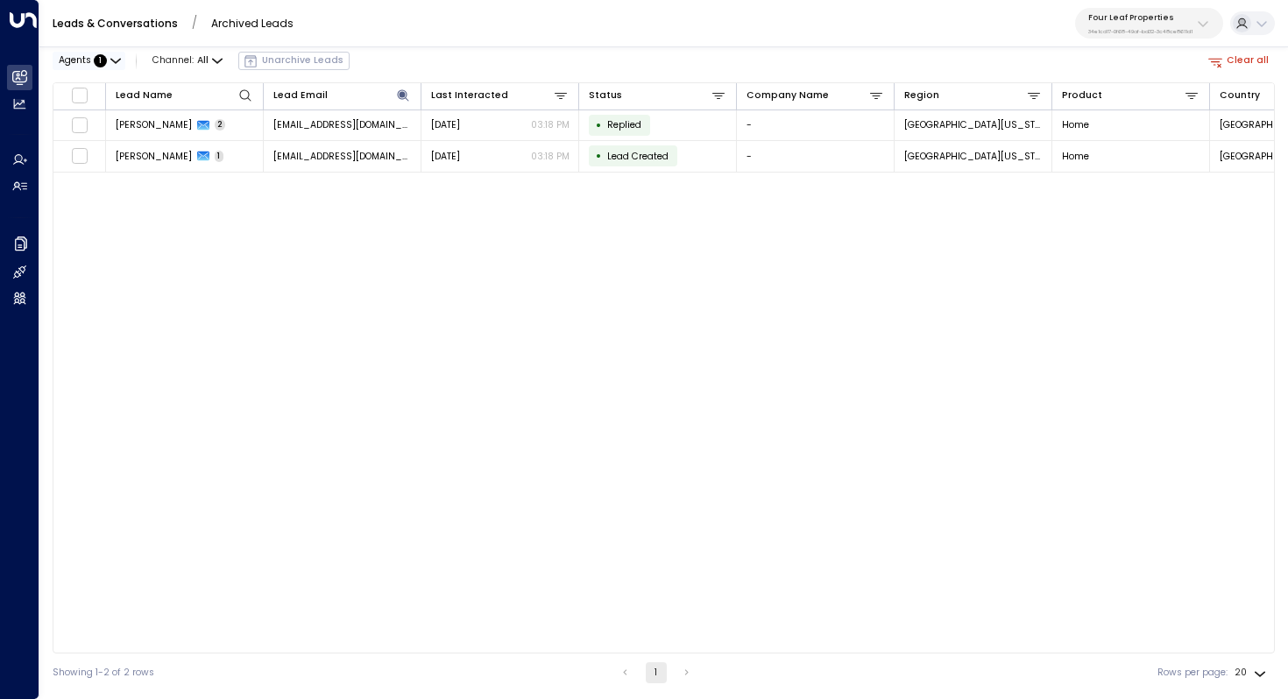
click at [94, 61] on span "1" at bounding box center [100, 60] width 13 height 13
click at [139, 118] on button "Clear" at bounding box center [135, 120] width 27 height 11
click at [269, 255] on div at bounding box center [644, 349] width 1288 height 699
click at [111, 27] on link "Leads & Conversations" at bounding box center [115, 23] width 125 height 15
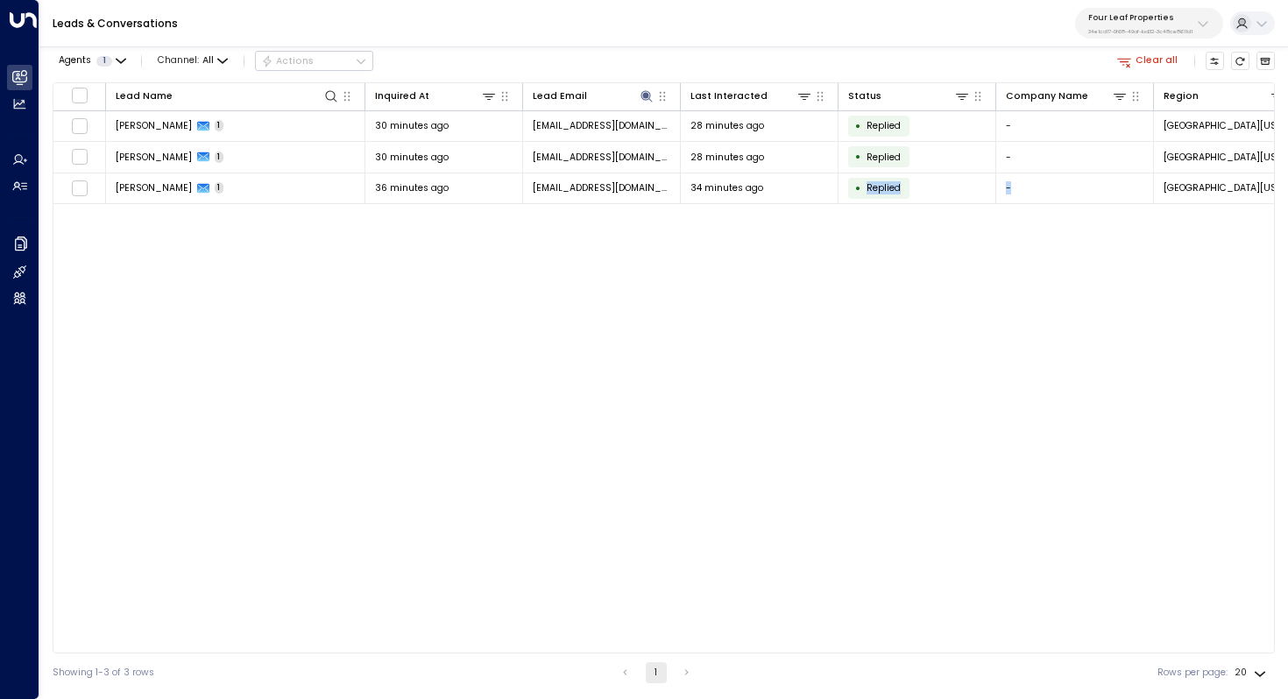
drag, startPoint x: 1029, startPoint y: 230, endPoint x: 838, endPoint y: 322, distance: 211.6
click at [844, 319] on div "Lead Name Inquired At Lead Email Last Interacted Status Company Name Region Pro…" at bounding box center [664, 367] width 1222 height 571
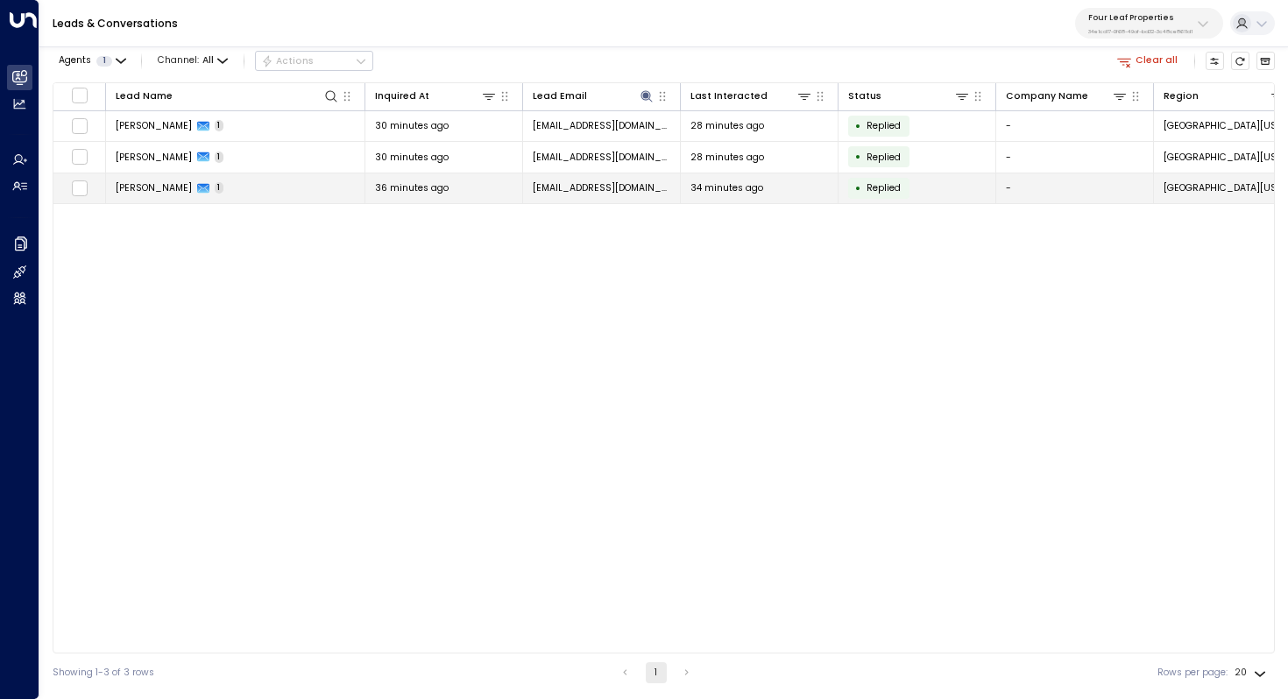
click at [142, 187] on span "[PERSON_NAME]" at bounding box center [154, 187] width 76 height 13
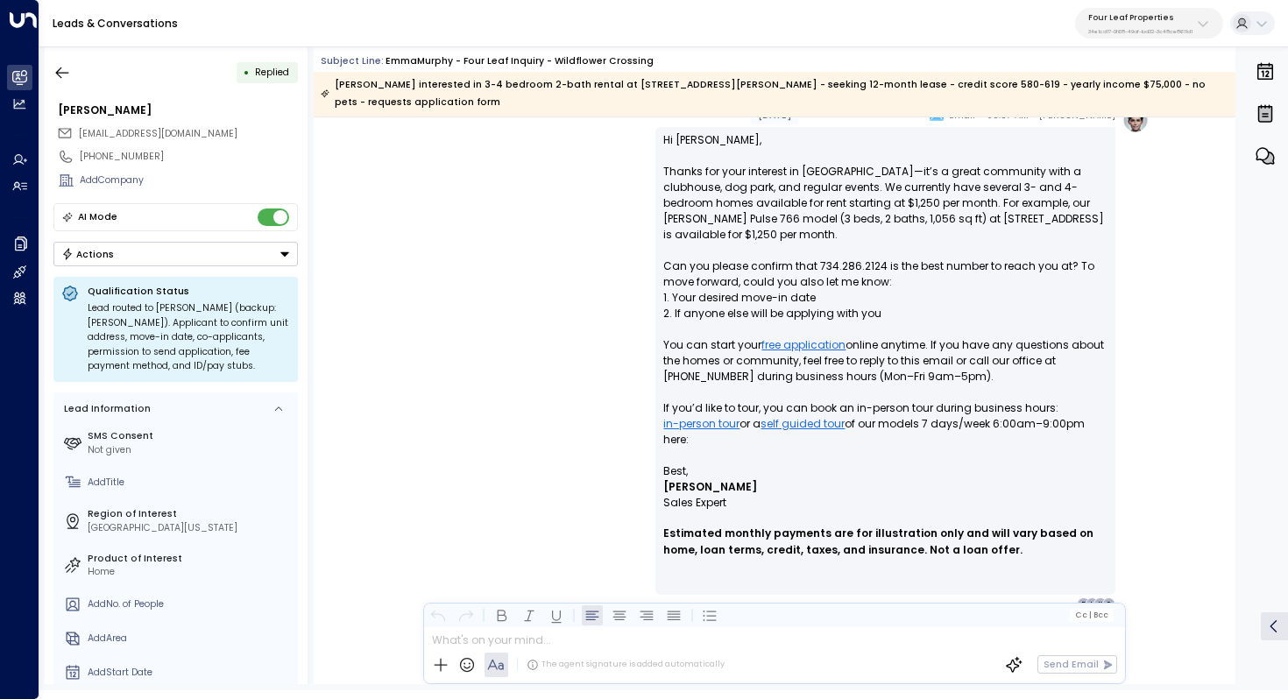
scroll to position [1144, 0]
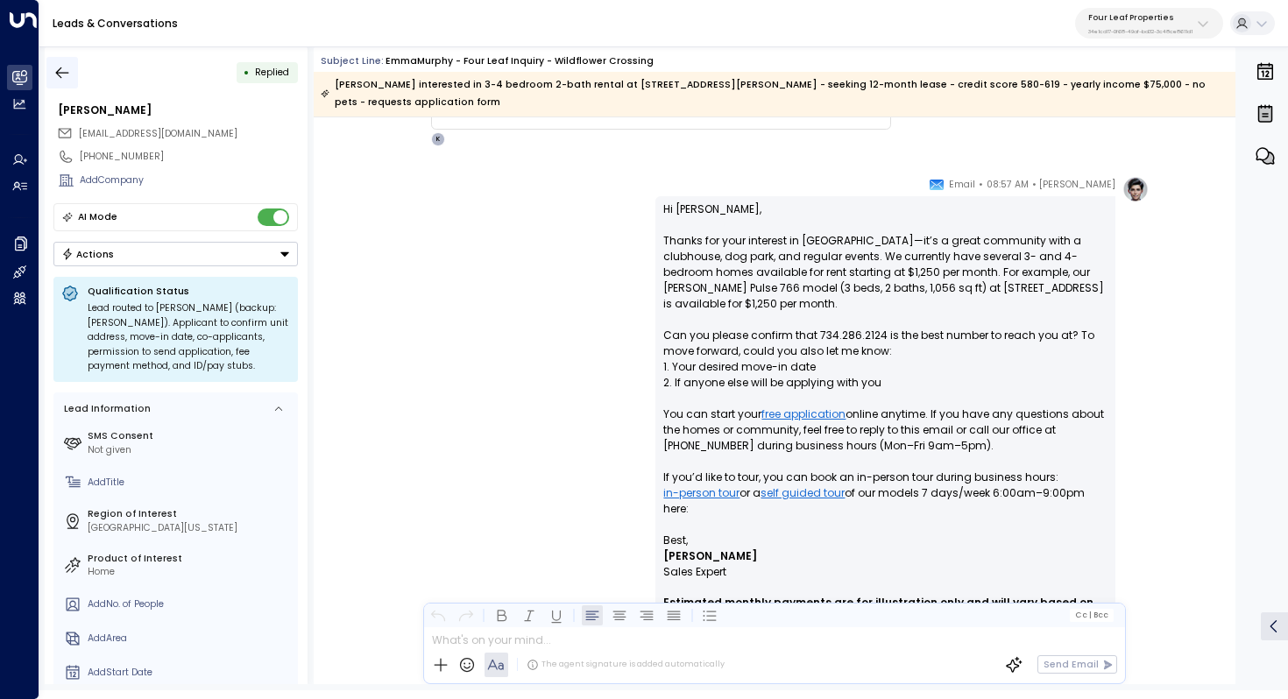
click at [58, 70] on icon "button" at bounding box center [62, 72] width 13 height 11
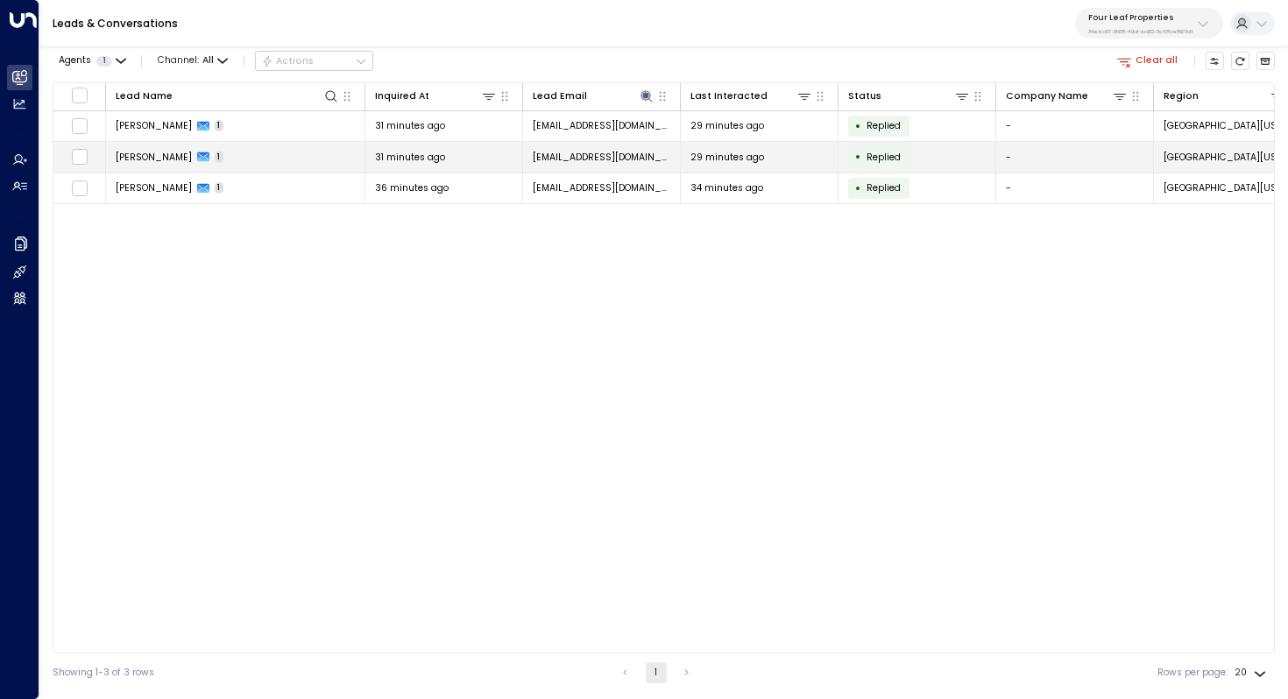
click at [214, 161] on td "[PERSON_NAME] 1" at bounding box center [235, 157] width 259 height 31
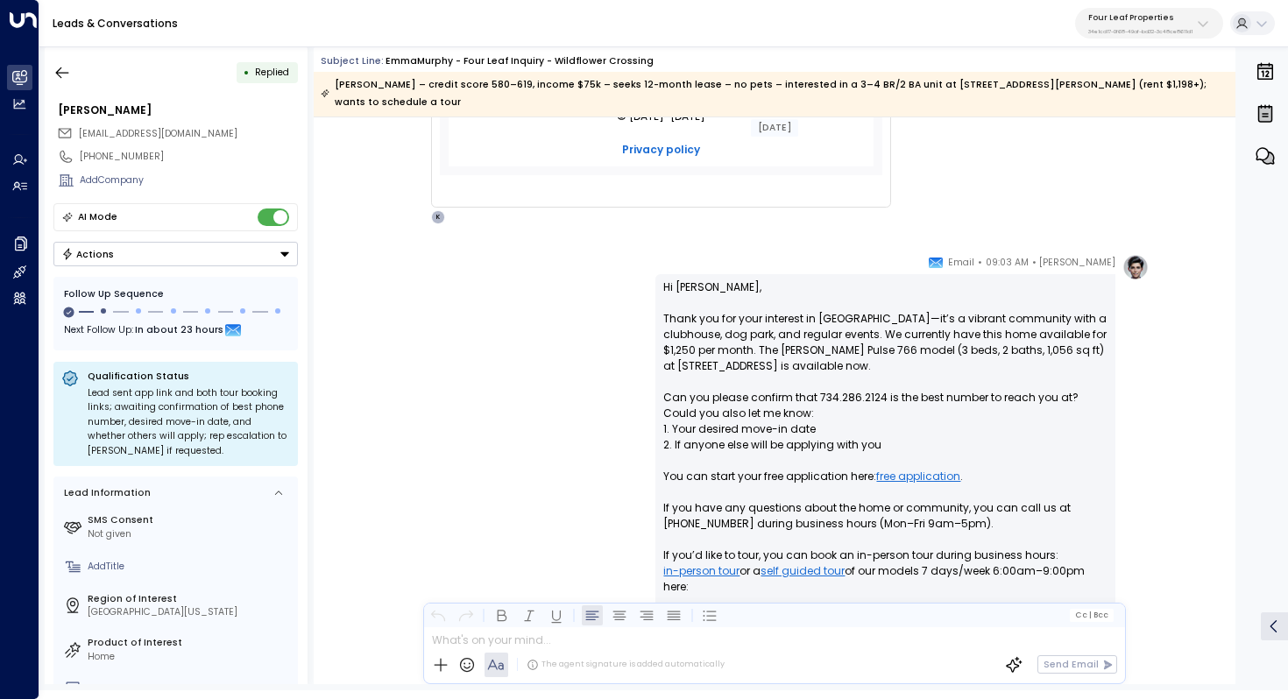
scroll to position [1055, 0]
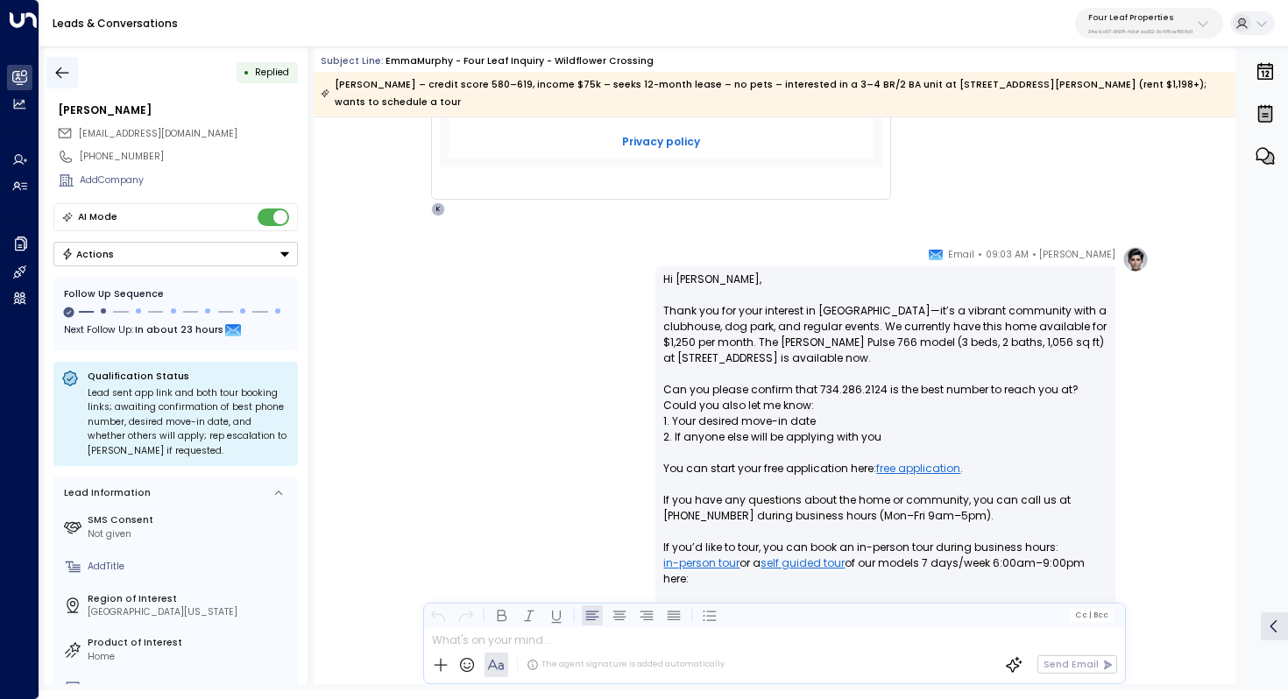
click at [62, 58] on button "button" at bounding box center [62, 73] width 32 height 32
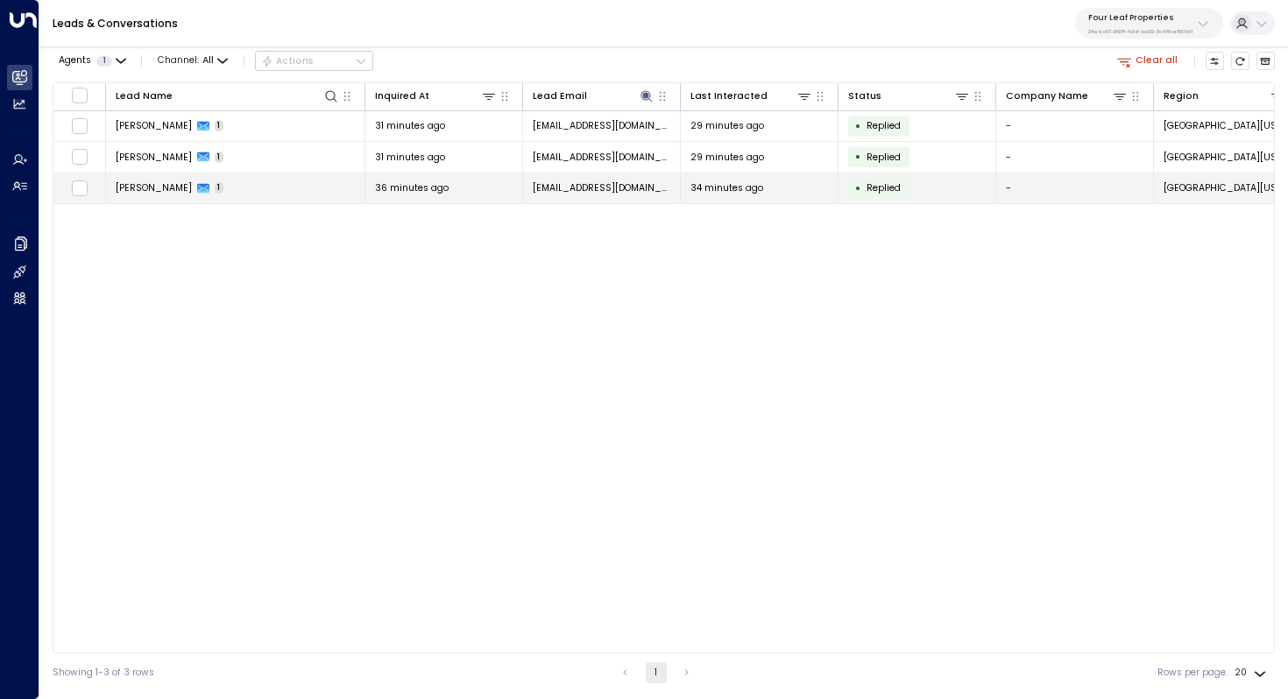
click at [152, 181] on span "[PERSON_NAME]" at bounding box center [154, 187] width 76 height 13
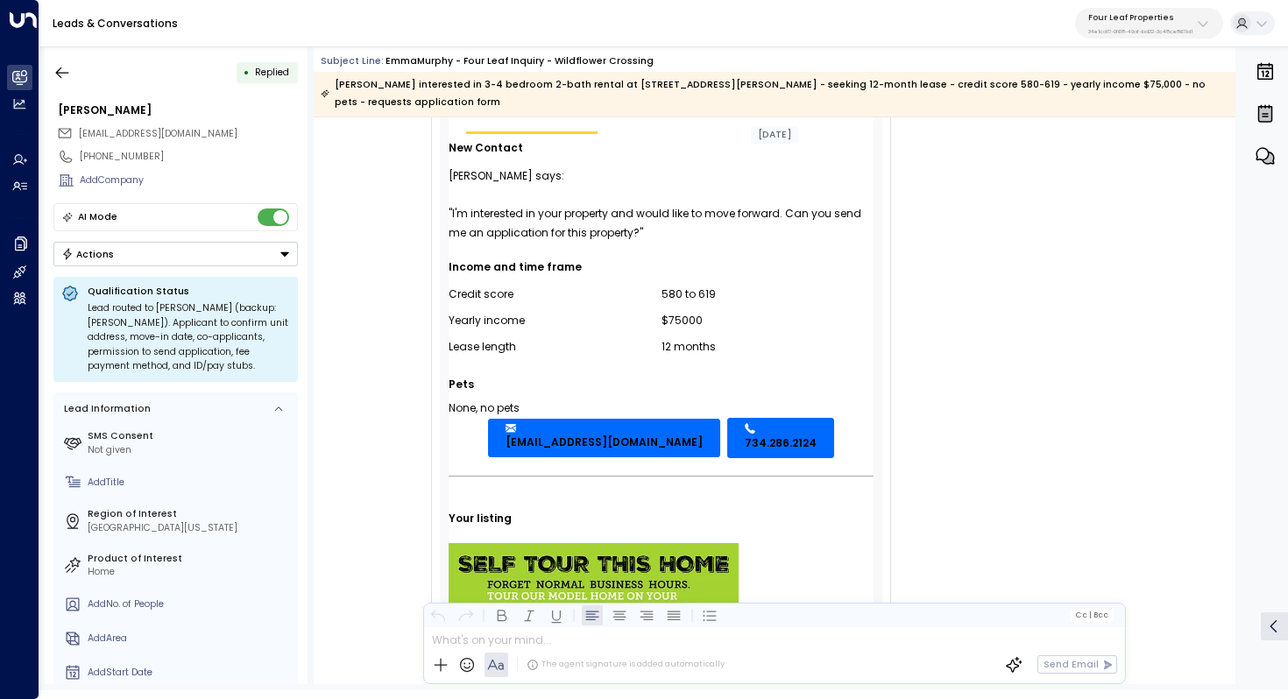
scroll to position [140, 0]
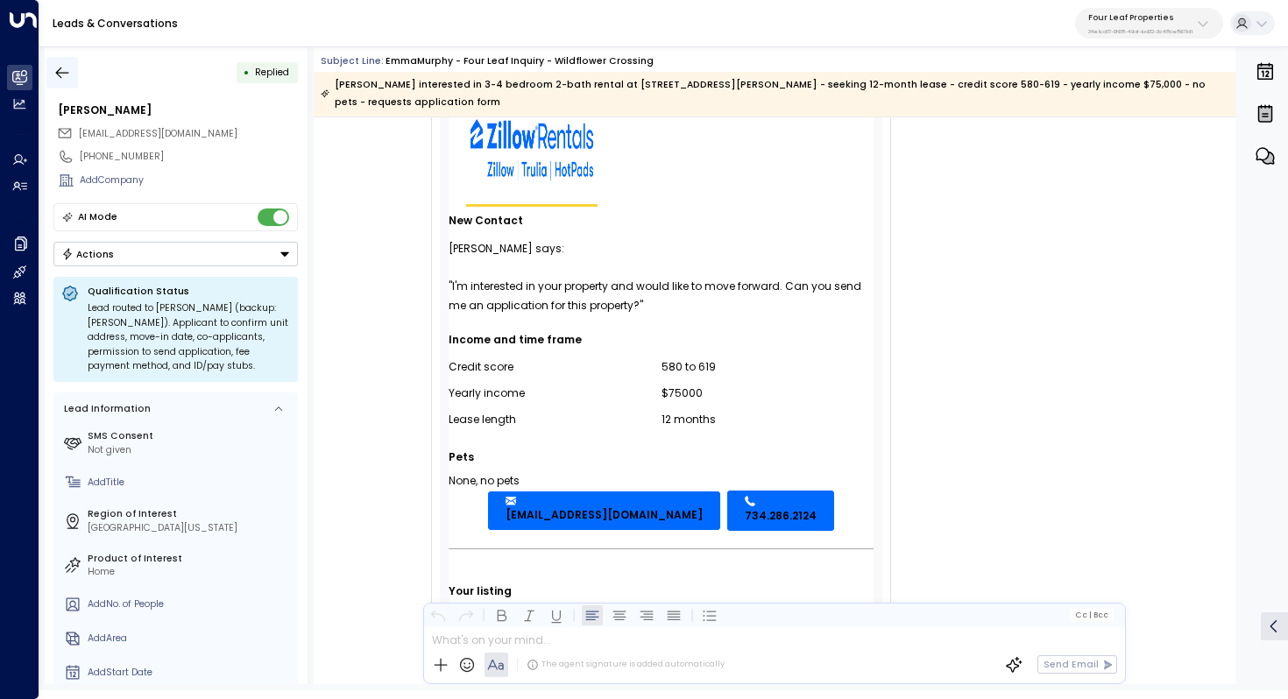
click at [61, 72] on icon "button" at bounding box center [62, 72] width 13 height 11
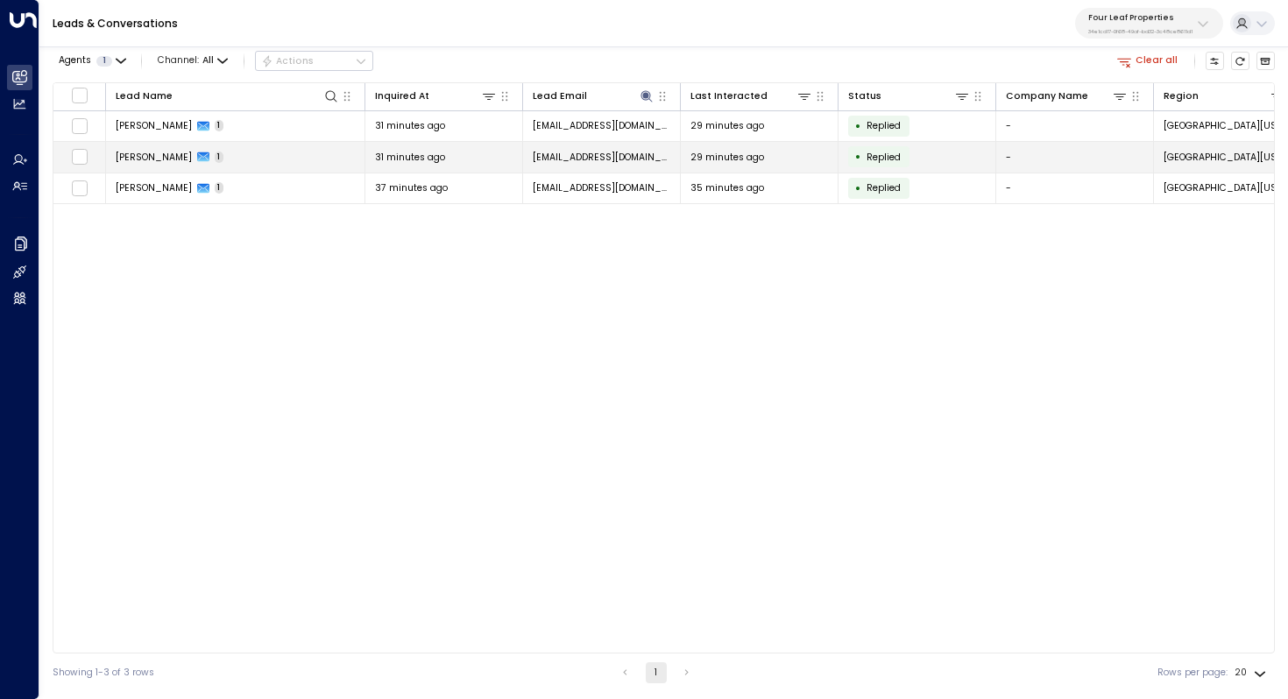
click at [163, 153] on span "[PERSON_NAME]" at bounding box center [154, 157] width 76 height 13
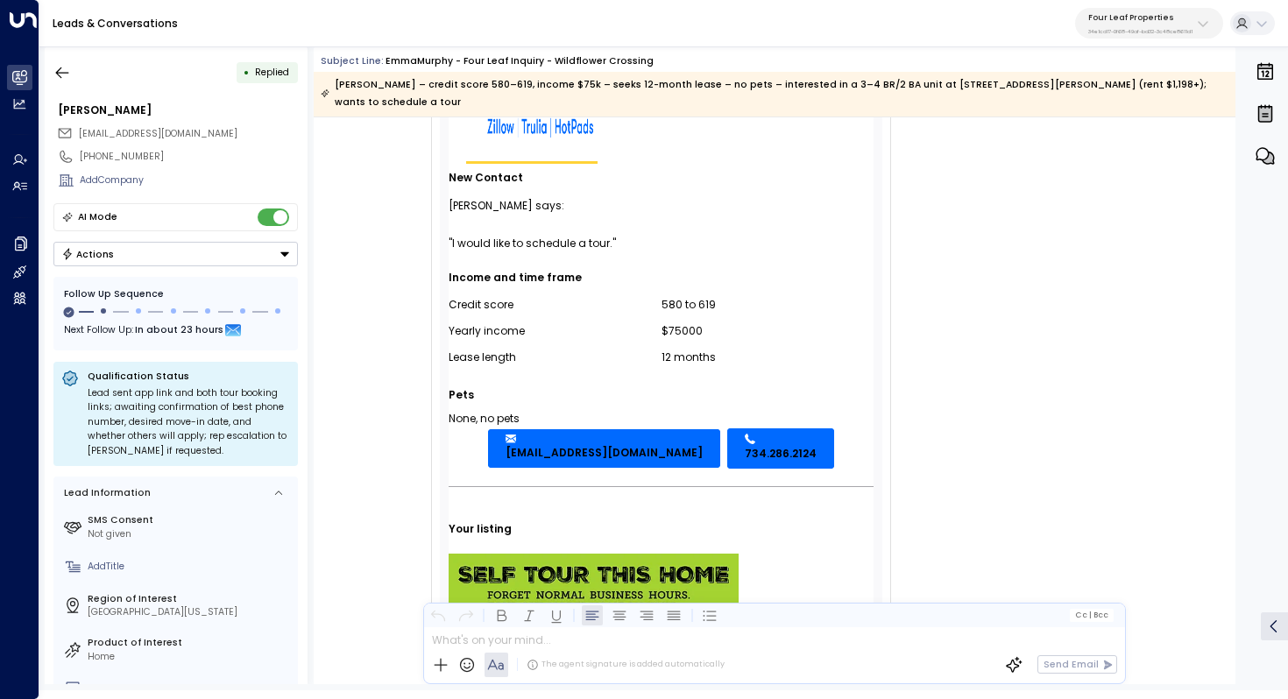
scroll to position [179, 0]
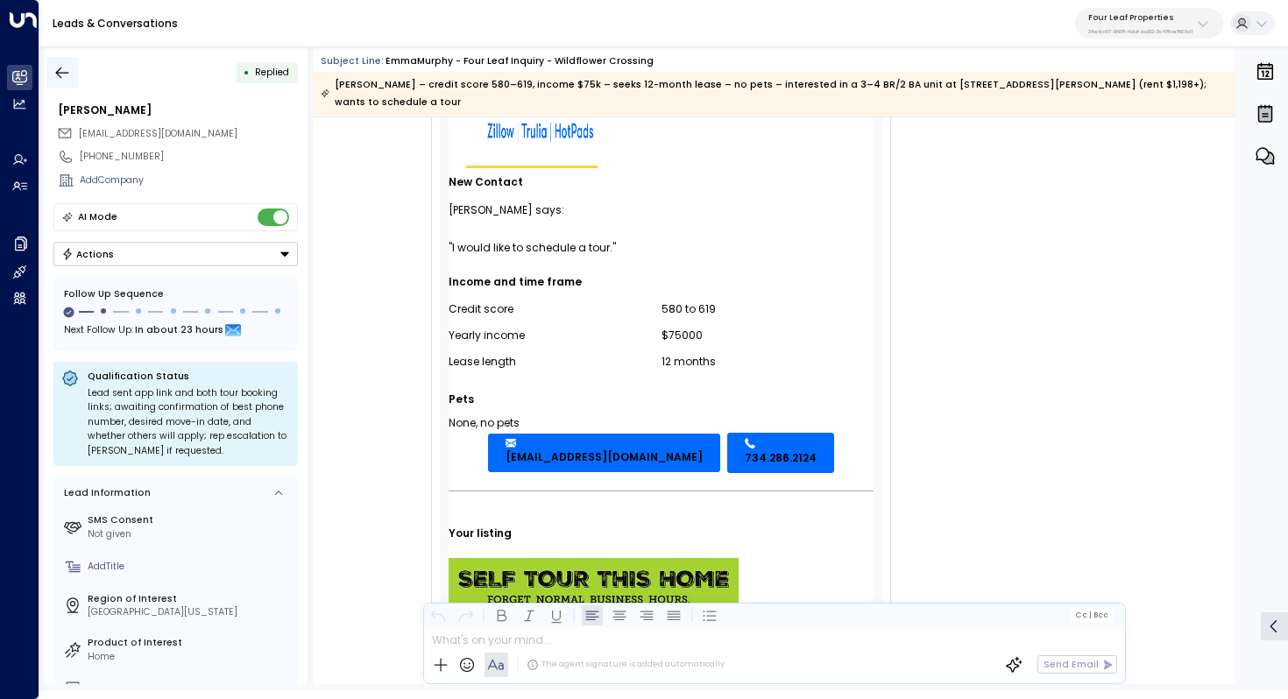
click at [60, 65] on icon "button" at bounding box center [62, 73] width 18 height 18
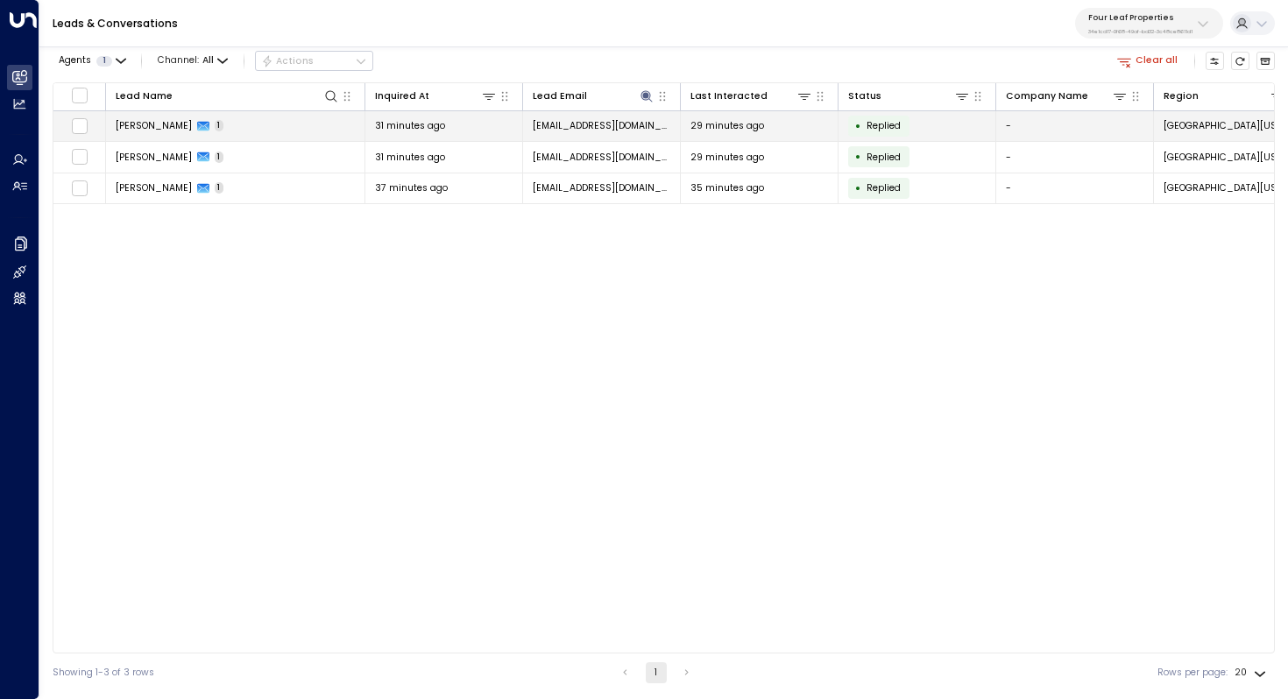
click at [166, 127] on span "[PERSON_NAME]" at bounding box center [154, 125] width 76 height 13
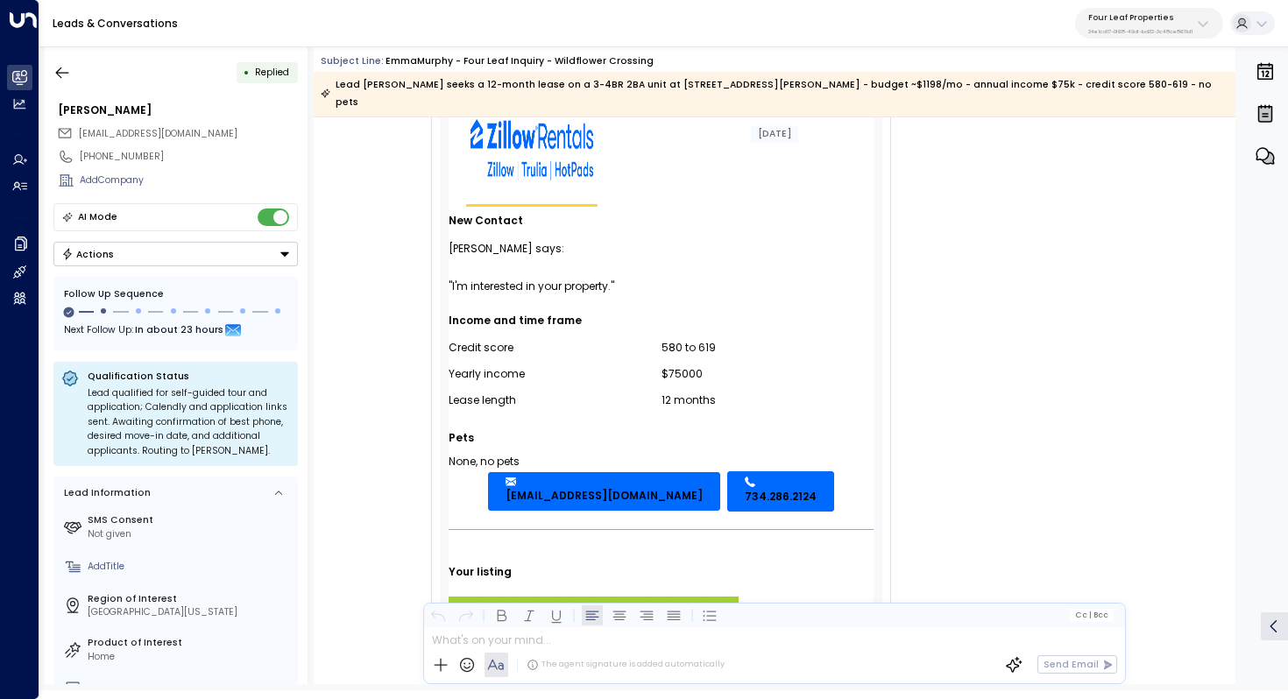
scroll to position [134, 0]
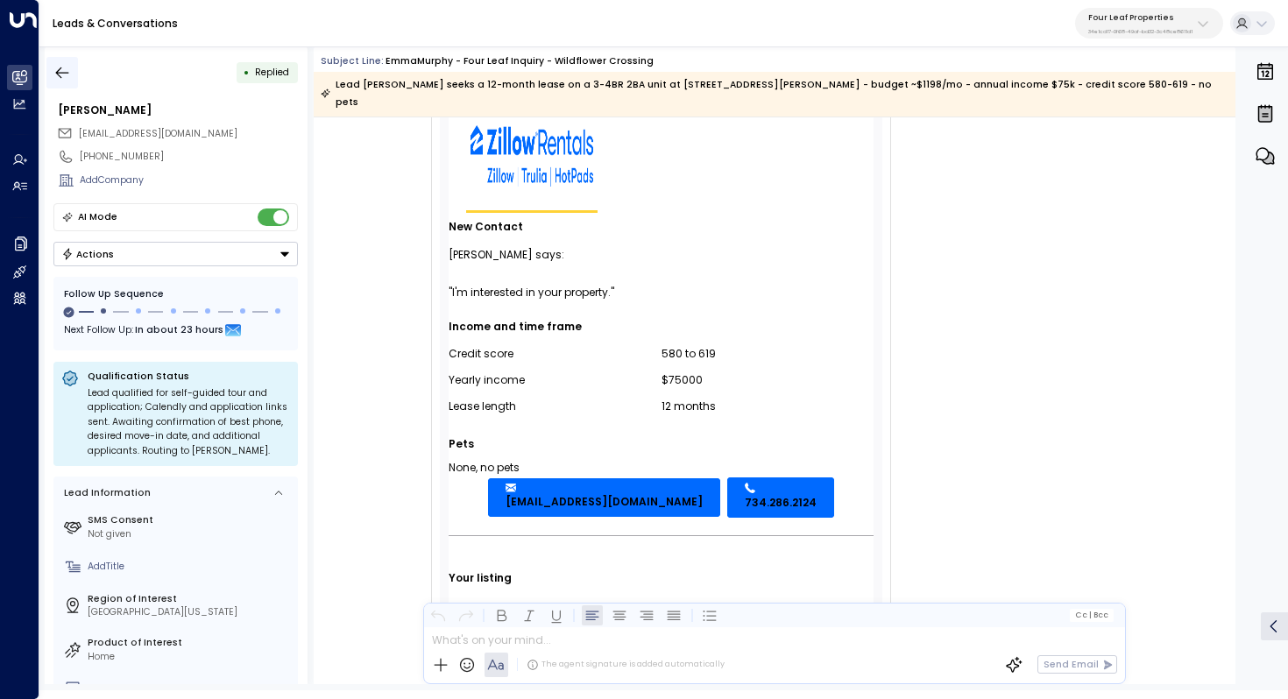
click at [64, 64] on icon "button" at bounding box center [62, 73] width 18 height 18
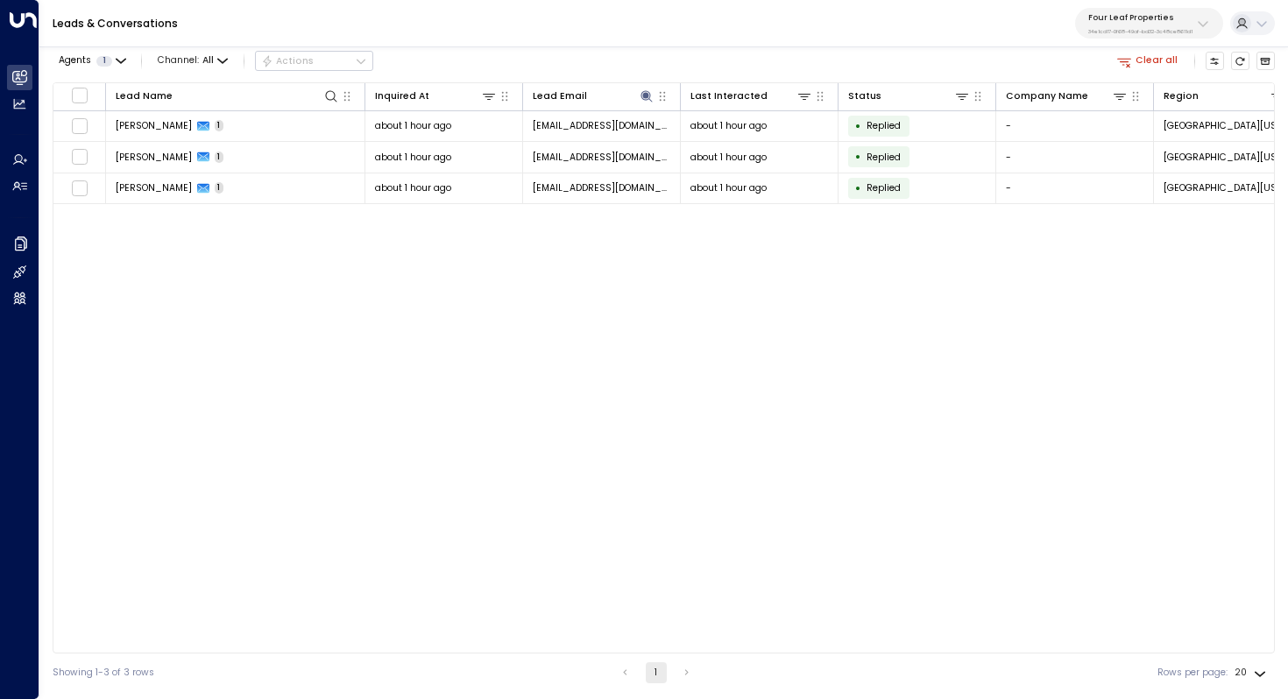
click at [1132, 9] on button "Four Leaf Properties 34e1cd17-0f68-49af-bd32-3c48ce8611d1" at bounding box center [1149, 23] width 148 height 31
type input "*****"
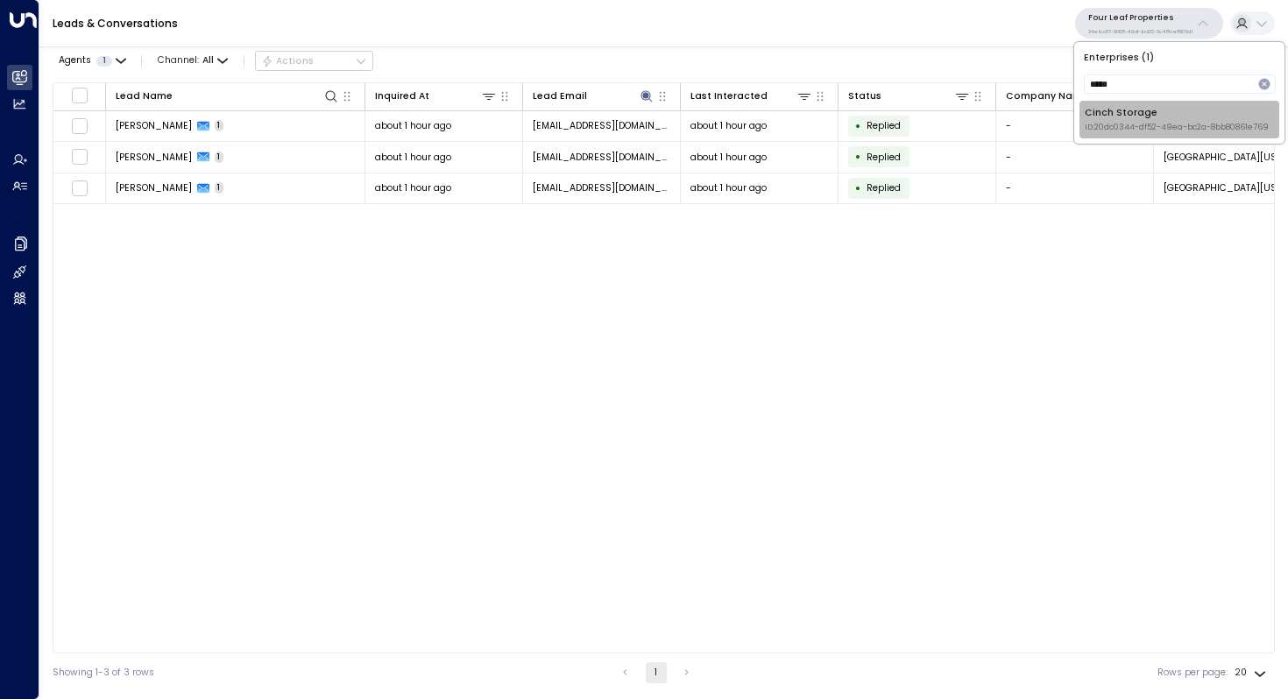
click at [1128, 116] on div "Cinch Storage ID: 20dc0344-df52-49ea-bc2a-8bb80861e769" at bounding box center [1177, 119] width 184 height 27
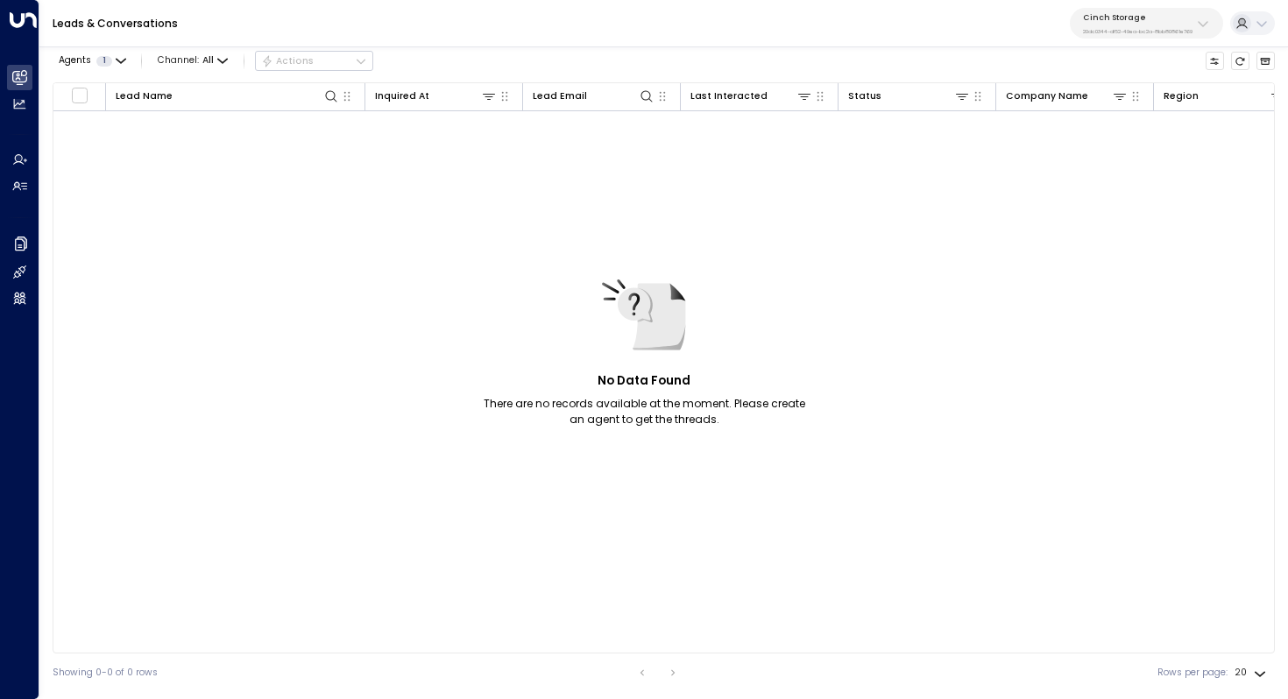
click at [1173, 18] on p "Cinch Storage" at bounding box center [1138, 17] width 110 height 11
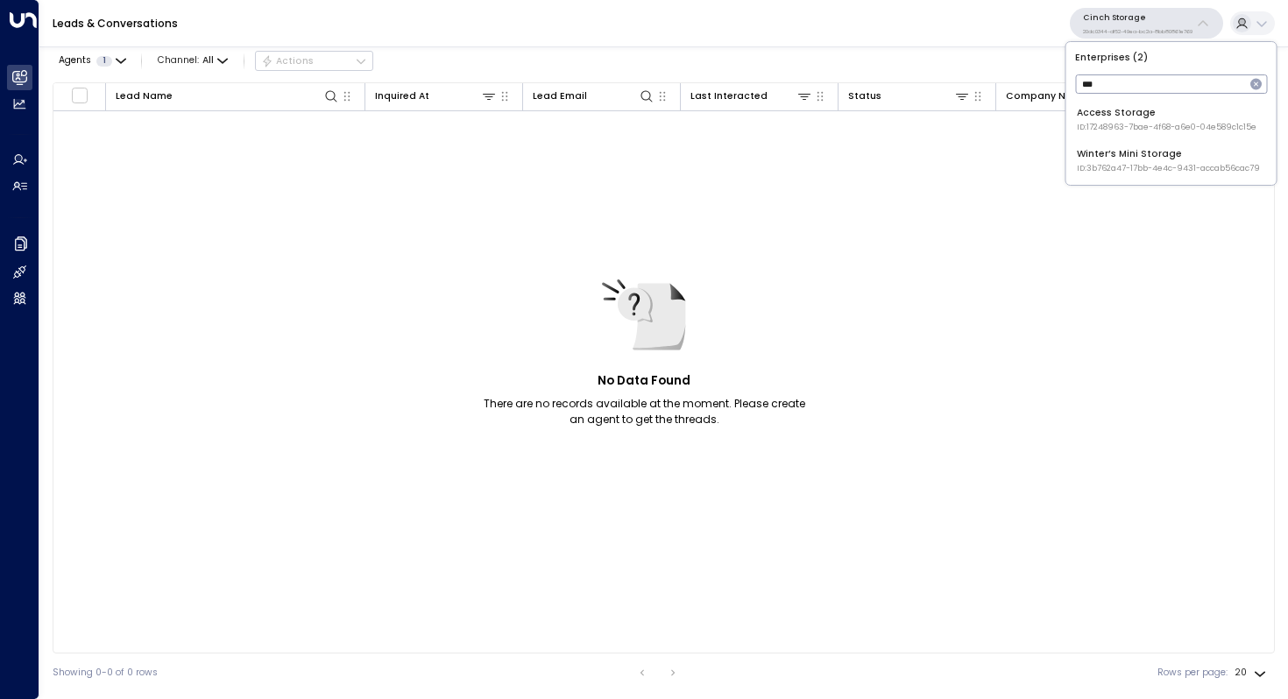
type input "***"
click at [1155, 103] on li "Access Storage ID: 17248963-7bae-4f68-a6e0-04e589c1c15e" at bounding box center [1171, 120] width 200 height 38
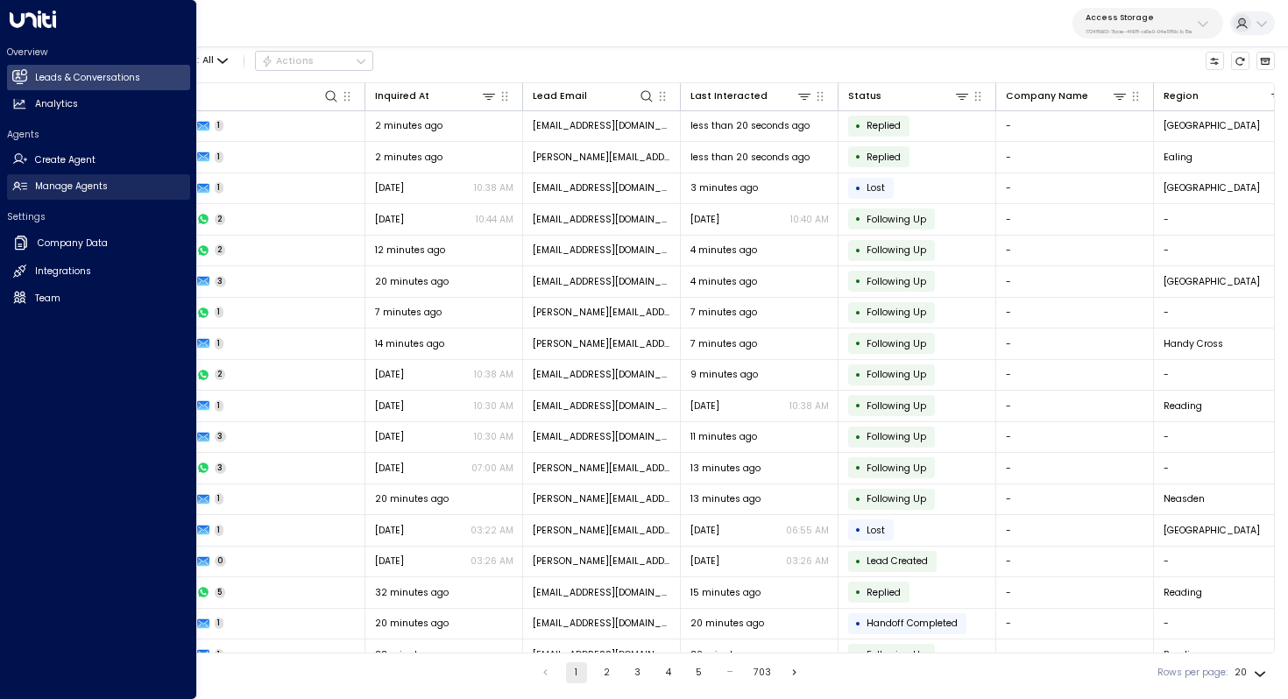
click at [68, 191] on h2 "Manage Agents" at bounding box center [71, 187] width 73 height 14
